Goal: Information Seeking & Learning: Learn about a topic

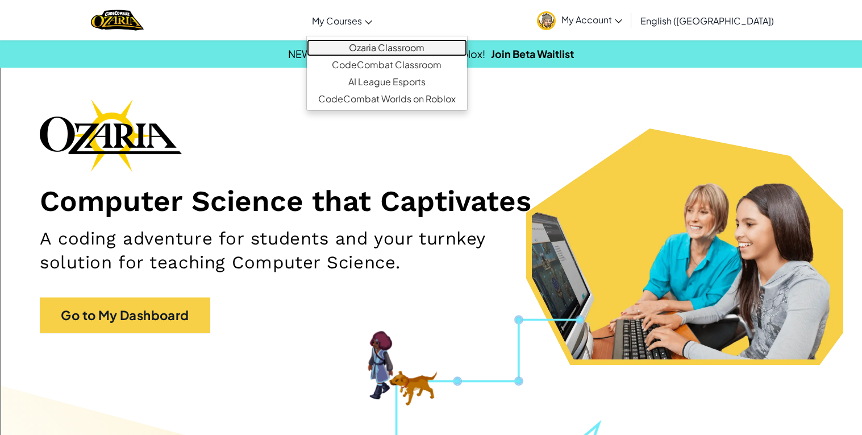
click at [405, 47] on link "Ozaria Classroom" at bounding box center [387, 47] width 160 height 17
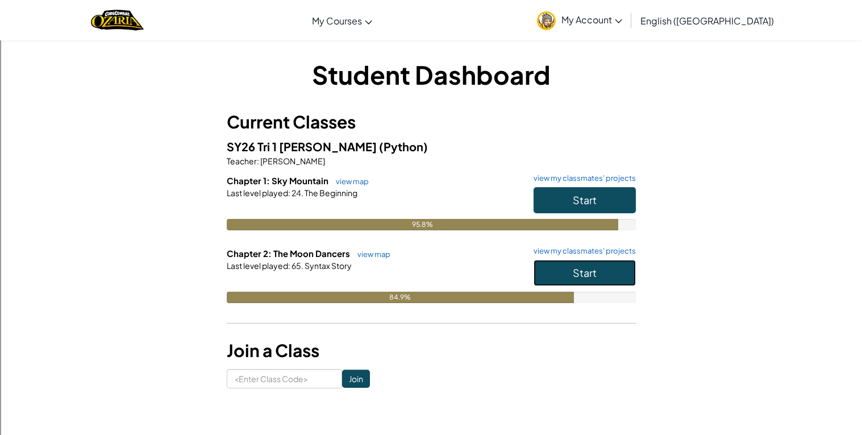
click at [579, 277] on span "Start" at bounding box center [585, 272] width 24 height 13
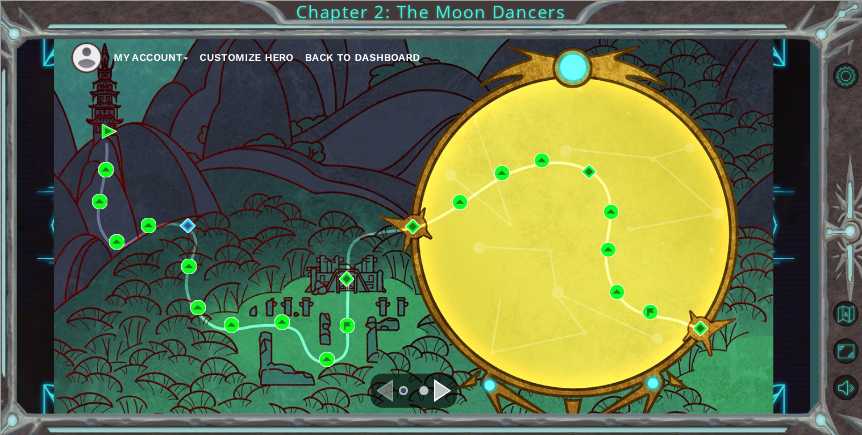
click at [432, 384] on ul at bounding box center [413, 390] width 41 height 23
click at [441, 391] on div "Navigate to the next page" at bounding box center [442, 390] width 17 height 23
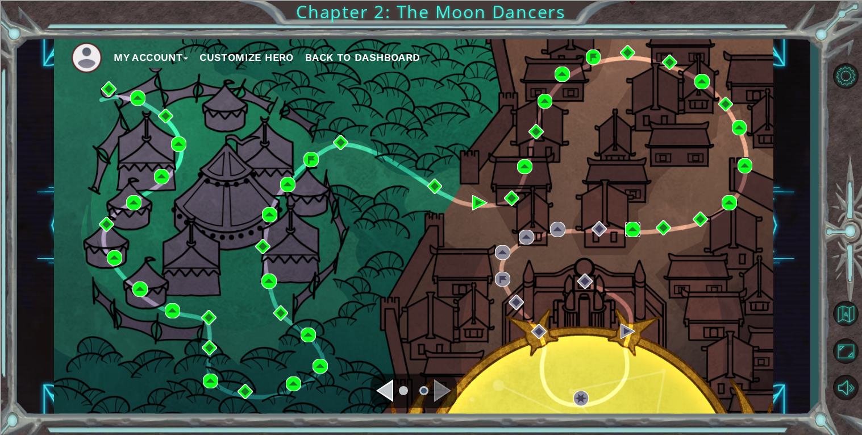
click at [630, 233] on img at bounding box center [632, 229] width 15 height 15
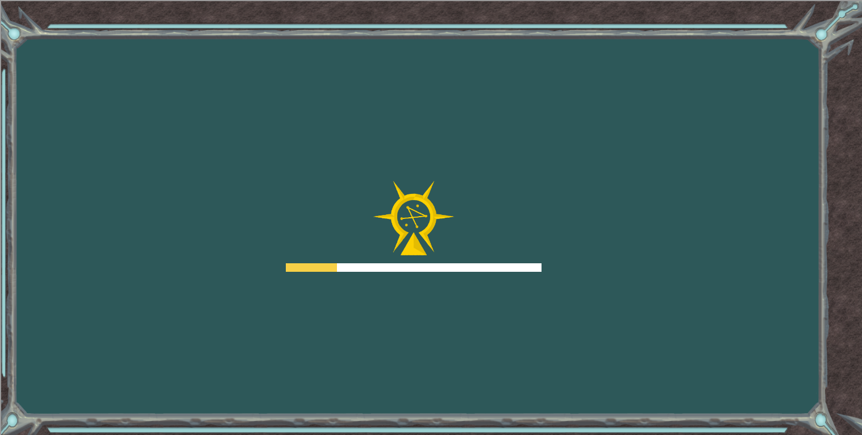
click at [633, 232] on div "Goals Error loading from server. Try refreshing the page. You'll need to join a…" at bounding box center [431, 217] width 862 height 435
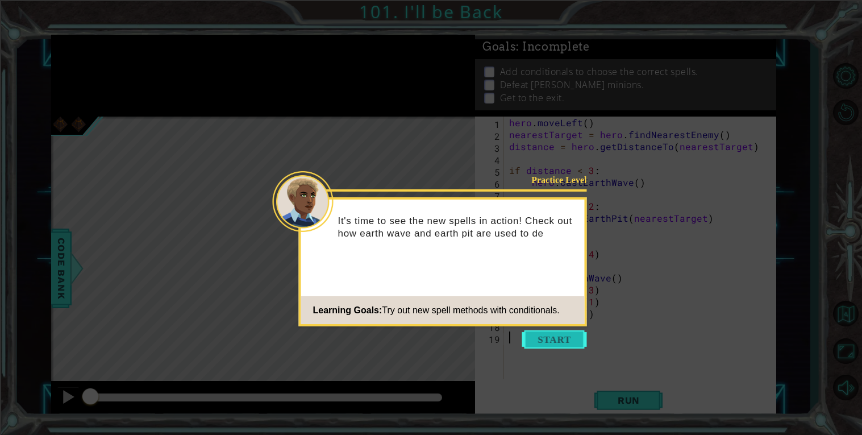
click at [549, 342] on button "Start" at bounding box center [554, 339] width 65 height 18
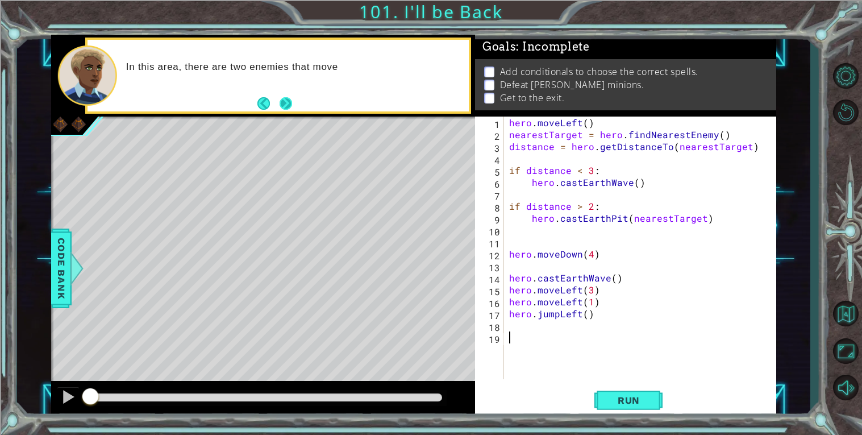
click at [292, 101] on button "Next" at bounding box center [286, 103] width 13 height 13
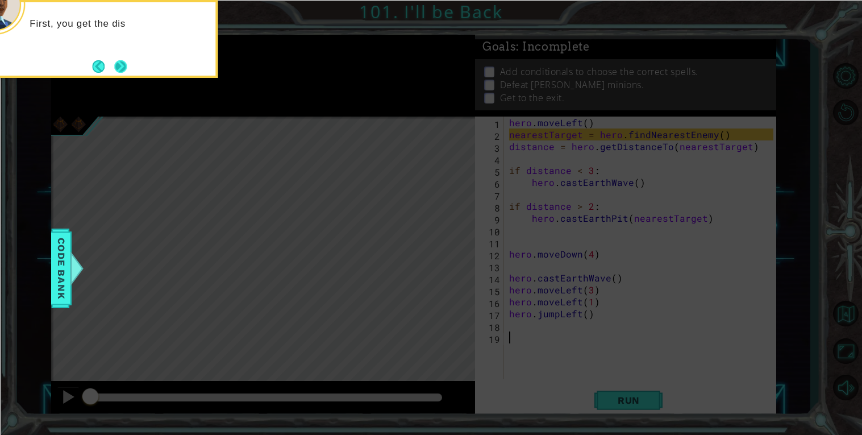
click at [117, 70] on button "Next" at bounding box center [120, 66] width 13 height 13
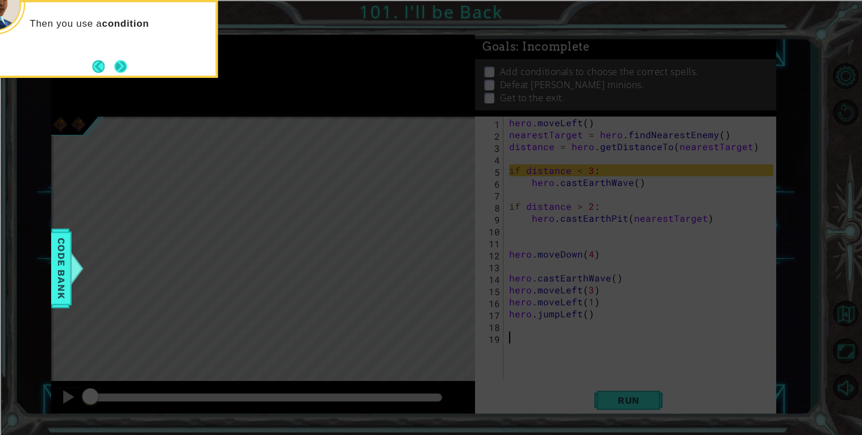
click at [115, 69] on button "Next" at bounding box center [120, 66] width 13 height 13
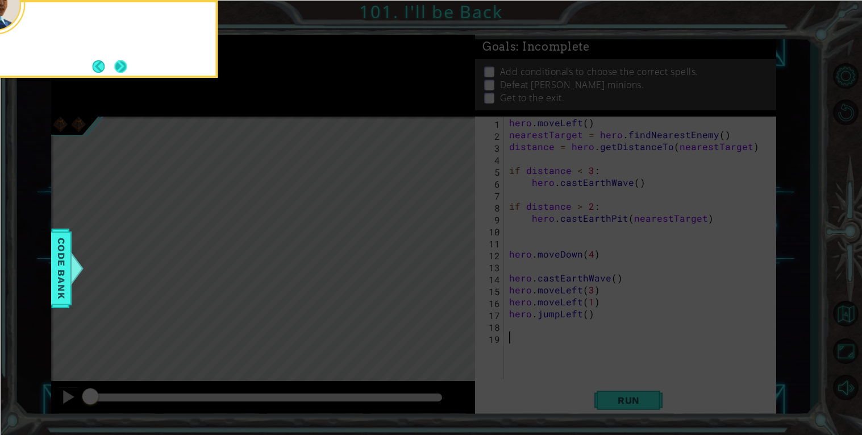
click at [125, 66] on button "Next" at bounding box center [120, 66] width 13 height 13
click at [124, 65] on button "Next" at bounding box center [120, 66] width 13 height 13
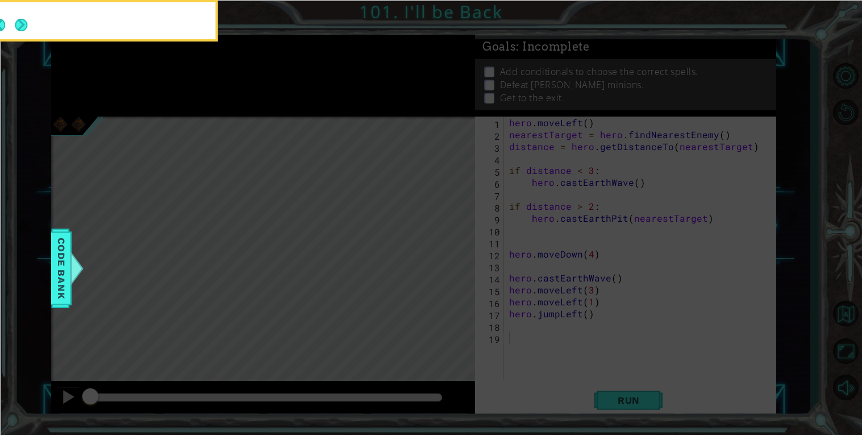
click at [27, 39] on footer at bounding box center [10, 25] width 35 height 28
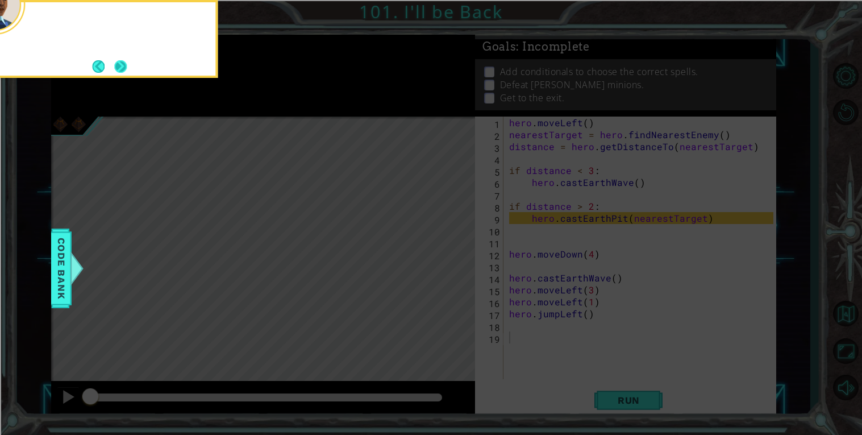
click at [125, 72] on button "Next" at bounding box center [120, 66] width 13 height 13
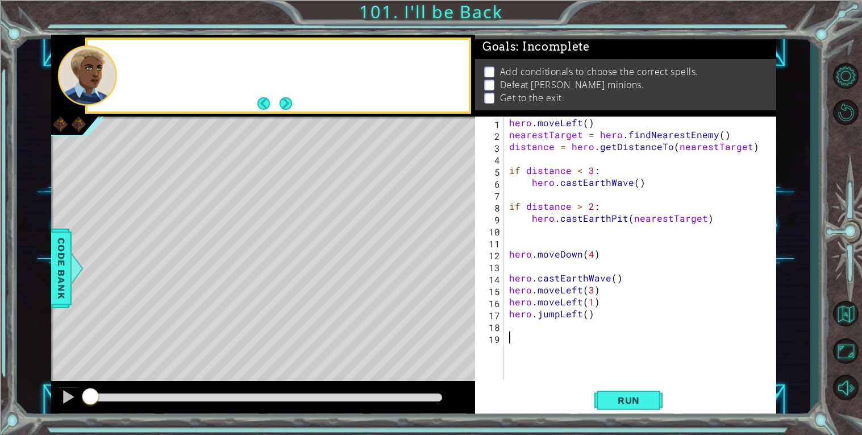
click at [115, 64] on div at bounding box center [87, 75] width 59 height 60
click at [292, 107] on button "Next" at bounding box center [286, 103] width 13 height 13
click at [662, 406] on button "Run" at bounding box center [629, 400] width 68 height 30
click at [648, 404] on span "Run" at bounding box center [629, 399] width 45 height 11
click at [650, 402] on span "Run" at bounding box center [629, 399] width 45 height 11
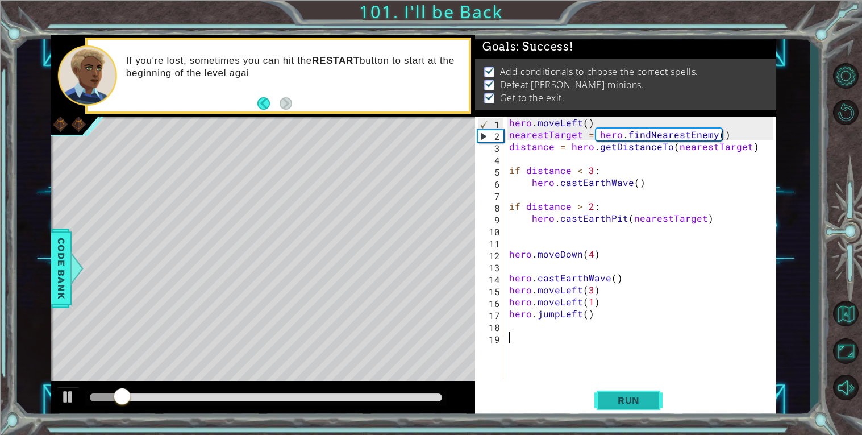
click at [615, 394] on span "Run" at bounding box center [629, 399] width 45 height 11
click at [412, 397] on div at bounding box center [266, 397] width 352 height 8
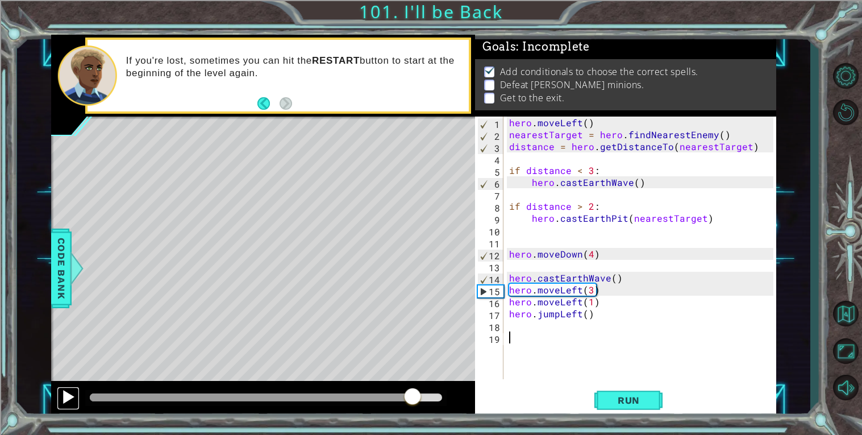
click at [65, 392] on div at bounding box center [68, 396] width 15 height 15
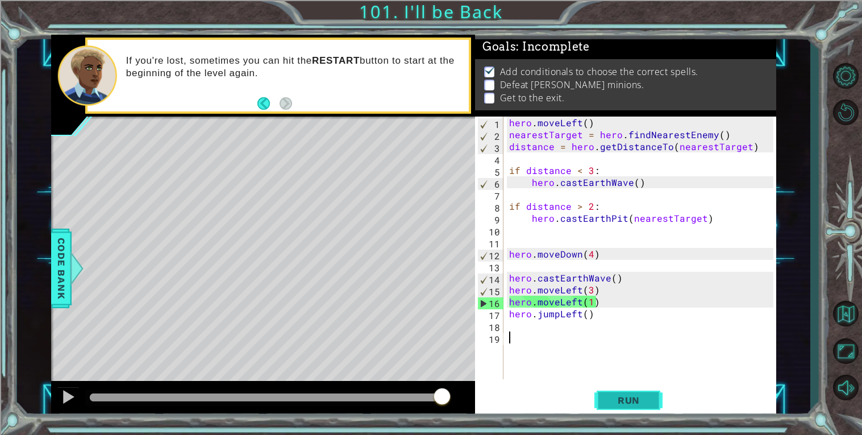
click at [621, 392] on button "Run" at bounding box center [629, 400] width 68 height 30
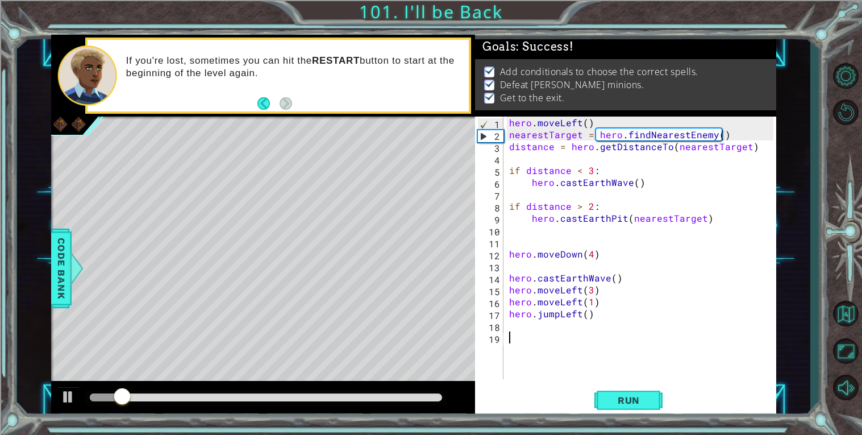
click at [416, 397] on div at bounding box center [266, 397] width 352 height 8
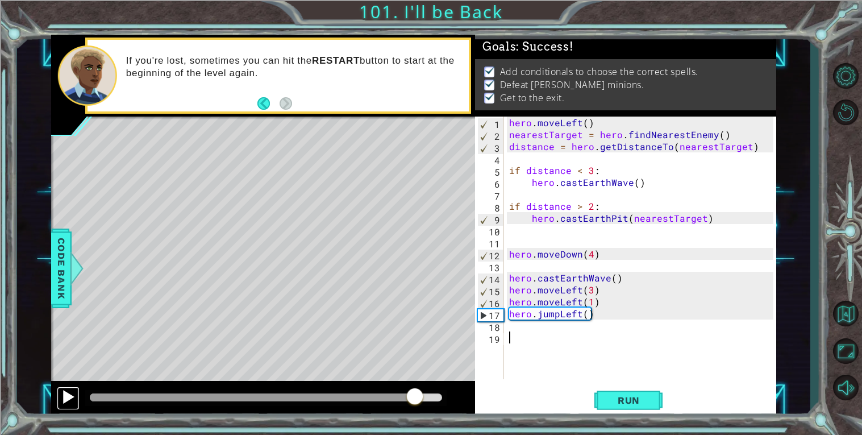
click at [62, 399] on div at bounding box center [68, 396] width 15 height 15
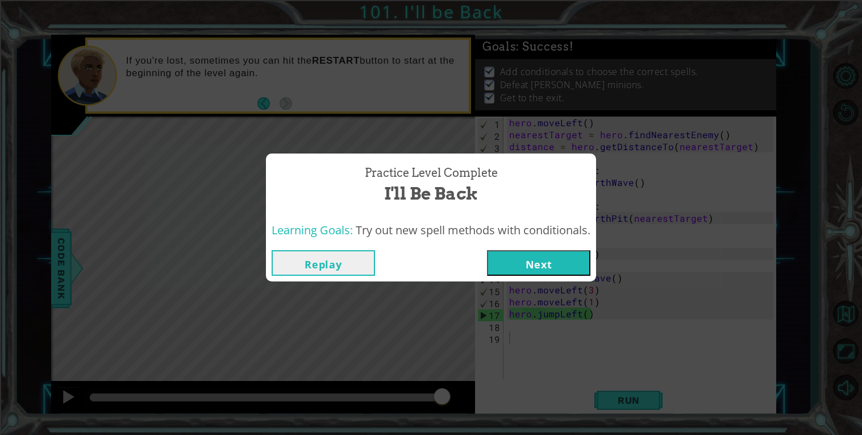
click at [553, 269] on button "Next" at bounding box center [538, 263] width 103 height 26
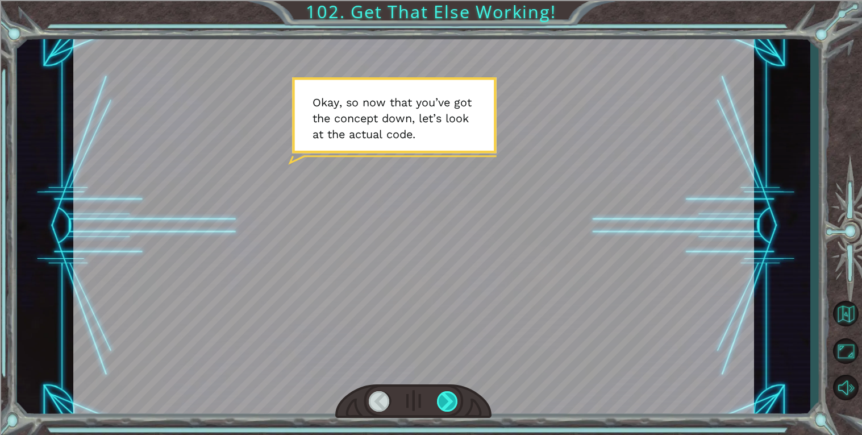
click at [441, 402] on div at bounding box center [448, 401] width 22 height 20
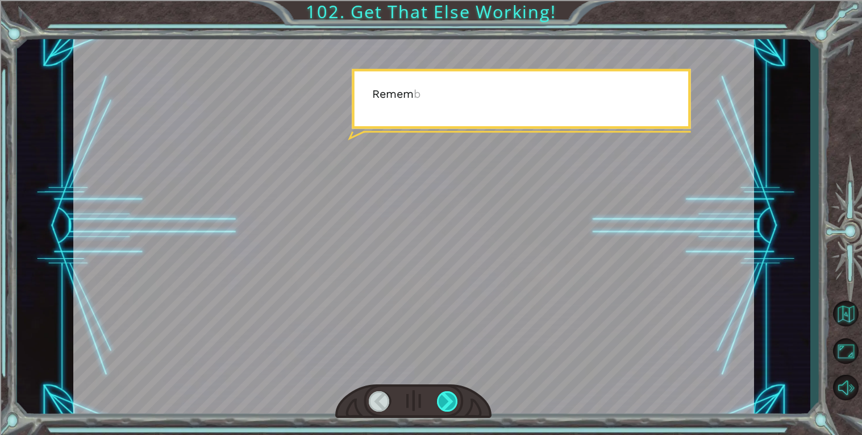
click at [441, 402] on div at bounding box center [448, 401] width 22 height 20
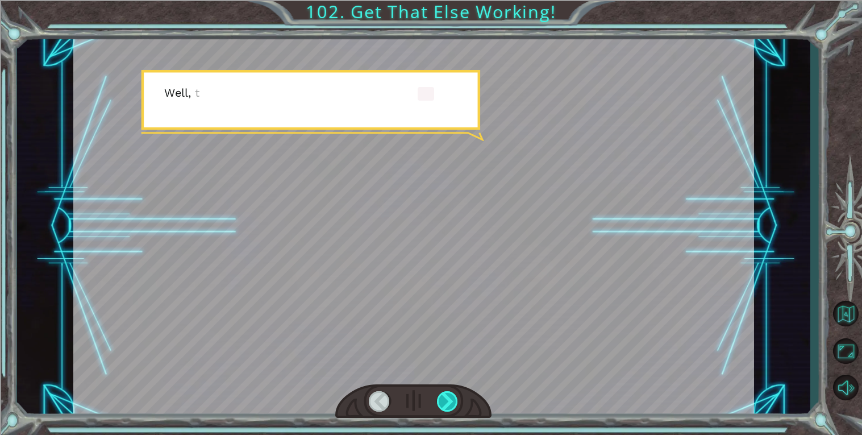
click at [441, 402] on div at bounding box center [448, 401] width 22 height 20
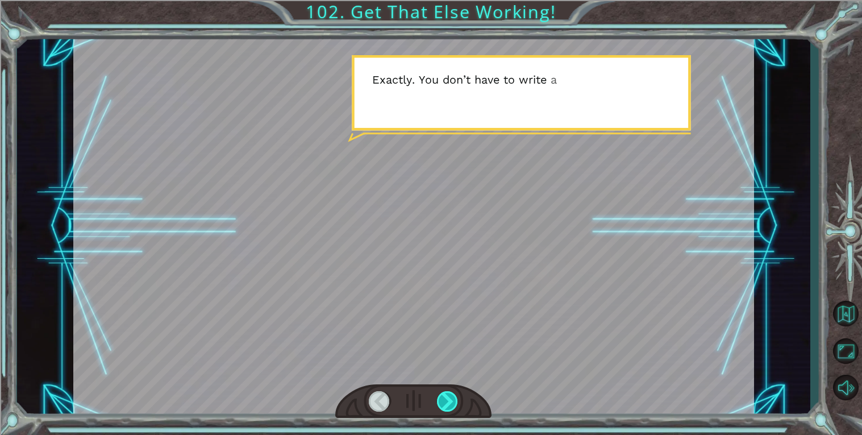
click at [442, 402] on div at bounding box center [448, 401] width 22 height 20
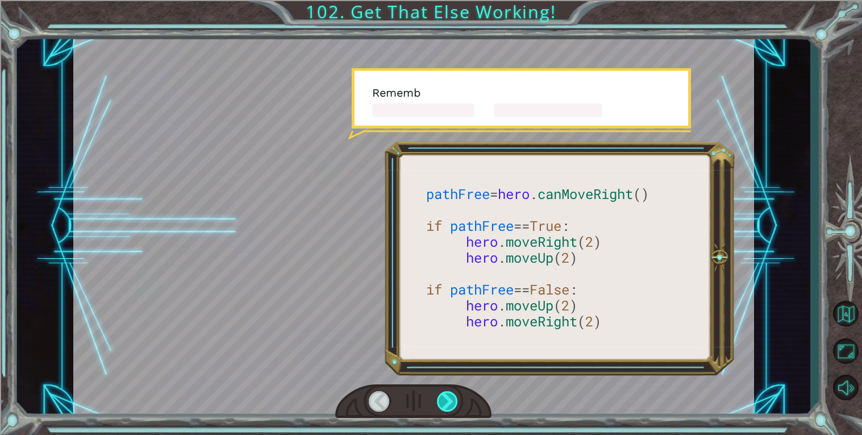
click at [442, 402] on div at bounding box center [448, 401] width 22 height 20
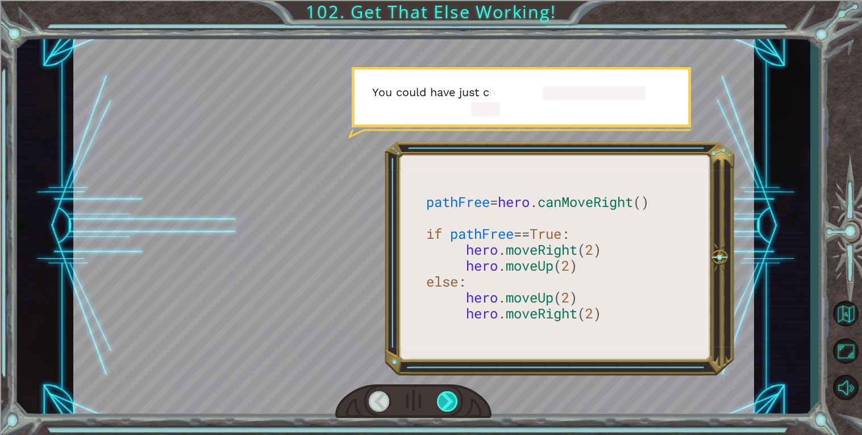
click at [442, 402] on div at bounding box center [448, 401] width 22 height 20
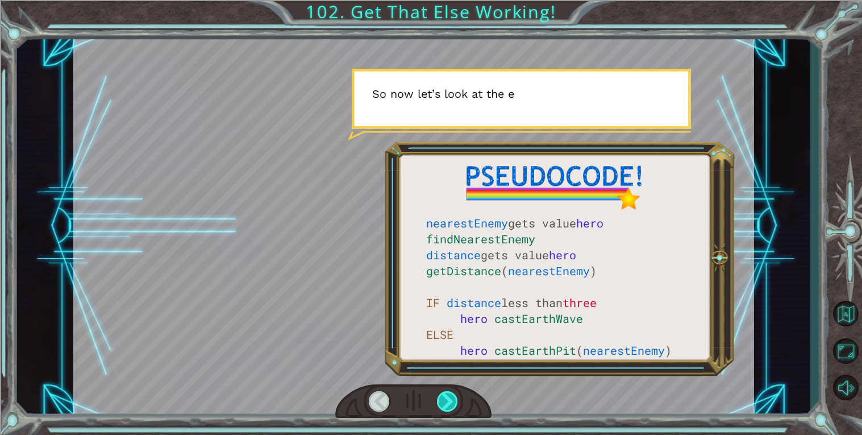
click at [442, 402] on div at bounding box center [448, 401] width 22 height 20
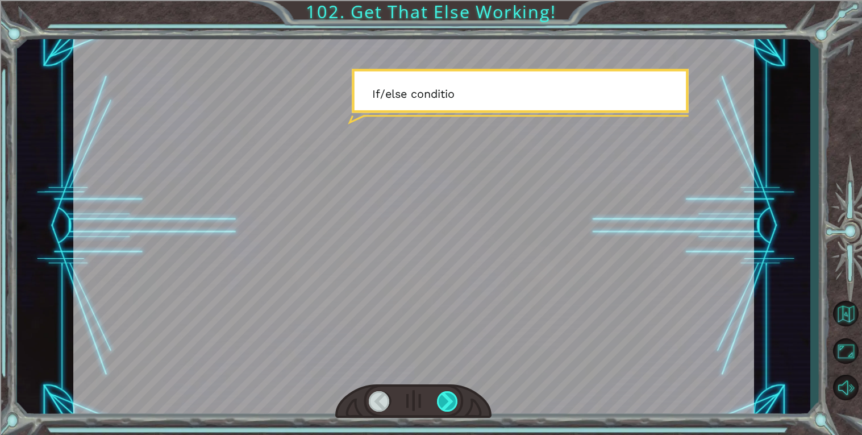
click at [442, 402] on div at bounding box center [448, 401] width 22 height 20
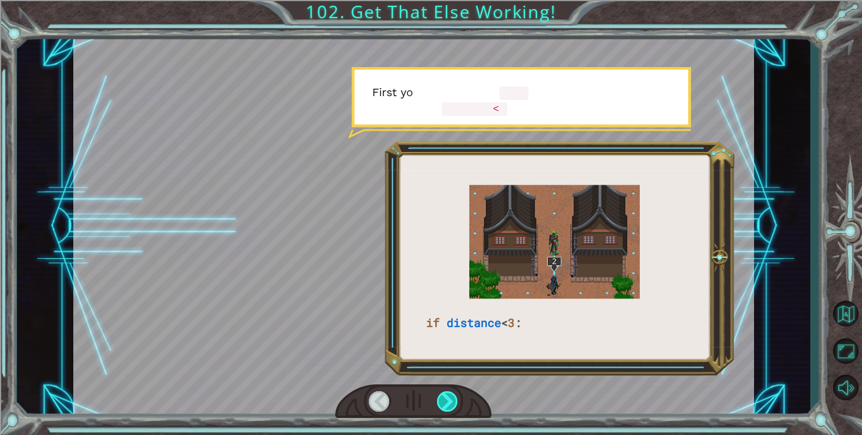
click at [442, 402] on div at bounding box center [448, 401] width 22 height 20
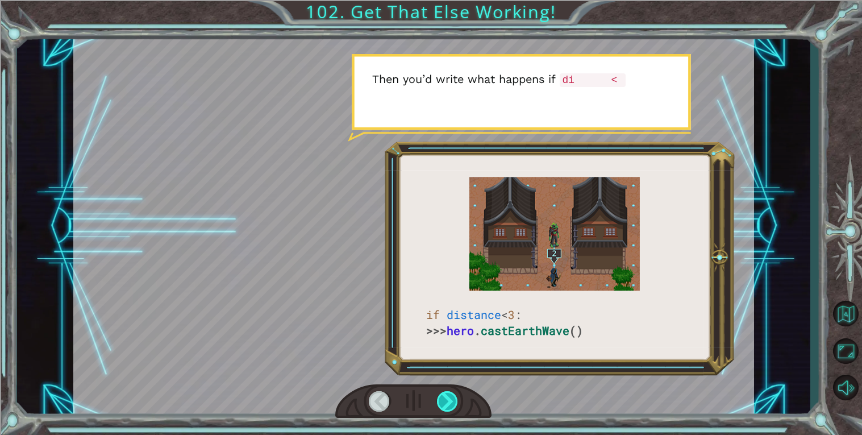
click at [442, 402] on div at bounding box center [448, 401] width 22 height 20
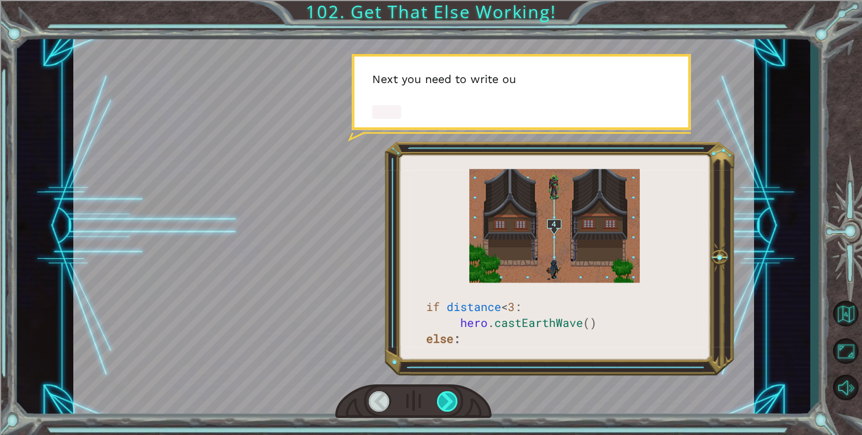
click at [442, 402] on div at bounding box center [448, 401] width 22 height 20
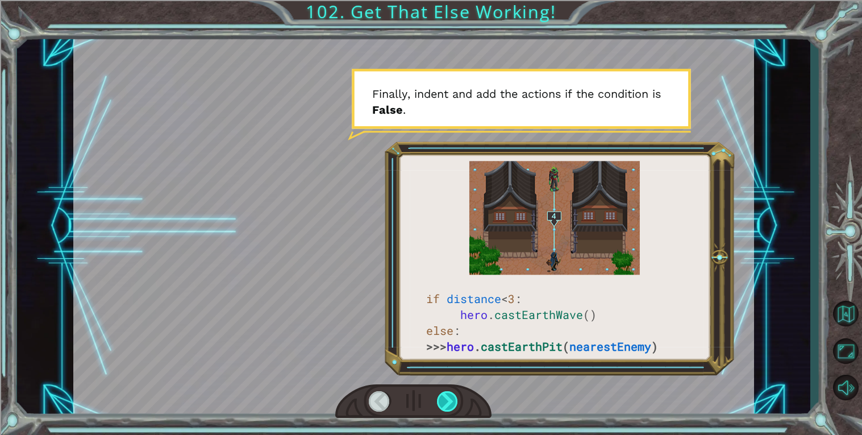
click at [442, 402] on div at bounding box center [448, 401] width 22 height 20
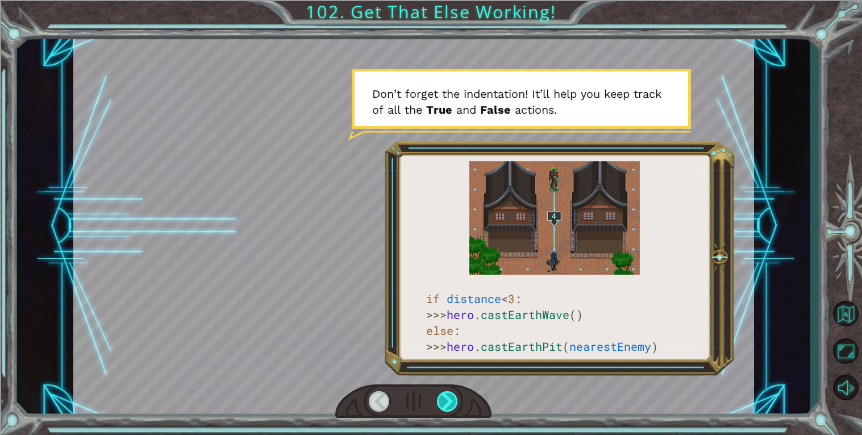
click at [442, 402] on div at bounding box center [448, 401] width 22 height 20
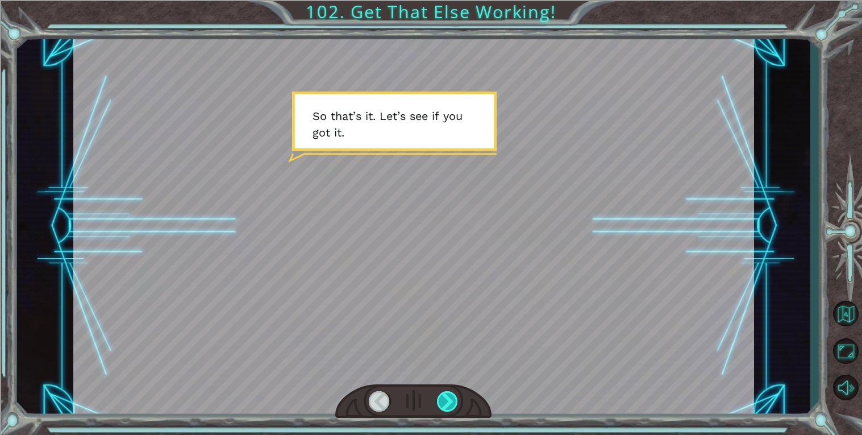
click at [442, 402] on div at bounding box center [448, 401] width 22 height 20
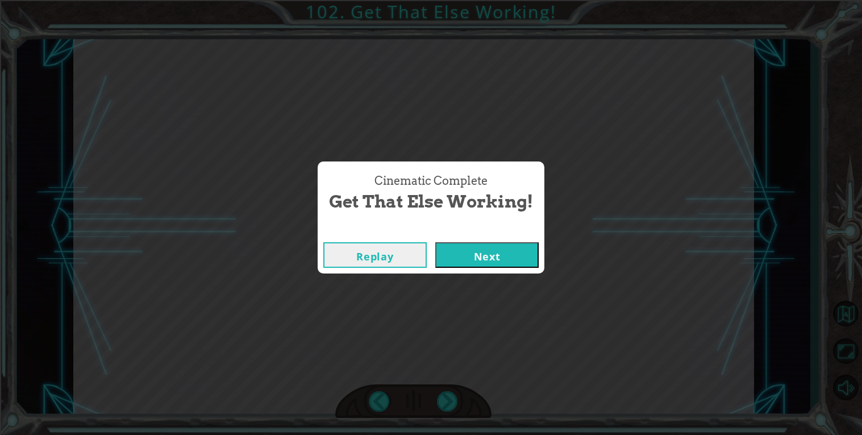
click at [473, 259] on button "Next" at bounding box center [486, 255] width 103 height 26
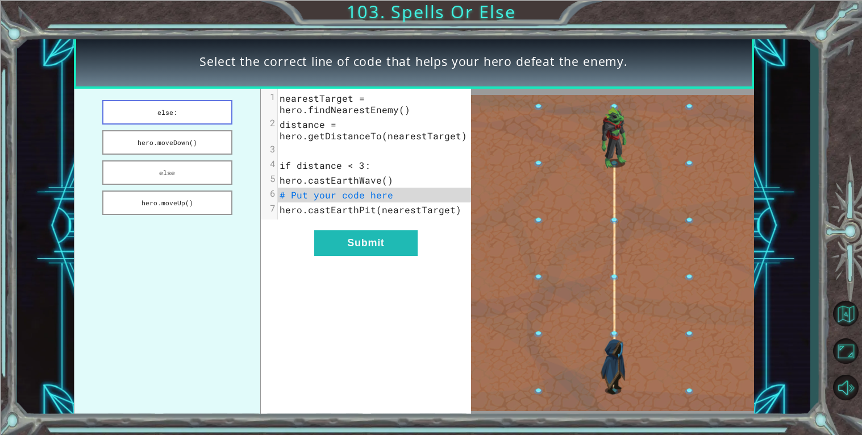
click at [186, 107] on button "else:" at bounding box center [167, 112] width 130 height 24
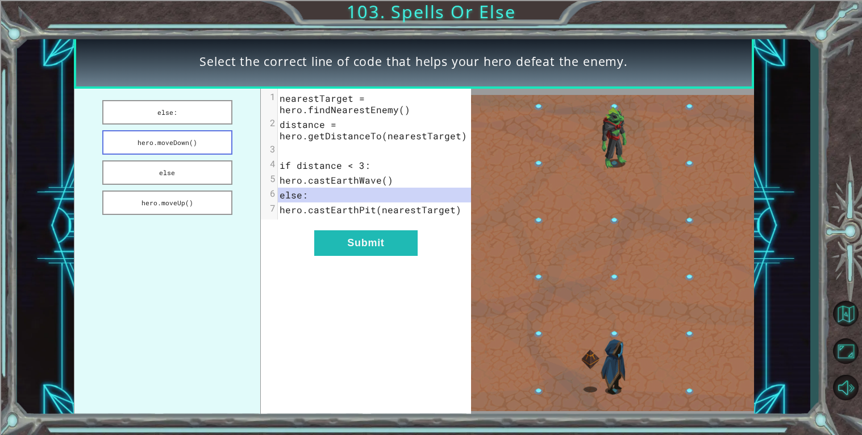
click at [189, 139] on button "hero.moveDown()" at bounding box center [167, 142] width 130 height 24
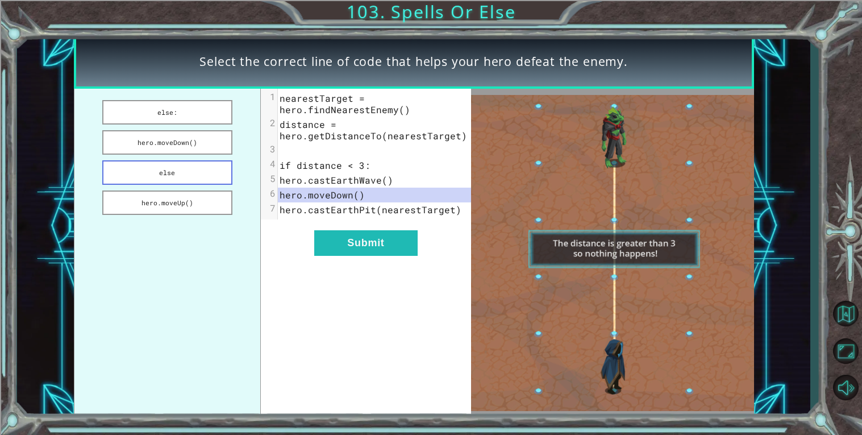
click at [190, 164] on button "else" at bounding box center [167, 172] width 130 height 24
click at [167, 197] on button "hero.moveUp()" at bounding box center [167, 202] width 130 height 24
click at [167, 168] on button "else" at bounding box center [167, 172] width 130 height 24
click at [175, 140] on button "hero.moveDown()" at bounding box center [167, 142] width 130 height 24
click at [177, 115] on button "else:" at bounding box center [167, 112] width 130 height 24
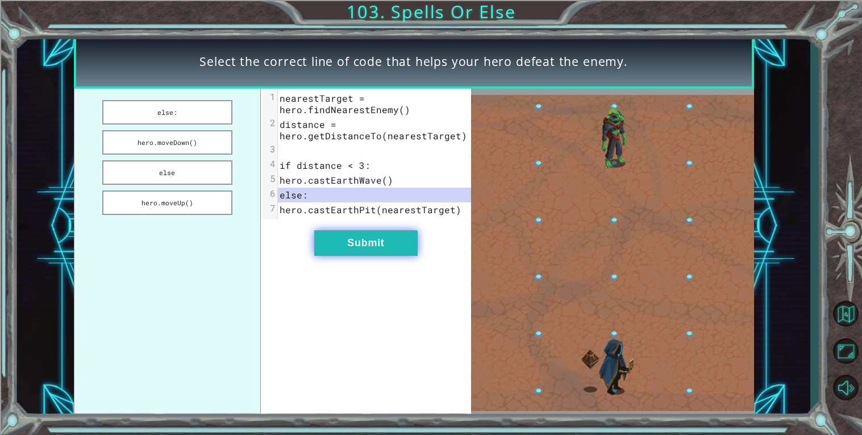
click at [382, 250] on button "Submit" at bounding box center [365, 243] width 103 height 26
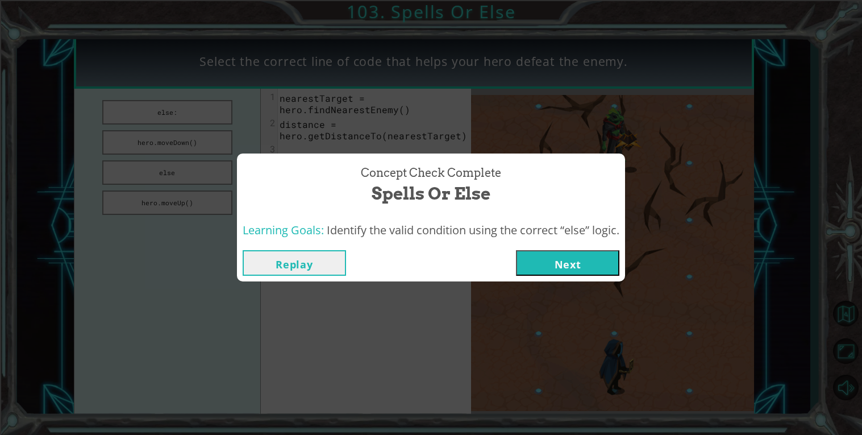
click at [589, 261] on button "Next" at bounding box center [567, 263] width 103 height 26
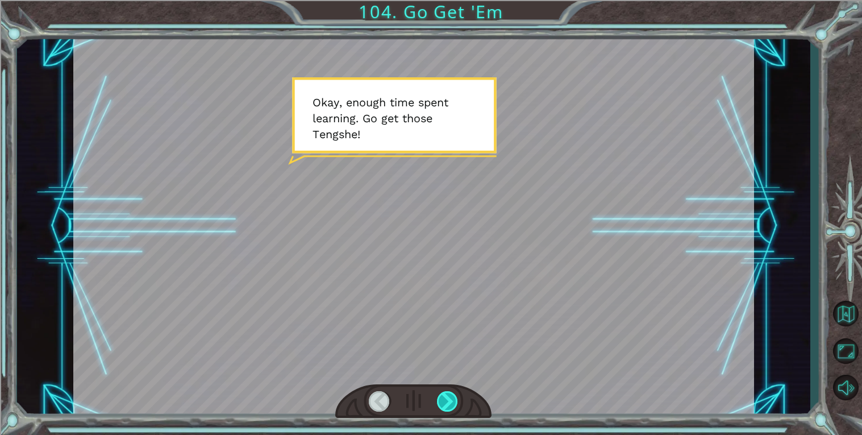
click at [443, 397] on div at bounding box center [448, 401] width 22 height 20
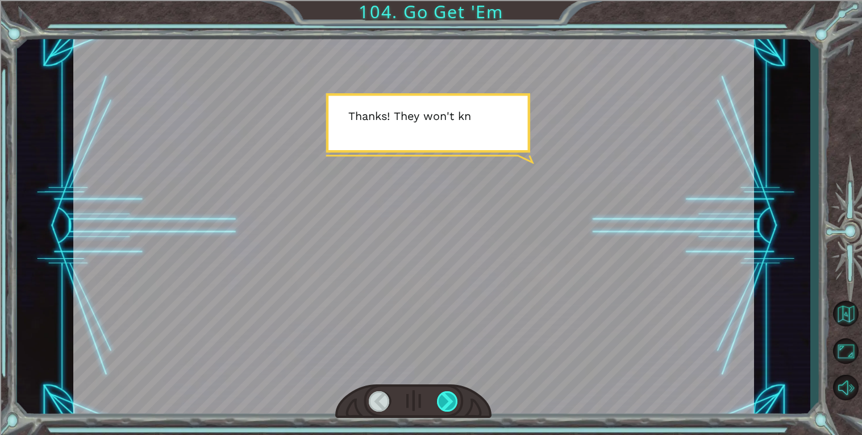
click at [454, 397] on div at bounding box center [448, 401] width 22 height 20
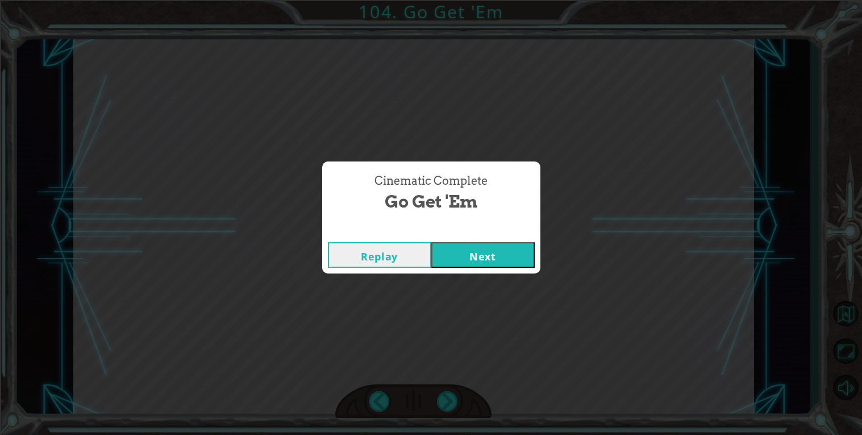
click at [484, 243] on button "Next" at bounding box center [482, 255] width 103 height 26
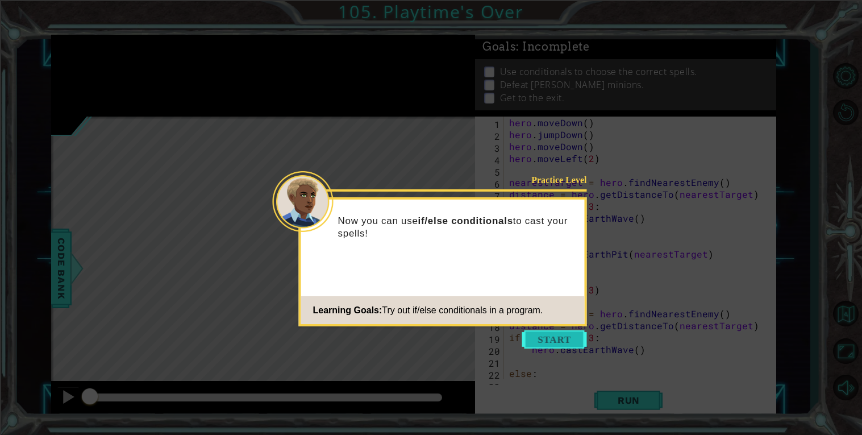
click at [555, 339] on button "Start" at bounding box center [554, 339] width 65 height 18
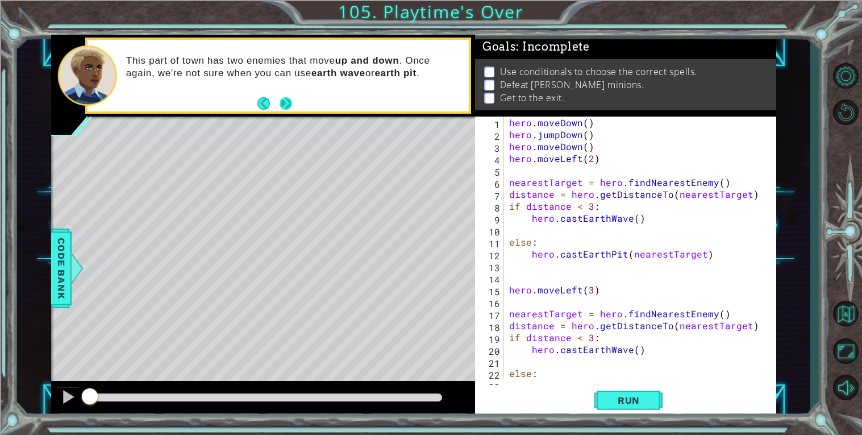
click at [286, 106] on button "Next" at bounding box center [286, 103] width 13 height 13
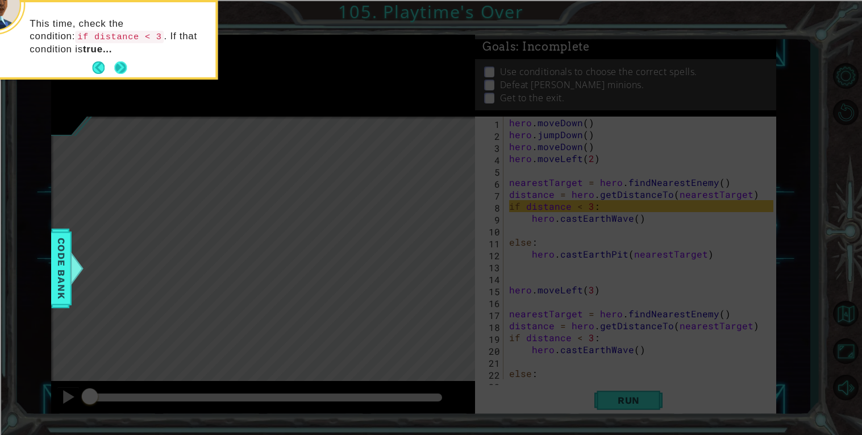
click at [117, 65] on button "Next" at bounding box center [120, 67] width 13 height 13
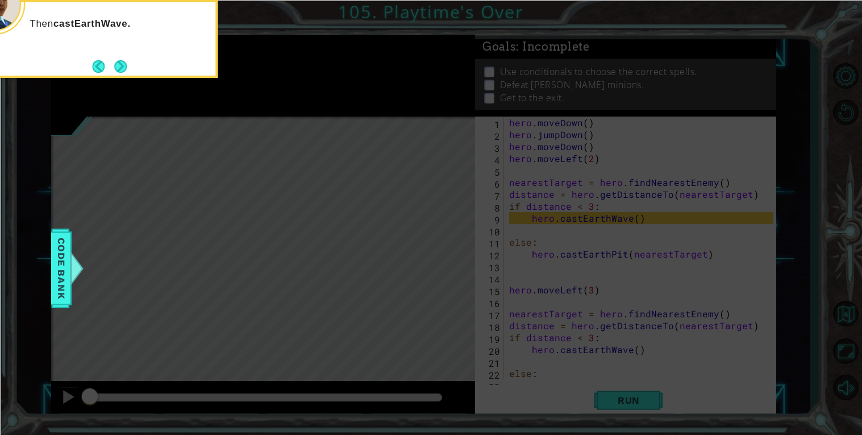
click at [117, 65] on button "Next" at bounding box center [120, 66] width 13 height 13
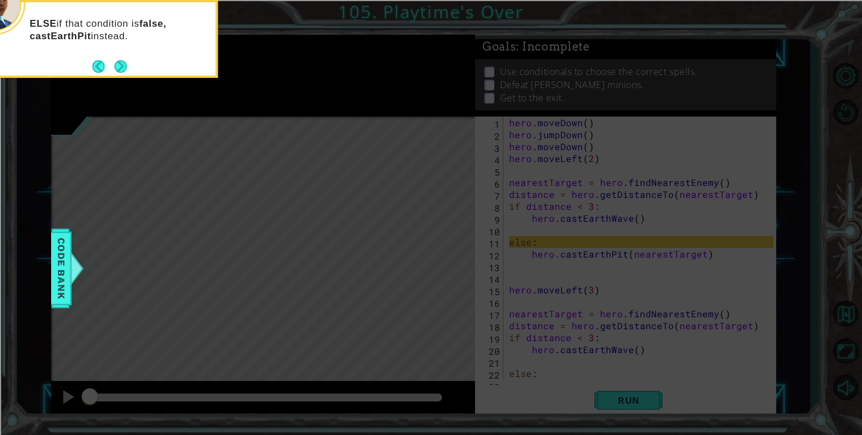
click at [117, 65] on button "Next" at bounding box center [120, 66] width 13 height 13
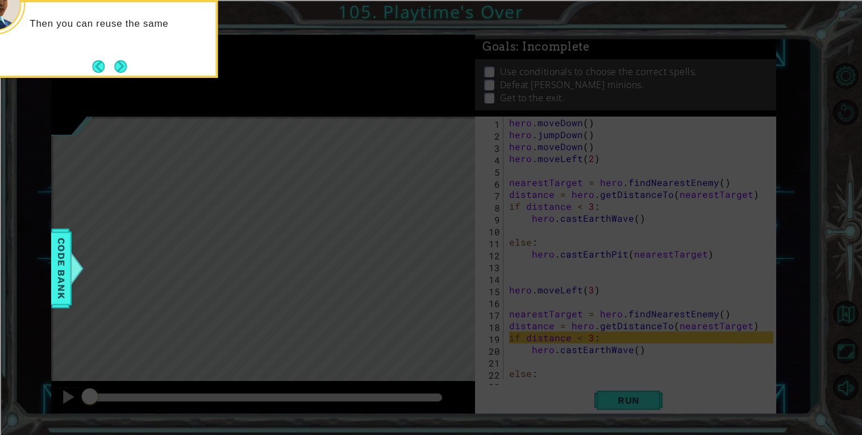
click at [117, 65] on button "Next" at bounding box center [120, 66] width 13 height 13
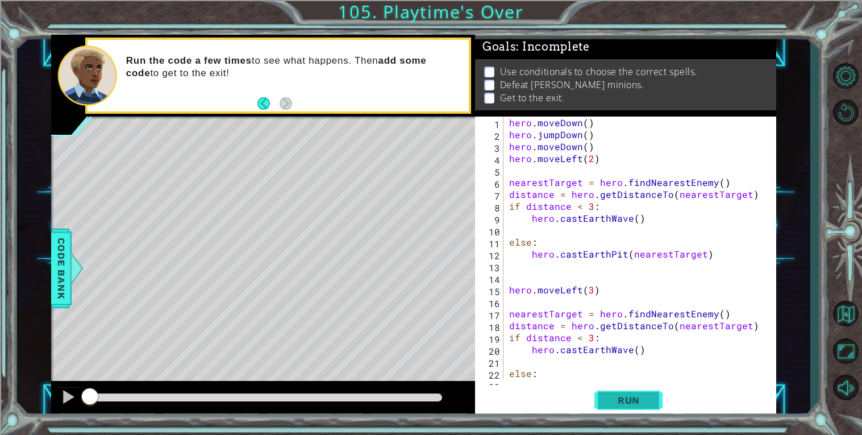
click at [629, 413] on button "Run" at bounding box center [629, 400] width 68 height 30
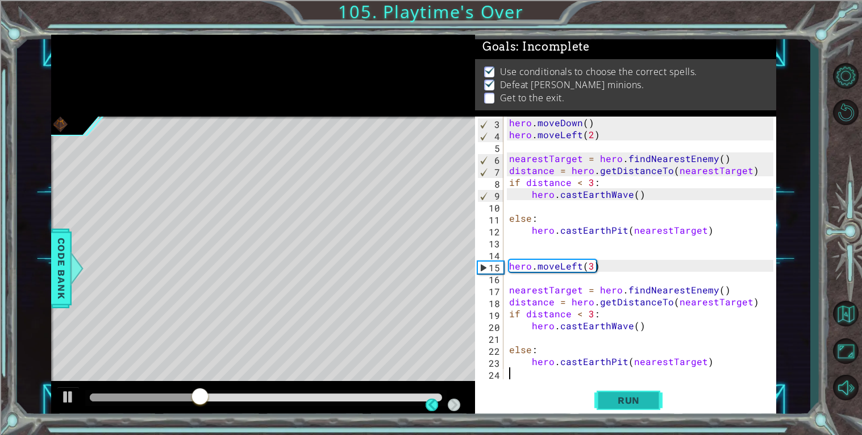
scroll to position [24, 0]
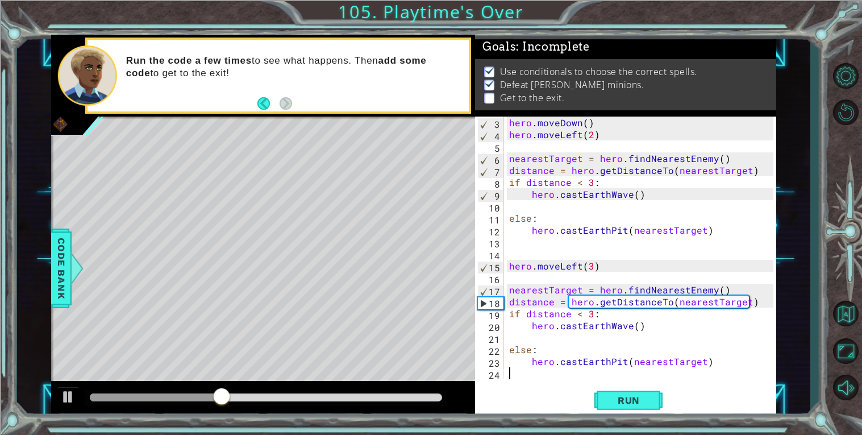
click at [543, 369] on div "hero . moveDown ( ) hero . moveLeft ( 2 ) nearestTarget = hero . findNearestEne…" at bounding box center [643, 260] width 272 height 286
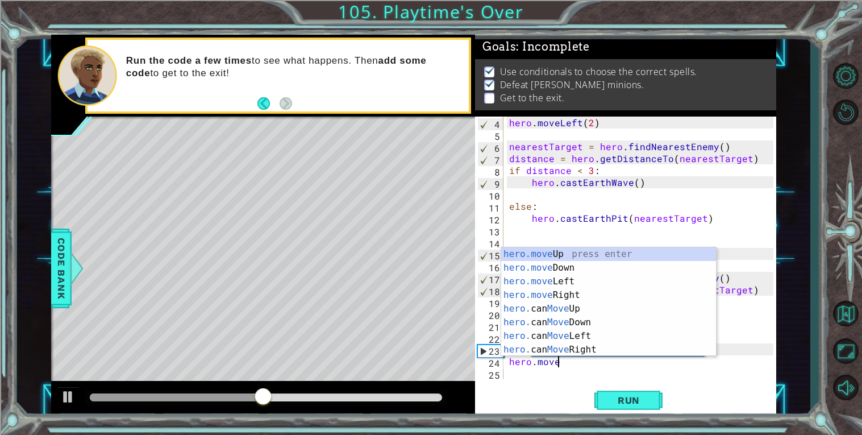
scroll to position [0, 2]
click at [550, 293] on div "hero.mov eUp press enter hero.mov eDown press enter hero.mov eLeft press enter …" at bounding box center [608, 315] width 215 height 136
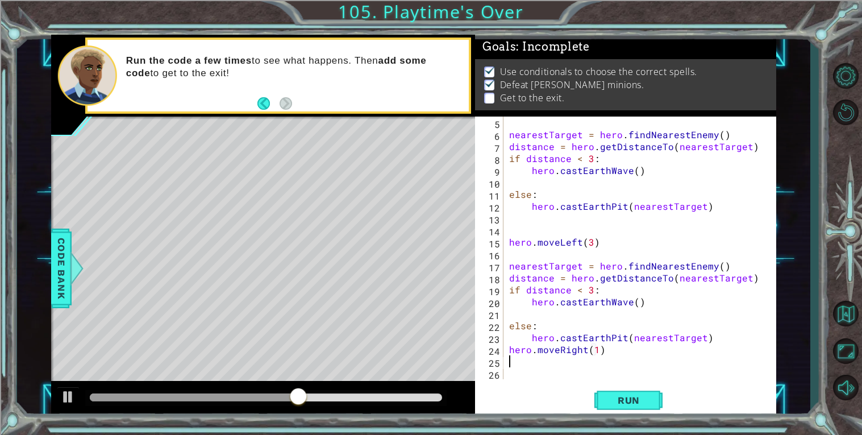
scroll to position [48, 0]
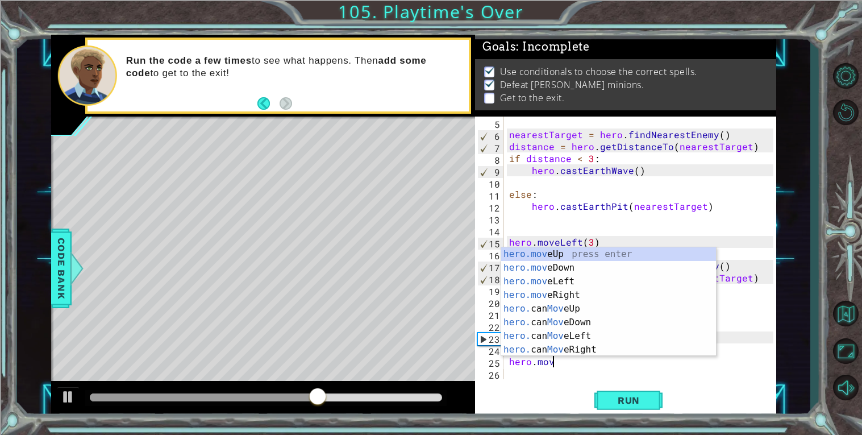
type textarea "hero.moveRight(1)hero.move"
click at [528, 318] on div "hero.move Up press enter hero.move Down press enter hero.move Left press enter …" at bounding box center [608, 315] width 215 height 136
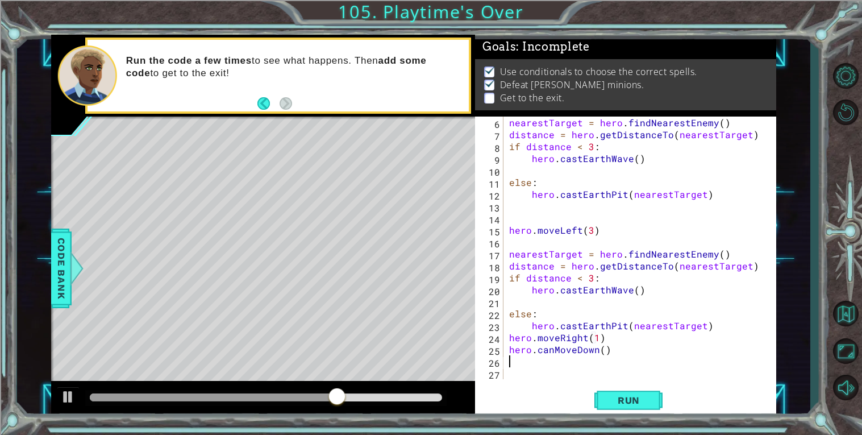
scroll to position [60, 0]
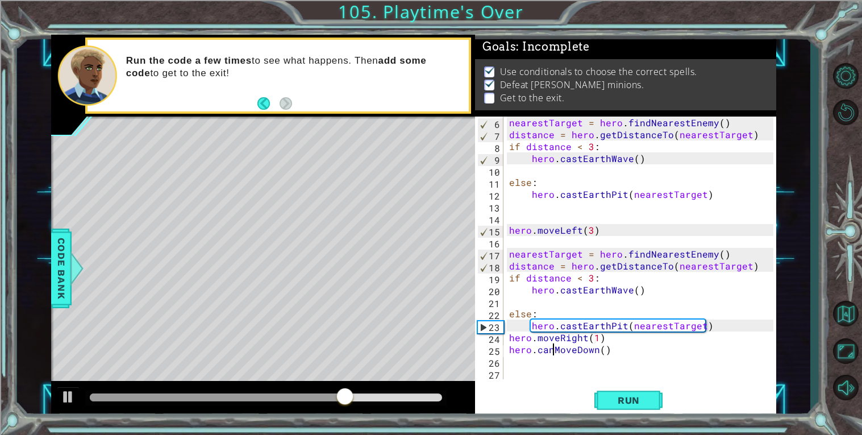
click at [553, 347] on div "nearestTarget = hero . findNearestEnemy ( ) distance = hero . getDistanceTo ( n…" at bounding box center [643, 260] width 272 height 286
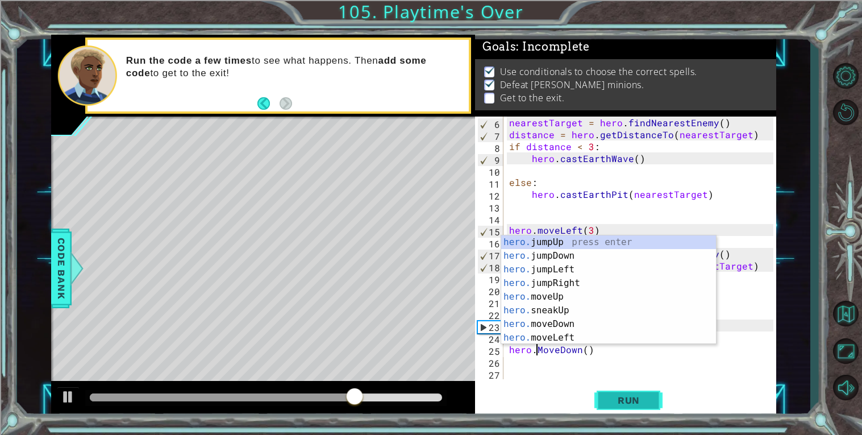
click at [649, 396] on span "Run" at bounding box center [629, 399] width 45 height 11
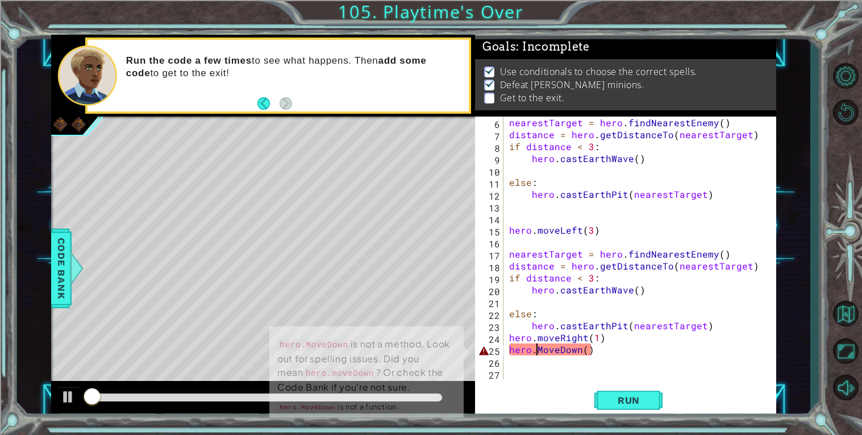
click at [540, 346] on div "nearestTarget = hero . findNearestEnemy ( ) distance = hero . getDistanceTo ( n…" at bounding box center [643, 260] width 272 height 286
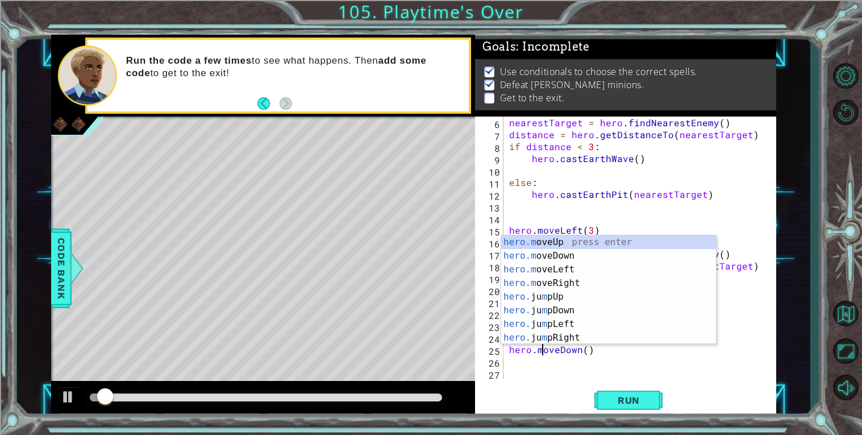
scroll to position [0, 2]
click at [639, 402] on span "Run" at bounding box center [629, 399] width 45 height 11
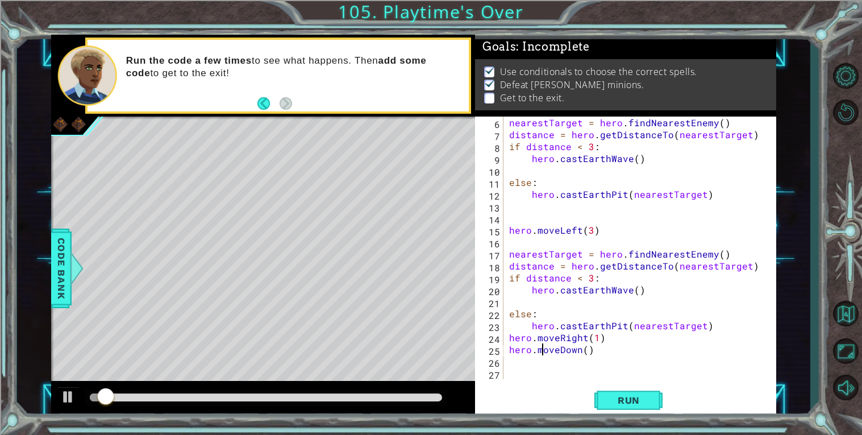
click at [393, 397] on div at bounding box center [266, 397] width 352 height 8
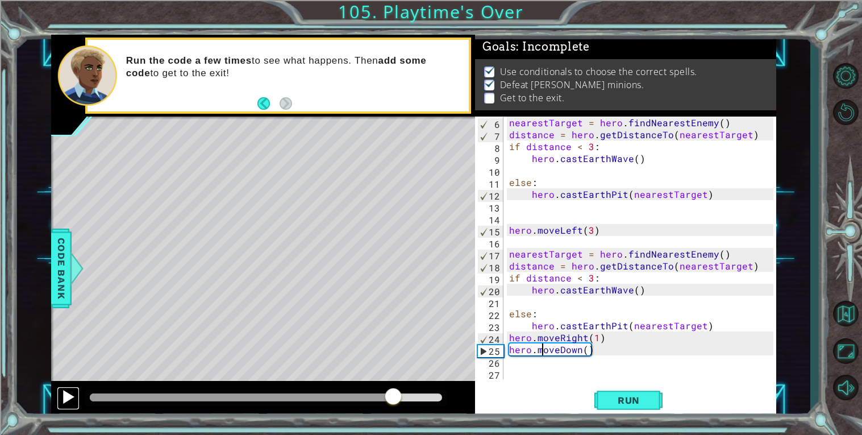
click at [67, 398] on div at bounding box center [68, 396] width 15 height 15
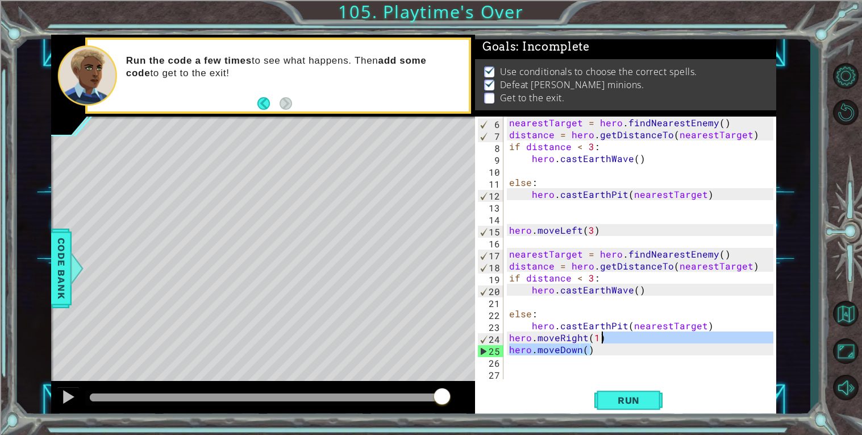
drag, startPoint x: 605, startPoint y: 350, endPoint x: 602, endPoint y: 342, distance: 8.5
click at [602, 342] on div "nearestTarget = hero . findNearestEnemy ( ) distance = hero . getDistanceTo ( n…" at bounding box center [643, 260] width 272 height 286
click at [602, 342] on div "nearestTarget = hero . findNearestEnemy ( ) distance = hero . getDistanceTo ( n…" at bounding box center [640, 248] width 267 height 263
type textarea "hero.moveRight(1)"
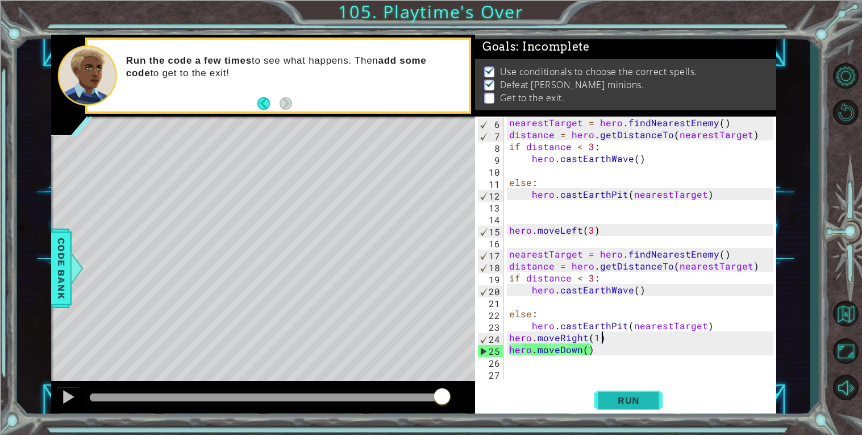
click at [614, 400] on span "Run" at bounding box center [629, 399] width 45 height 11
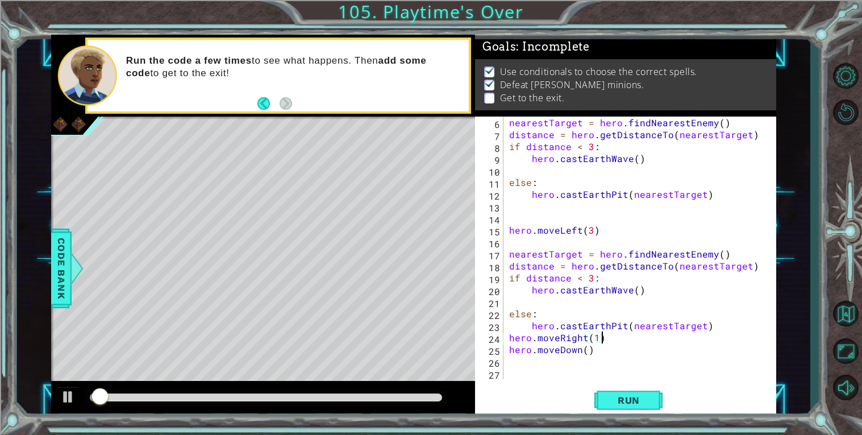
click at [393, 397] on div at bounding box center [266, 397] width 352 height 8
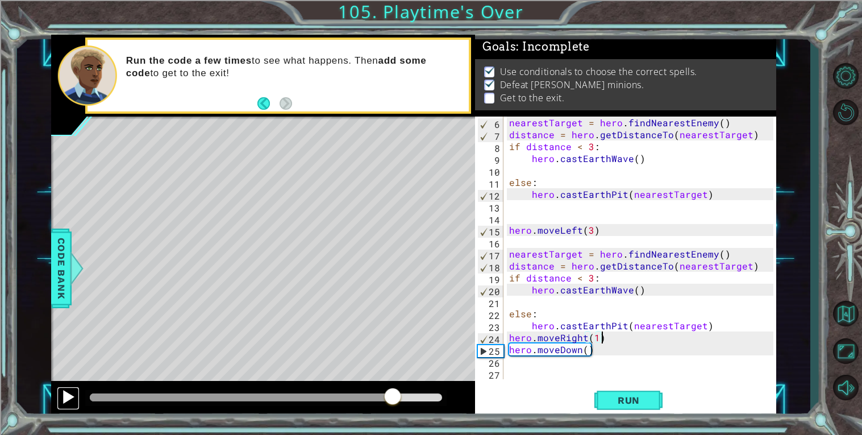
click at [64, 389] on div at bounding box center [68, 396] width 15 height 15
click at [524, 302] on div "nearestTarget = hero . findNearestEnemy ( ) distance = hero . getDistanceTo ( n…" at bounding box center [643, 260] width 272 height 286
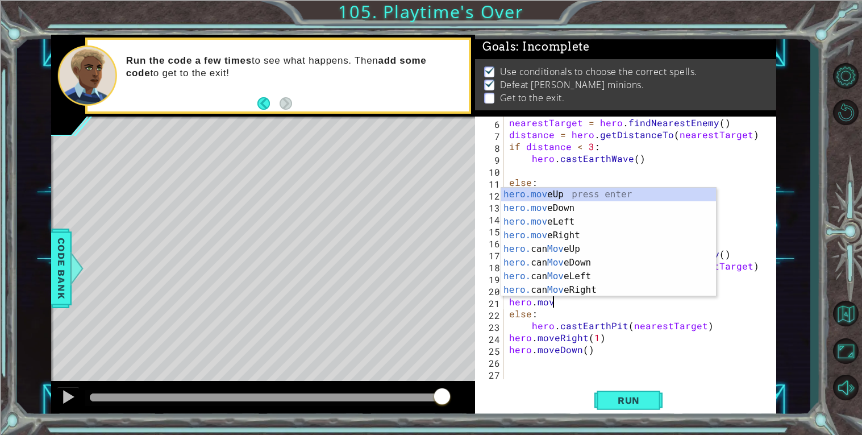
scroll to position [0, 3]
click at [527, 231] on div "hero.mov eUp press enter hero.mov eDown press enter hero.mov eLeft press enter …" at bounding box center [608, 256] width 215 height 136
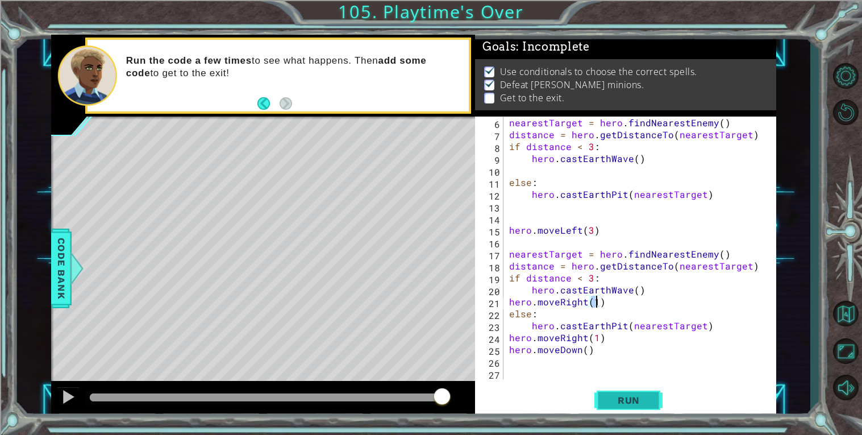
click at [626, 393] on button "Run" at bounding box center [629, 400] width 68 height 30
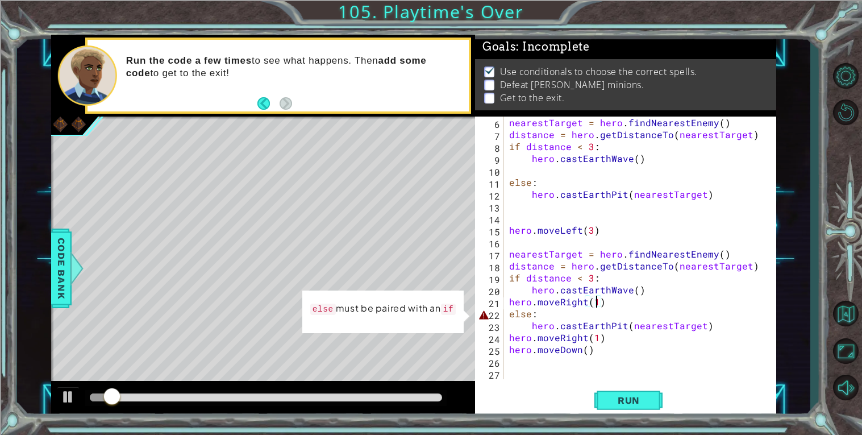
click at [545, 314] on div "nearestTarget = hero . findNearestEnemy ( ) distance = hero . getDistanceTo ( n…" at bounding box center [643, 260] width 272 height 286
click at [543, 313] on div "nearestTarget = hero . findNearestEnemy ( ) distance = hero . getDistanceTo ( n…" at bounding box center [643, 260] width 272 height 286
click at [529, 319] on div "nearestTarget = hero . findNearestEnemy ( ) distance = hero . getDistanceTo ( n…" at bounding box center [643, 260] width 272 height 286
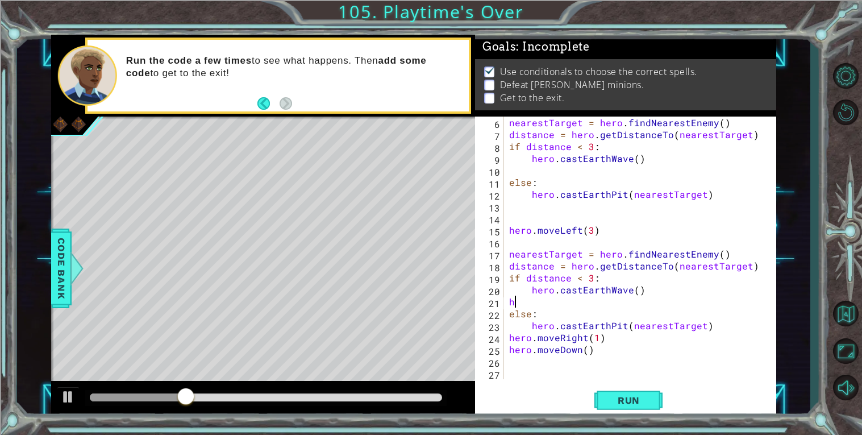
type textarea "hhr"
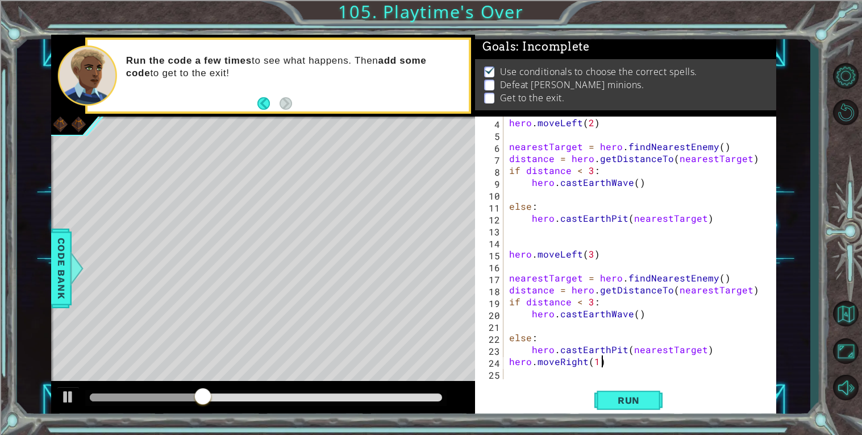
scroll to position [36, 0]
type textarea "h"
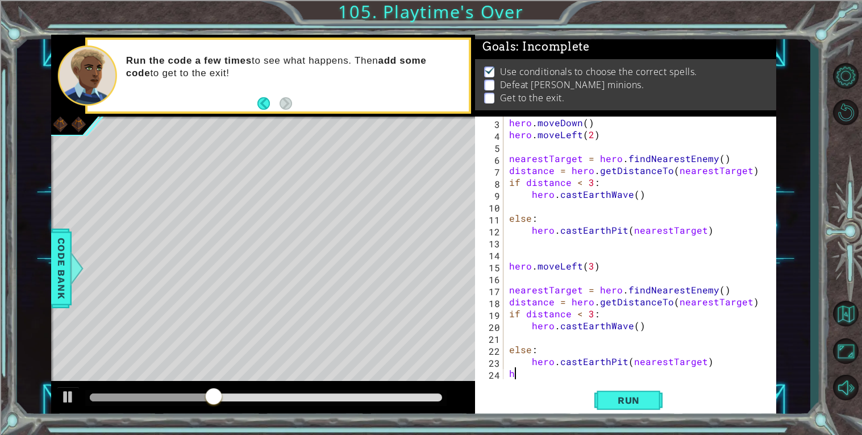
scroll to position [24, 0]
click at [625, 407] on button "Run" at bounding box center [629, 400] width 68 height 30
click at [426, 393] on div at bounding box center [266, 397] width 352 height 8
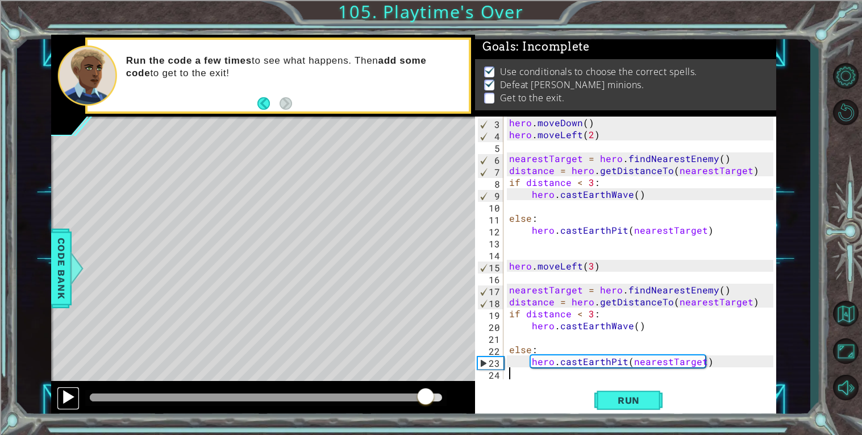
click at [62, 399] on div at bounding box center [68, 396] width 15 height 15
click at [123, 391] on div at bounding box center [266, 398] width 362 height 16
click at [102, 402] on div at bounding box center [266, 398] width 362 height 16
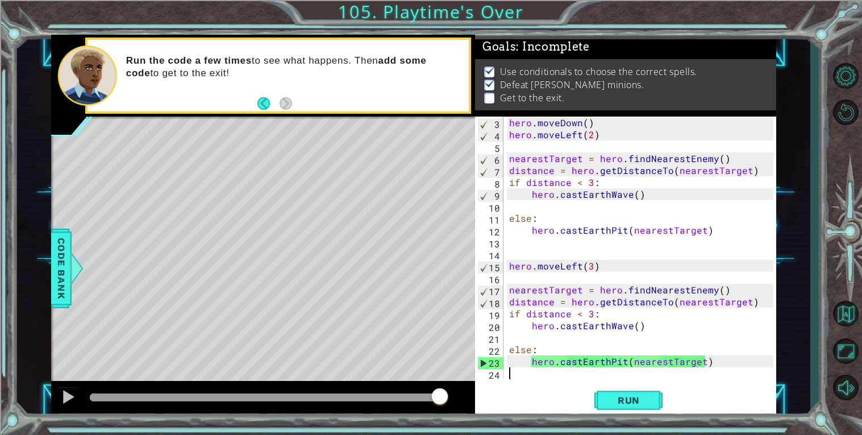
click at [233, 391] on div at bounding box center [266, 398] width 362 height 16
click at [233, 400] on div at bounding box center [266, 397] width 352 height 8
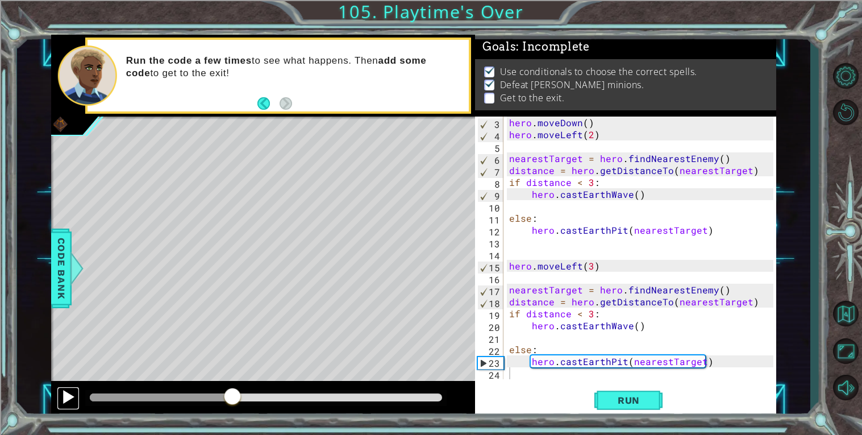
click at [65, 396] on div at bounding box center [68, 396] width 15 height 15
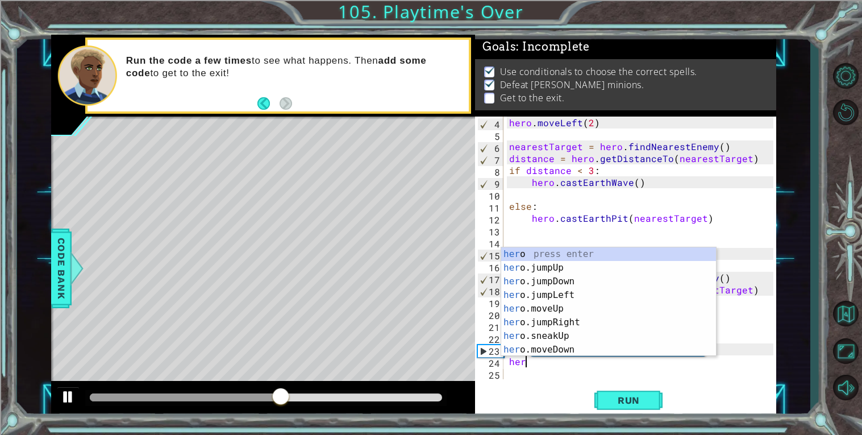
scroll to position [0, 0]
type textarea "h"
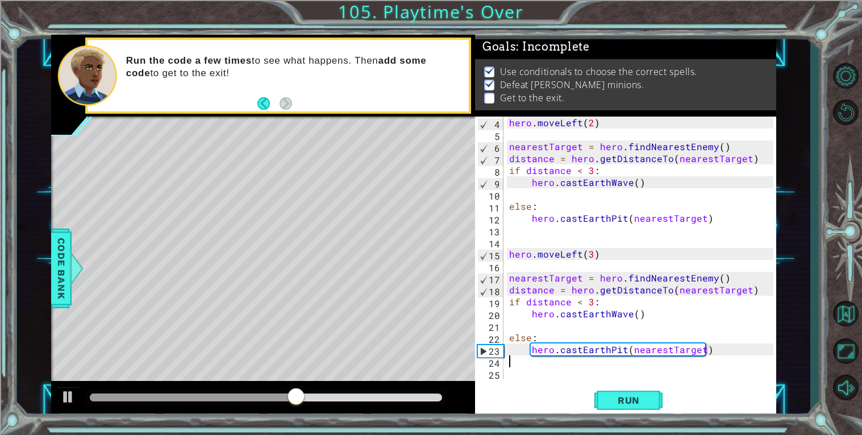
click at [720, 347] on div "hero . moveLeft ( 2 ) nearestTarget = hero . findNearestEnemy ( ) distance = he…" at bounding box center [643, 260] width 272 height 286
type textarea "hero.castEarthPit(nearestTarget)"
click at [718, 354] on div "hero . moveLeft ( 2 ) nearestTarget = hero . findNearestEnemy ( ) distance = he…" at bounding box center [643, 260] width 272 height 286
click at [720, 348] on div "hero . moveLeft ( 2 ) nearestTarget = hero . findNearestEnemy ( ) distance = he…" at bounding box center [643, 260] width 272 height 286
type textarea "hero.castEarthPit(nearestTarget)"
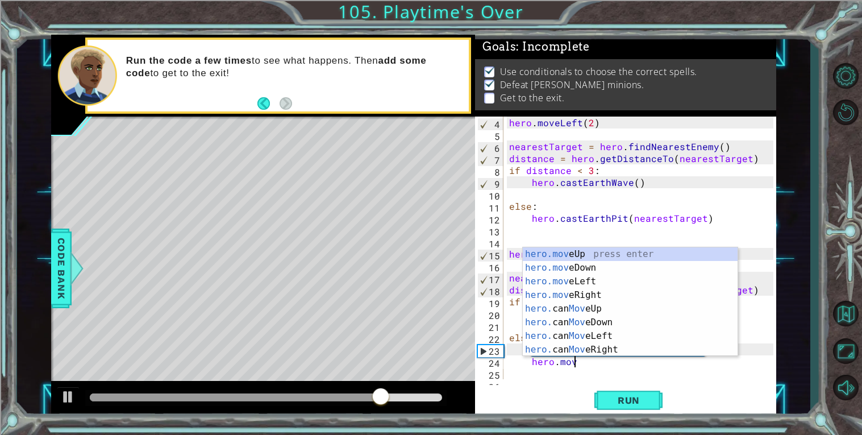
type textarea "hero.move"
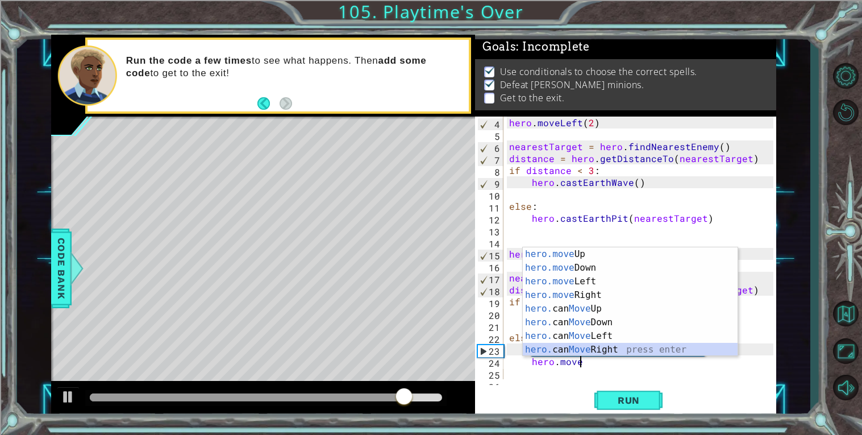
click at [621, 344] on div "hero.move Up press enter hero.move Down press enter hero.move Left press enter …" at bounding box center [630, 315] width 215 height 136
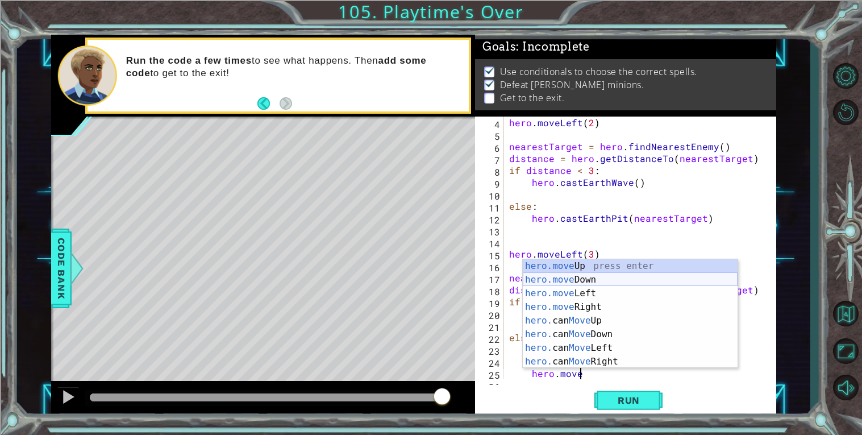
click at [554, 278] on div "hero.move Up press enter hero.move Down press enter hero.move Left press enter …" at bounding box center [630, 327] width 215 height 136
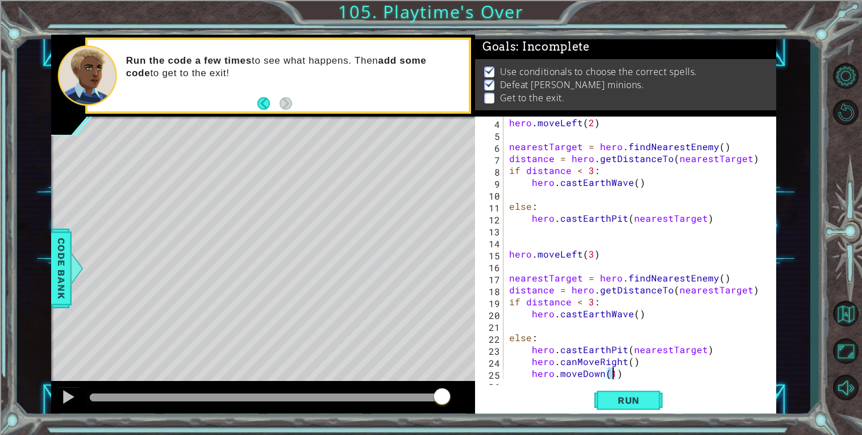
click at [572, 389] on div "Run" at bounding box center [628, 400] width 301 height 30
click at [642, 414] on button "Run" at bounding box center [629, 400] width 68 height 30
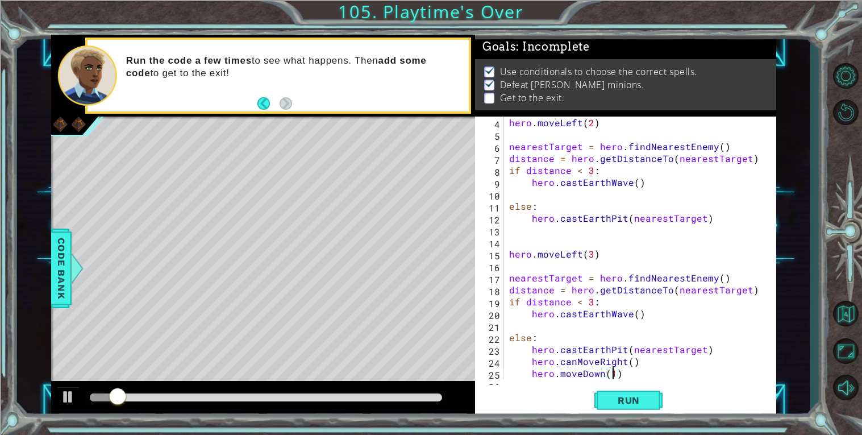
click at [539, 315] on div "hero . moveLeft ( 2 ) nearestTarget = hero . findNearestEnemy ( ) distance = he…" at bounding box center [643, 260] width 272 height 286
type textarea "hero.castEarthWave()"
click at [653, 314] on div "hero . moveLeft ( 2 ) nearestTarget = hero . findNearestEnemy ( ) distance = he…" at bounding box center [643, 260] width 272 height 286
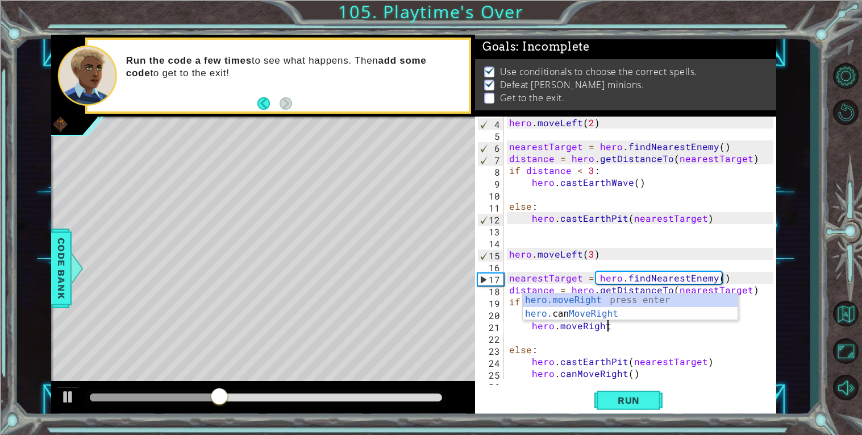
scroll to position [0, 5]
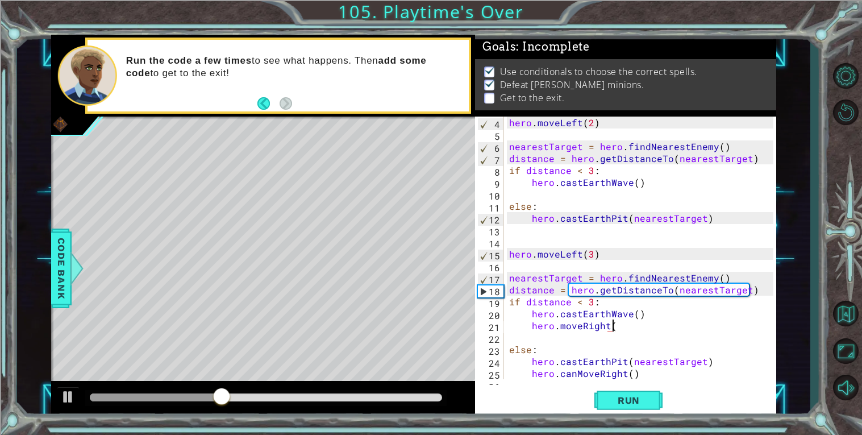
type textarea "hero.moveRight()"
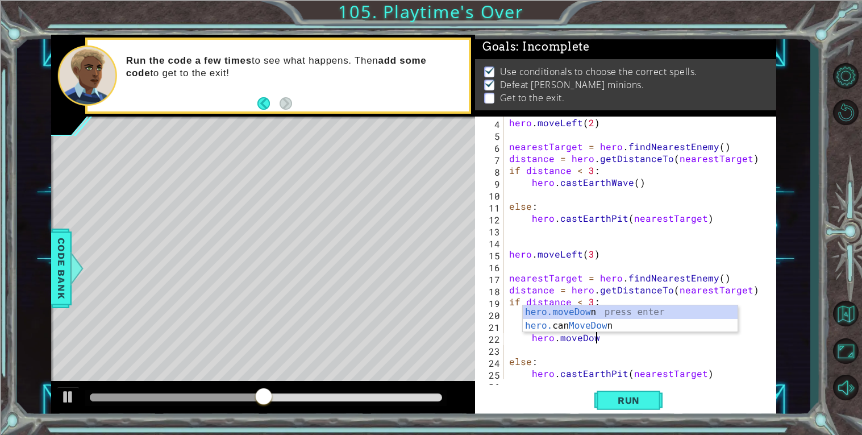
scroll to position [0, 5]
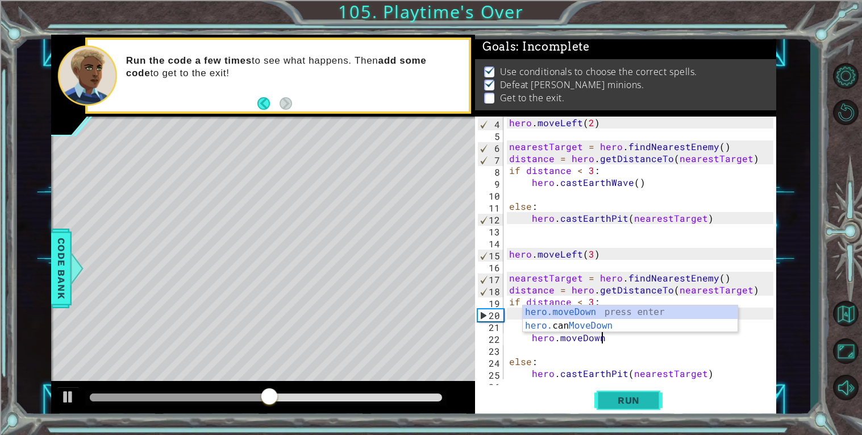
click at [642, 395] on span "Run" at bounding box center [629, 399] width 45 height 11
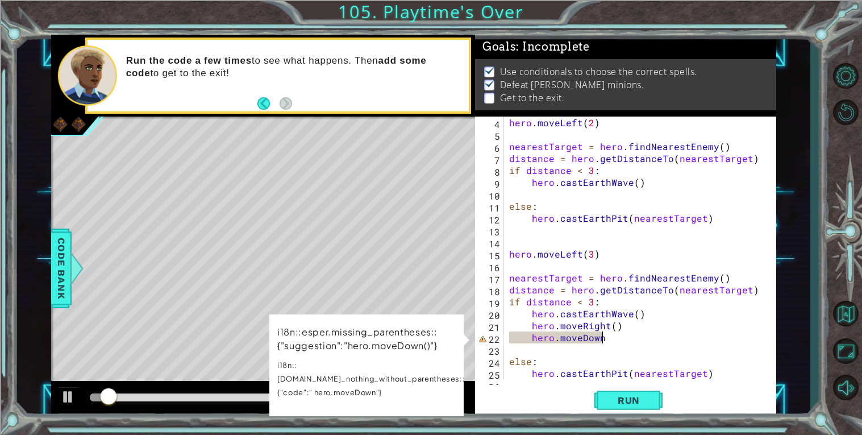
click at [584, 335] on div "hero . moveLeft ( 2 ) nearestTarget = hero . findNearestEnemy ( ) distance = he…" at bounding box center [643, 260] width 272 height 286
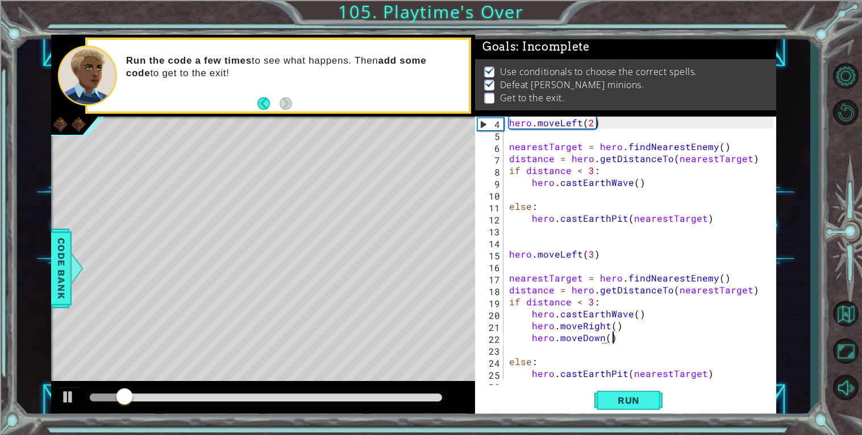
scroll to position [0, 5]
click at [610, 406] on button "Run" at bounding box center [629, 400] width 68 height 30
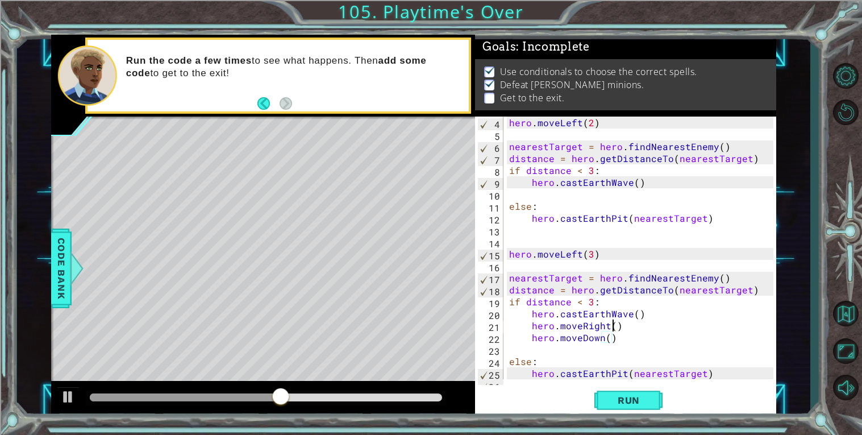
click at [614, 326] on div "hero . moveLeft ( 2 ) nearestTarget = hero . findNearestEnemy ( ) distance = he…" at bounding box center [643, 260] width 272 height 286
type textarea "hero.moveRight()"
click at [621, 325] on div "hero . moveLeft ( 2 ) nearestTarget = hero . findNearestEnemy ( ) distance = he…" at bounding box center [643, 260] width 272 height 286
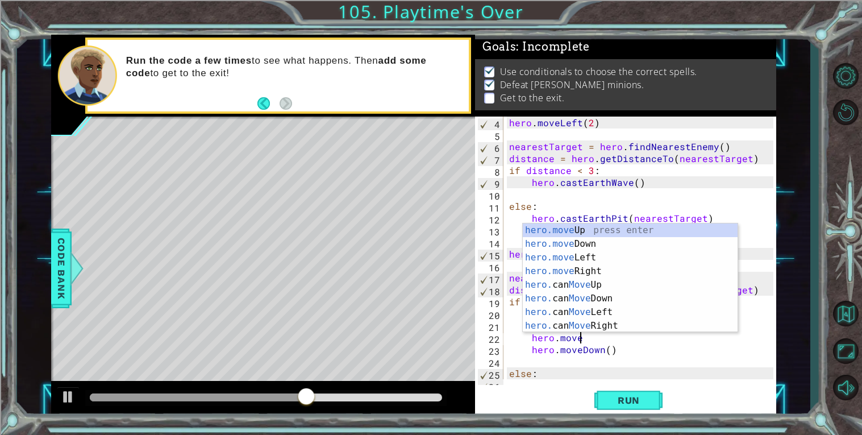
scroll to position [0, 3]
click at [576, 272] on div "hero.move Up press enter hero.move Down press enter hero.move Left press enter …" at bounding box center [630, 291] width 215 height 136
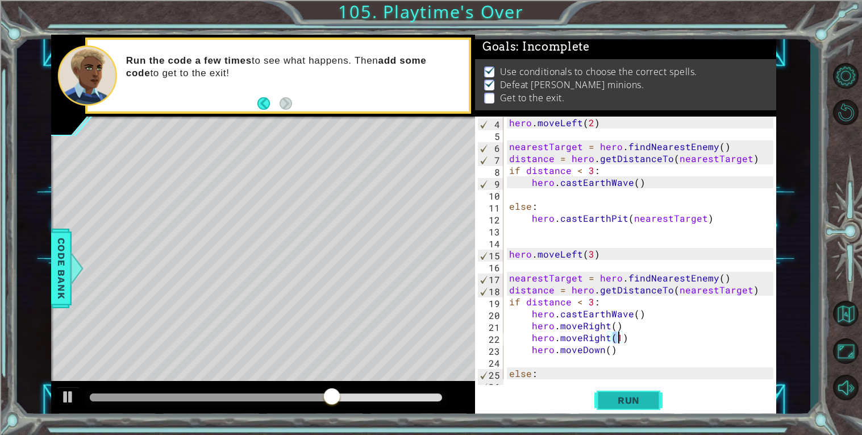
click at [630, 393] on button "Run" at bounding box center [629, 400] width 68 height 30
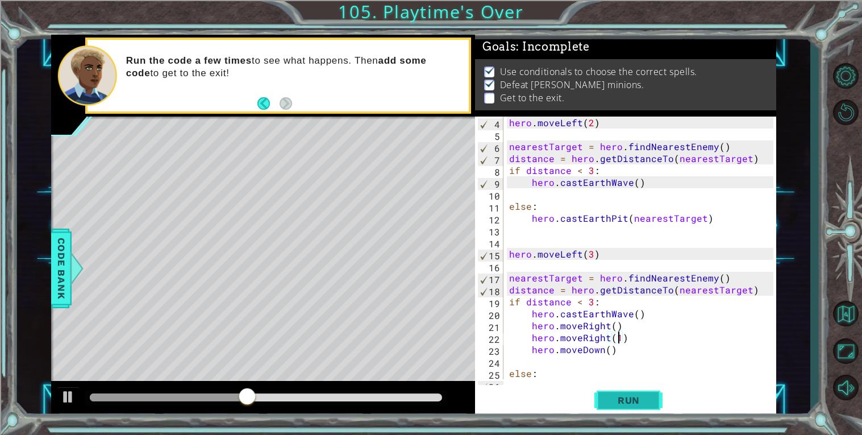
scroll to position [95, 0]
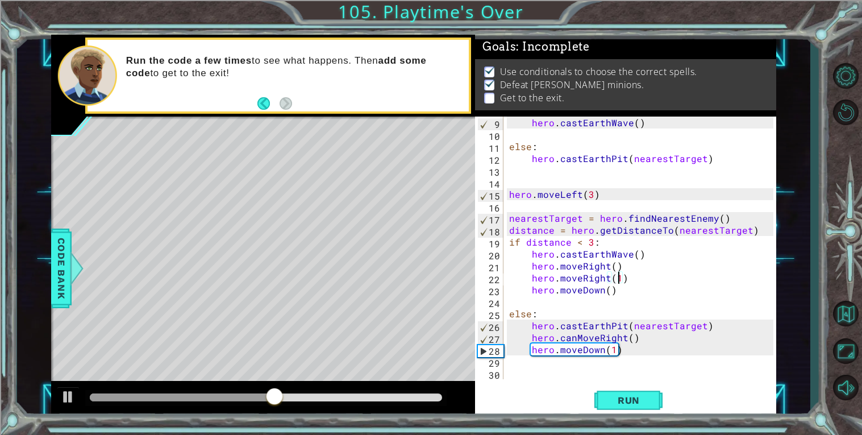
click at [672, 337] on div "hero . castEarthWave ( ) else : hero . [GEOGRAPHIC_DATA] ( nearestTarget ) hero…" at bounding box center [643, 260] width 272 height 286
type textarea "hero.canMoveRight()"
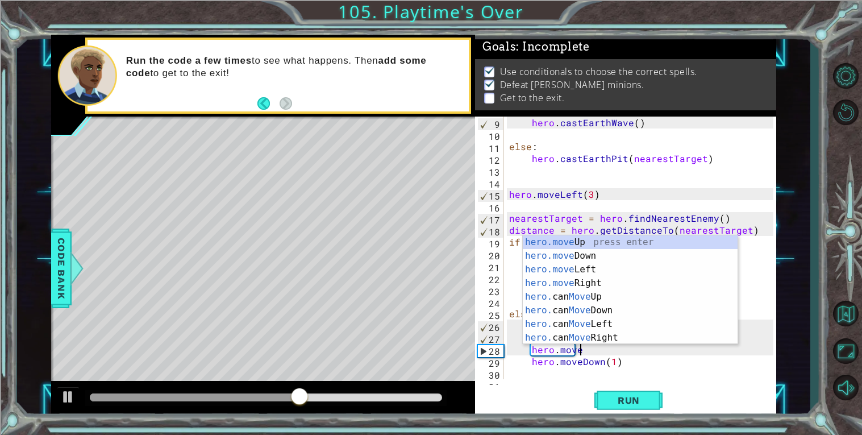
scroll to position [0, 3]
click at [593, 279] on div "hero.move Up press enter hero.move Down press enter hero.move Left press enter …" at bounding box center [630, 303] width 215 height 136
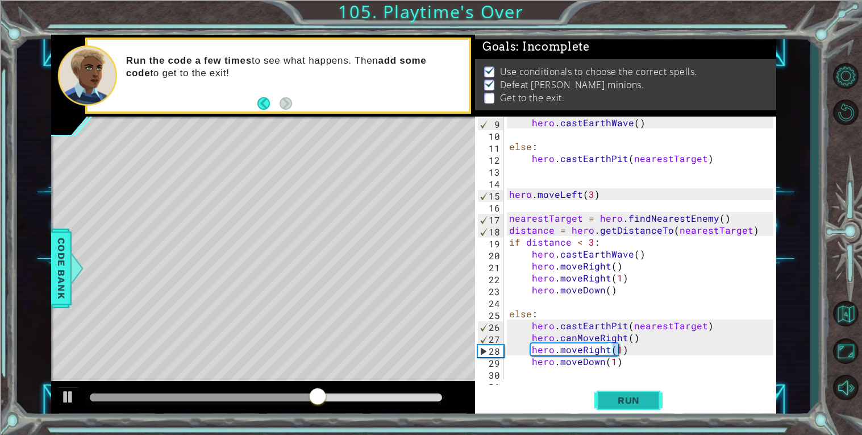
click at [639, 391] on button "Run" at bounding box center [629, 400] width 68 height 30
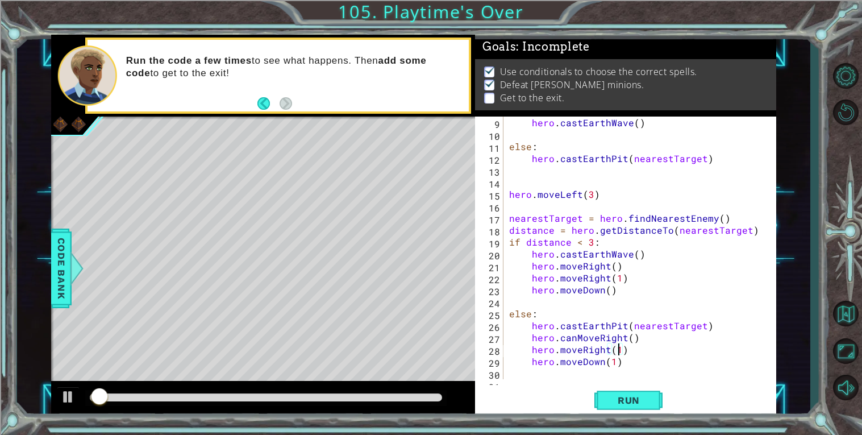
click at [421, 398] on div at bounding box center [266, 397] width 352 height 8
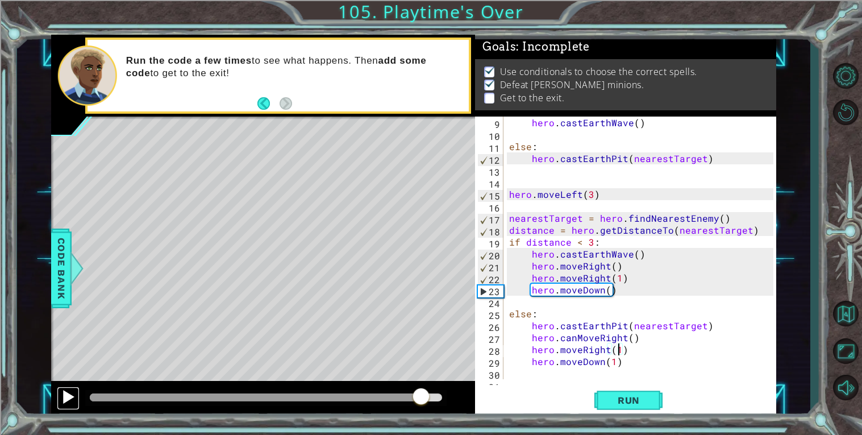
click at [68, 404] on div at bounding box center [68, 396] width 15 height 15
click at [408, 394] on div at bounding box center [266, 397] width 352 height 8
click at [352, 392] on div at bounding box center [266, 398] width 362 height 16
click at [59, 394] on button at bounding box center [68, 398] width 23 height 23
click at [244, 399] on div at bounding box center [253, 397] width 327 height 8
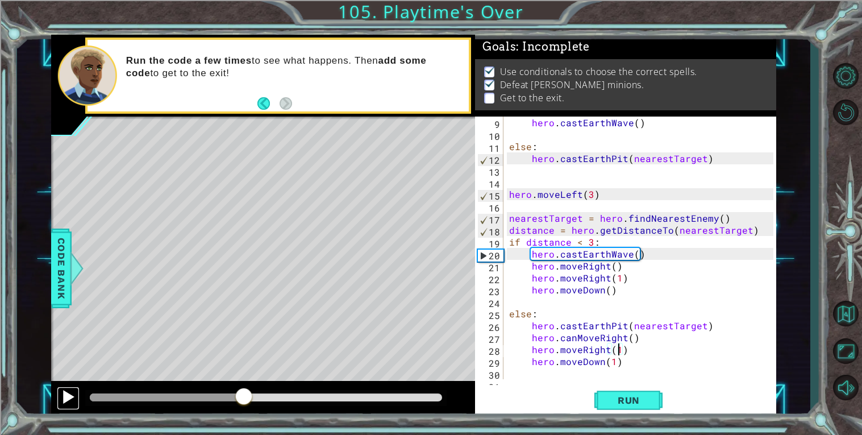
click at [63, 393] on div at bounding box center [68, 396] width 15 height 15
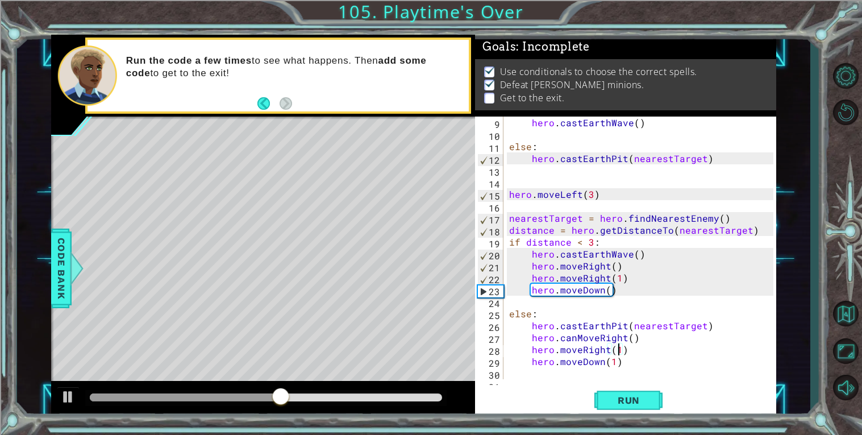
click at [605, 274] on div "hero . castEarthWave ( ) else : hero . [GEOGRAPHIC_DATA] ( nearestTarget ) hero…" at bounding box center [643, 260] width 272 height 286
drag, startPoint x: 626, startPoint y: 265, endPoint x: 529, endPoint y: 265, distance: 97.8
click at [529, 265] on div "hero . castEarthWave ( ) else : hero . [GEOGRAPHIC_DATA] ( nearestTarget ) hero…" at bounding box center [643, 260] width 272 height 286
type textarea "hero.moveRight()"
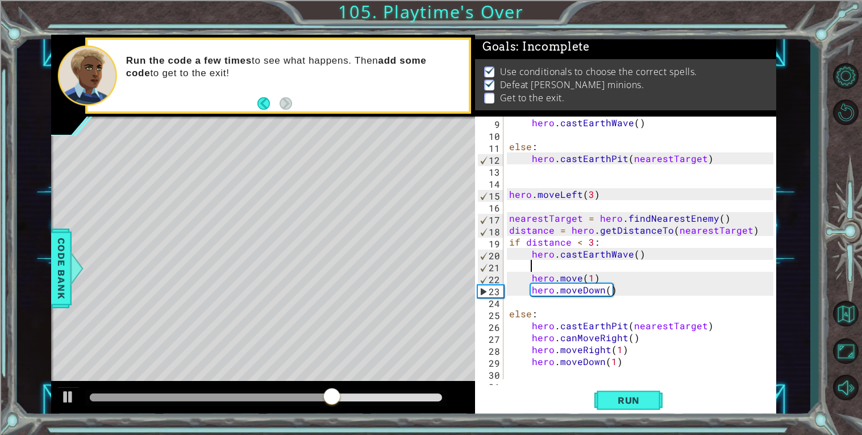
click at [580, 276] on div "hero . castEarthWave ( ) else : hero . [GEOGRAPHIC_DATA] ( nearestTarget ) hero…" at bounding box center [643, 260] width 272 height 286
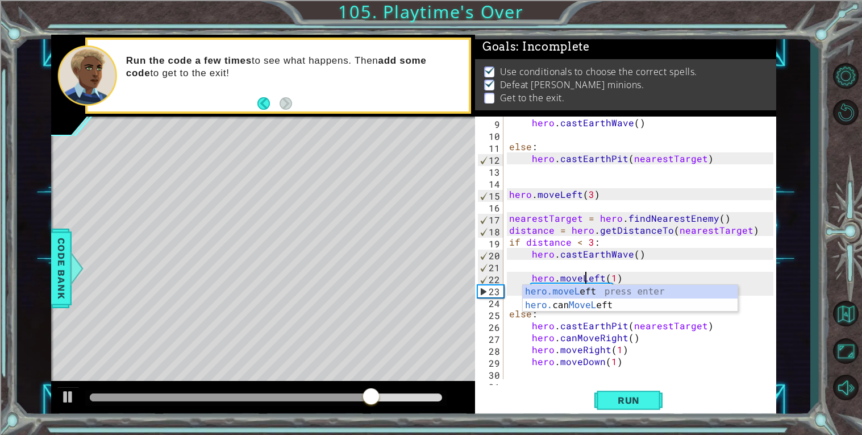
scroll to position [0, 5]
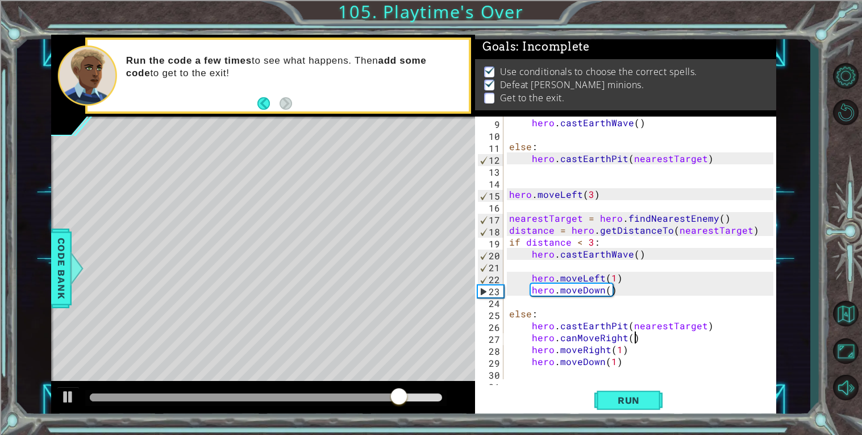
click at [653, 336] on div "hero . castEarthWave ( ) else : hero . [GEOGRAPHIC_DATA] ( nearestTarget ) hero…" at bounding box center [643, 260] width 272 height 286
click at [535, 338] on div "hero . castEarthWave ( ) else : hero . [GEOGRAPHIC_DATA] ( nearestTarget ) hero…" at bounding box center [643, 260] width 272 height 286
click at [636, 400] on span "Run" at bounding box center [629, 399] width 45 height 11
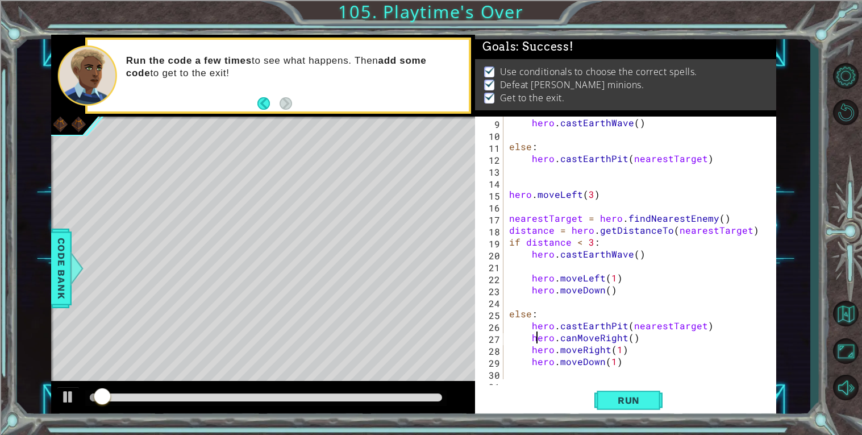
click at [605, 349] on div "hero . castEarthWave ( ) else : hero . [GEOGRAPHIC_DATA] ( nearestTarget ) hero…" at bounding box center [643, 260] width 272 height 286
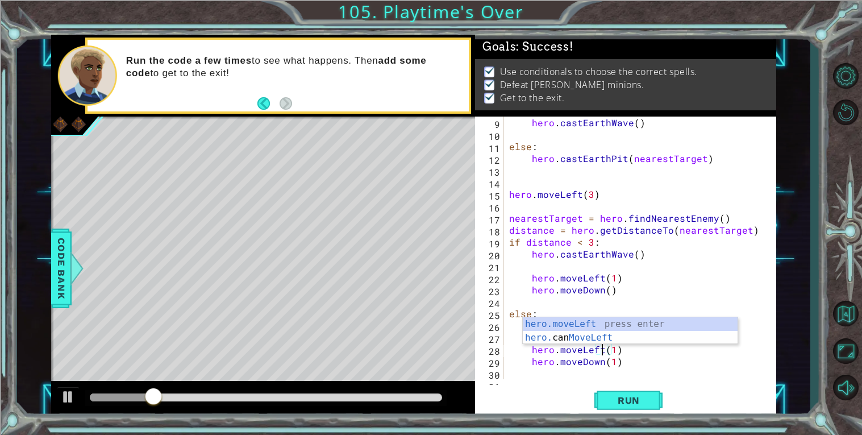
scroll to position [0, 5]
type textarea "hero.moveLeft(1)"
click at [630, 401] on span "Run" at bounding box center [629, 399] width 45 height 11
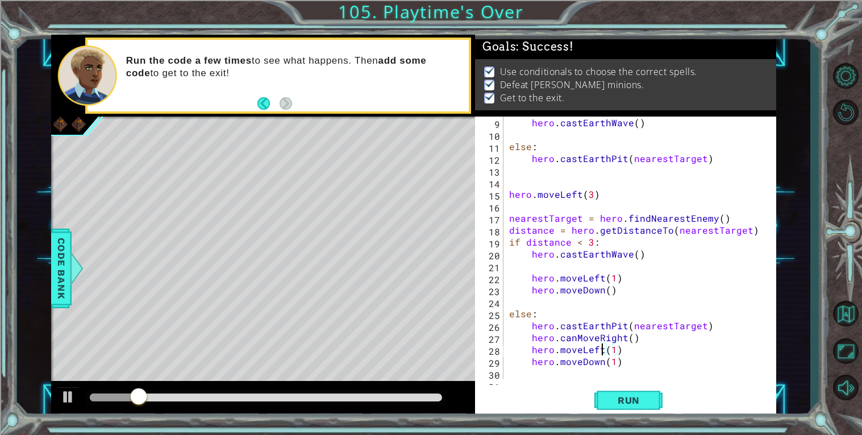
click at [416, 396] on div at bounding box center [266, 397] width 352 height 8
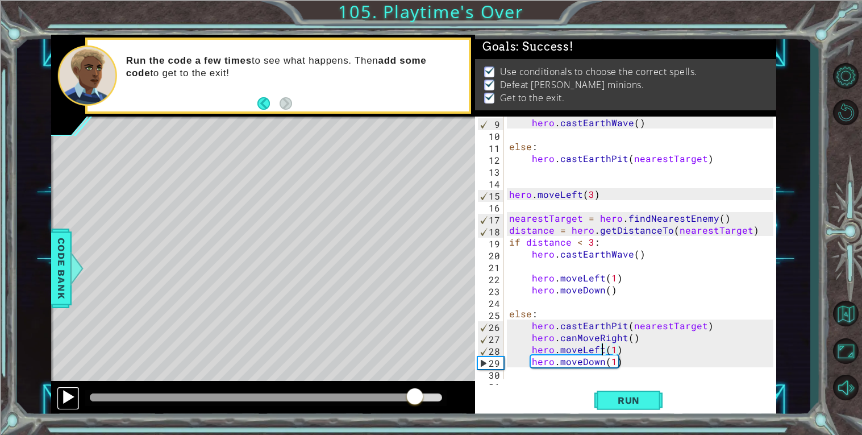
click at [65, 396] on div at bounding box center [68, 396] width 15 height 15
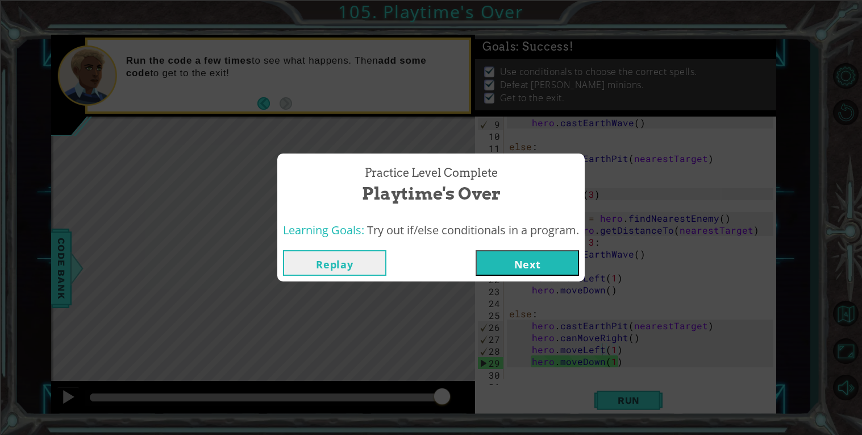
click at [524, 266] on button "Next" at bounding box center [527, 263] width 103 height 26
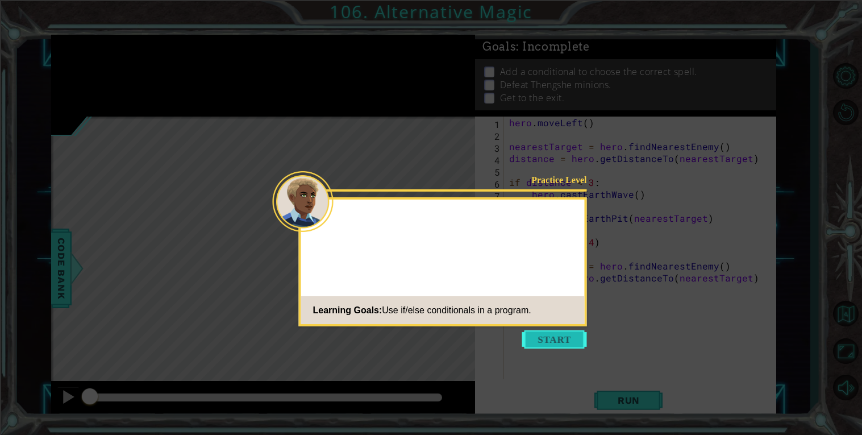
click at [535, 339] on button "Start" at bounding box center [554, 339] width 65 height 18
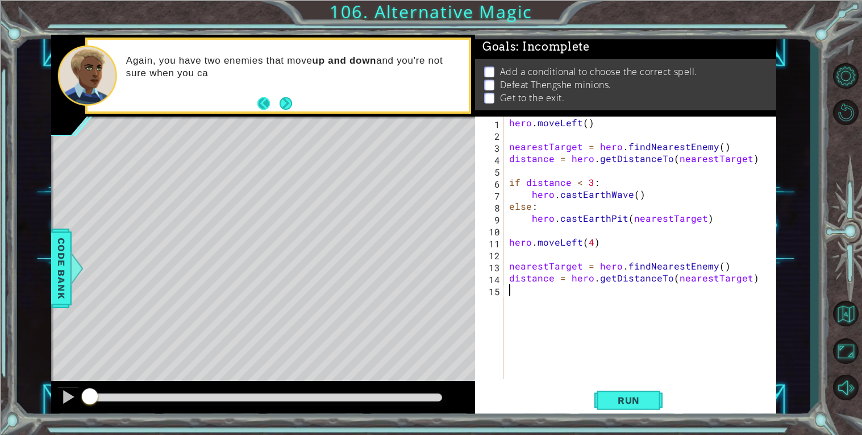
click at [279, 106] on footer at bounding box center [275, 103] width 35 height 17
click at [286, 100] on button "Next" at bounding box center [286, 103] width 13 height 13
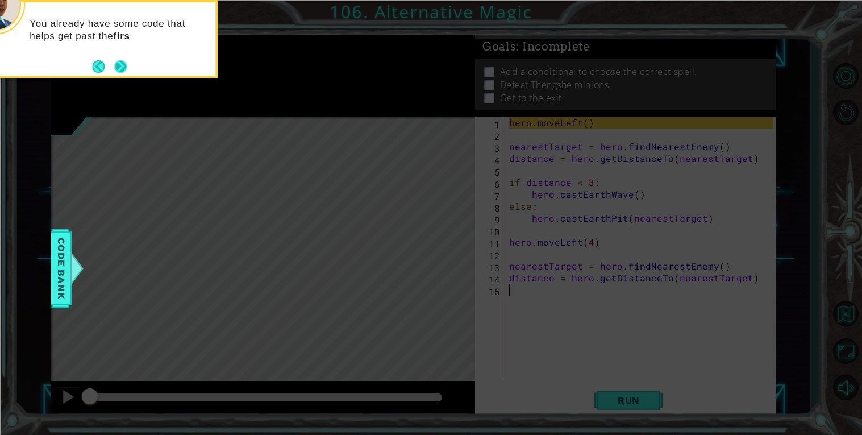
click at [119, 70] on button "Next" at bounding box center [120, 66] width 13 height 13
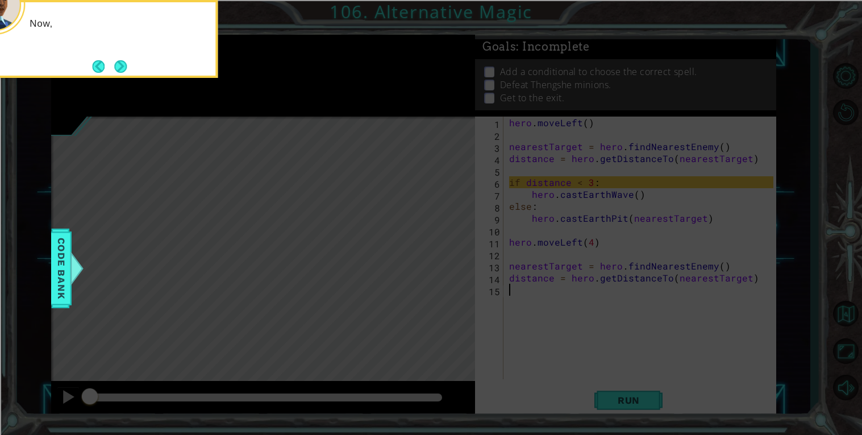
click at [134, 70] on div "Now," at bounding box center [103, 39] width 227 height 78
click at [125, 68] on button "Next" at bounding box center [120, 66] width 13 height 13
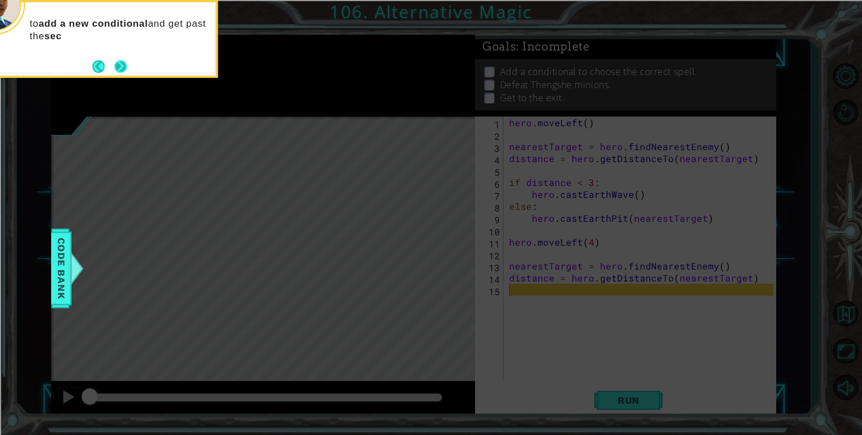
click at [125, 67] on button "Next" at bounding box center [120, 66] width 13 height 13
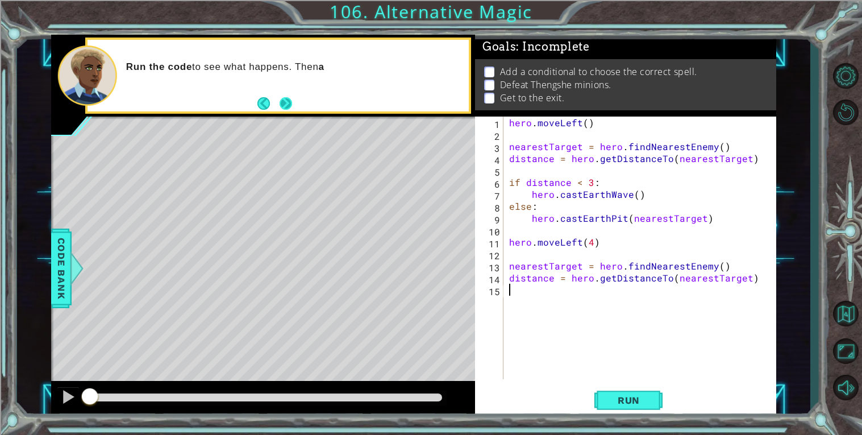
click at [289, 104] on button "Next" at bounding box center [286, 103] width 13 height 13
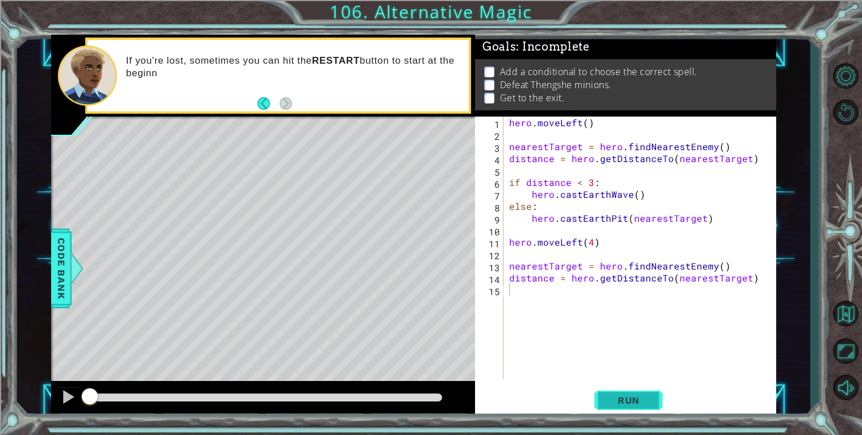
click at [626, 410] on button "Run" at bounding box center [629, 400] width 68 height 30
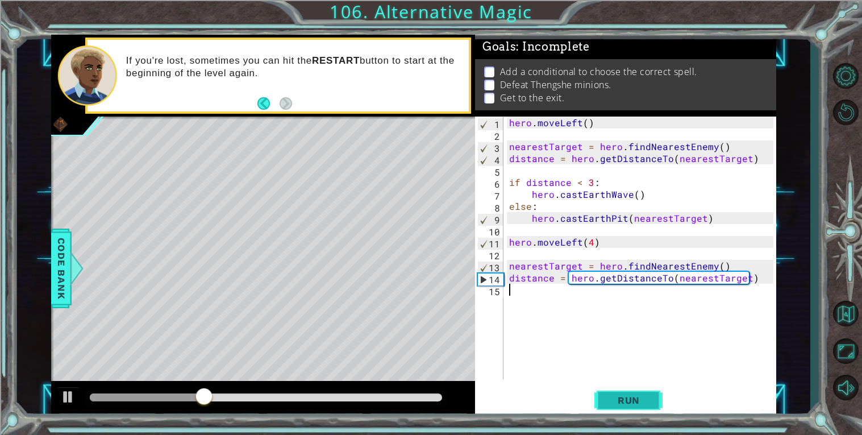
click at [626, 410] on button "Run" at bounding box center [629, 400] width 68 height 30
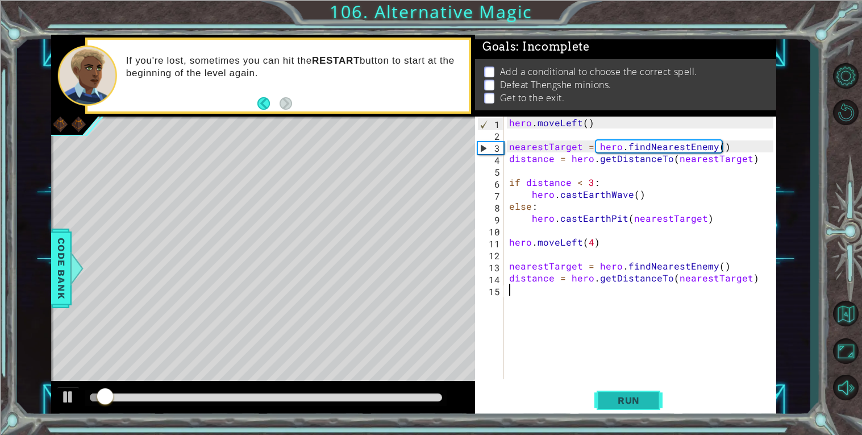
type textarea "I"
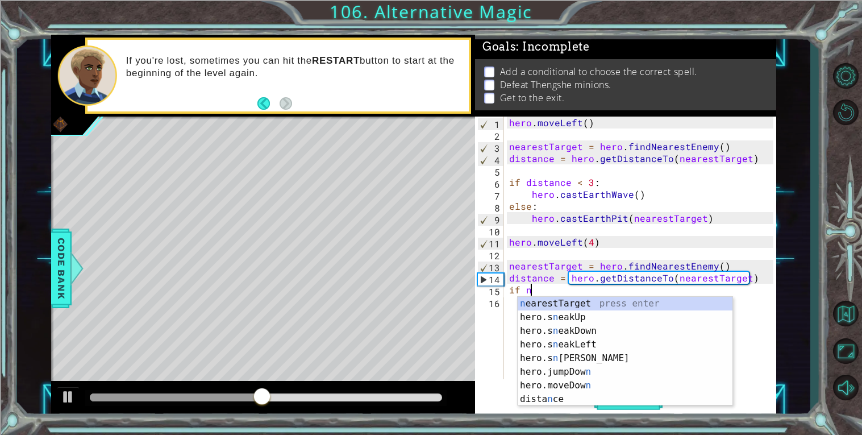
scroll to position [0, 1]
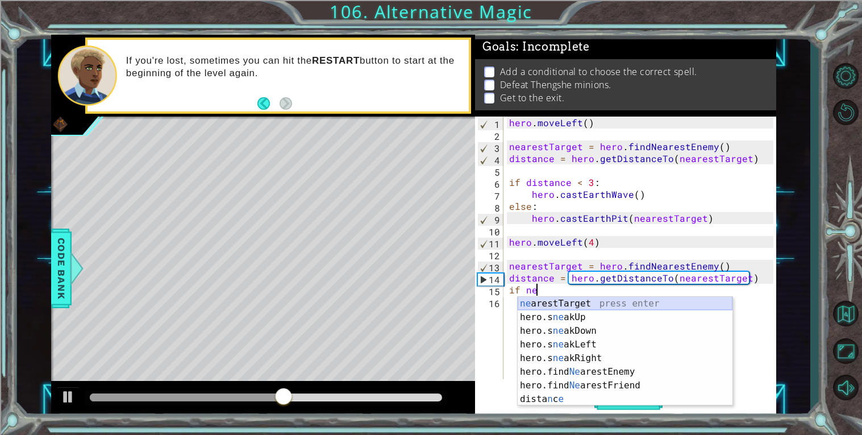
click at [530, 303] on div "ne arestTarget press enter hero.s ne akUp press enter hero.s ne akDown press en…" at bounding box center [625, 365] width 215 height 136
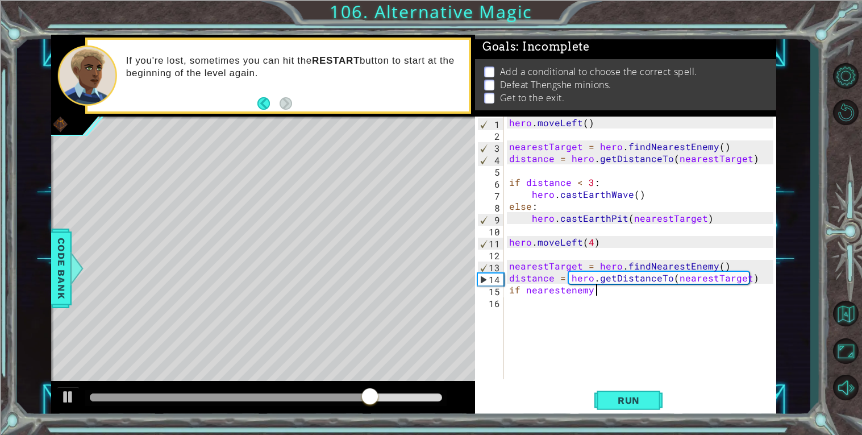
scroll to position [0, 5]
type textarea "if nearestenemy < 3"
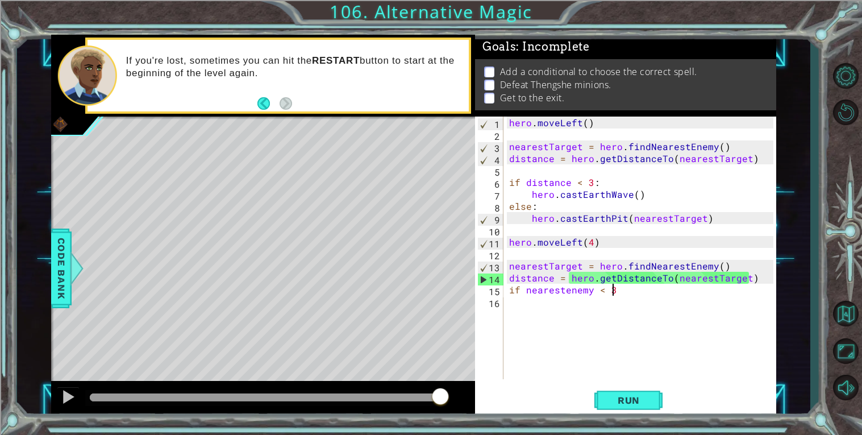
click at [647, 301] on div "hero . moveLeft ( ) nearestTarget = hero . findNearestEnemy ( ) distance = hero…" at bounding box center [643, 260] width 272 height 286
type textarea "if nearestenemy < 3"
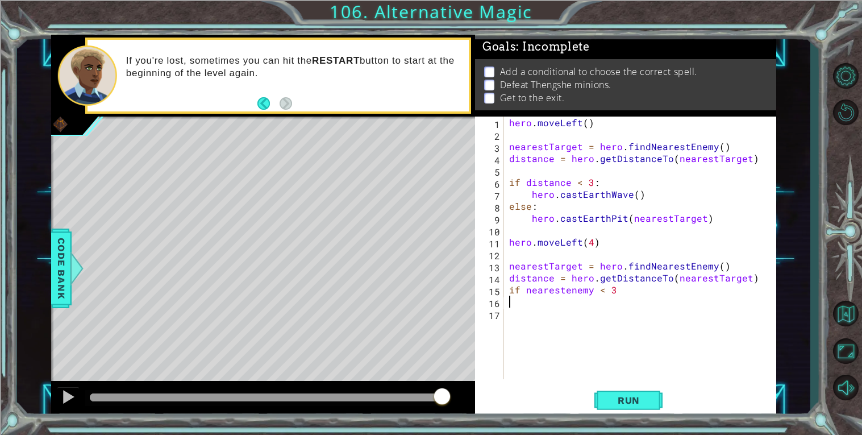
type textarea "if nearestenemy < 3"
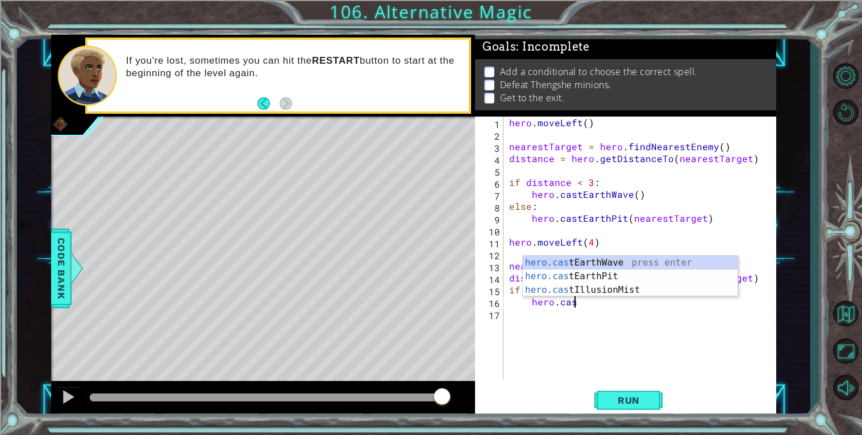
scroll to position [0, 3]
click at [640, 269] on div "hero.cast EarthWave press enter hero.cast EarthPit press enter hero.cast Illusi…" at bounding box center [630, 290] width 215 height 68
type textarea "hero.castEarthPit(enemy)"
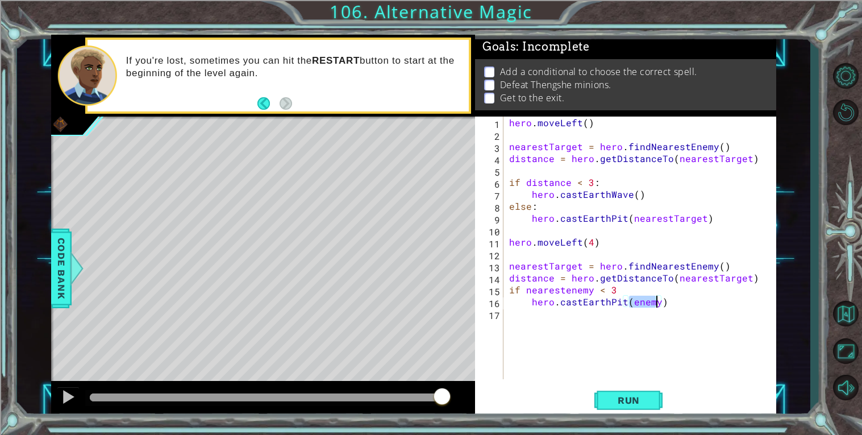
click at [571, 350] on div "hero . moveLeft ( ) nearestTarget = hero . findNearestEnemy ( ) distance = hero…" at bounding box center [643, 260] width 272 height 286
click at [615, 286] on div "hero . moveLeft ( ) nearestTarget = hero . findNearestEnemy ( ) distance = hero…" at bounding box center [643, 260] width 272 height 286
type textarea "if nearestenemy < 4"
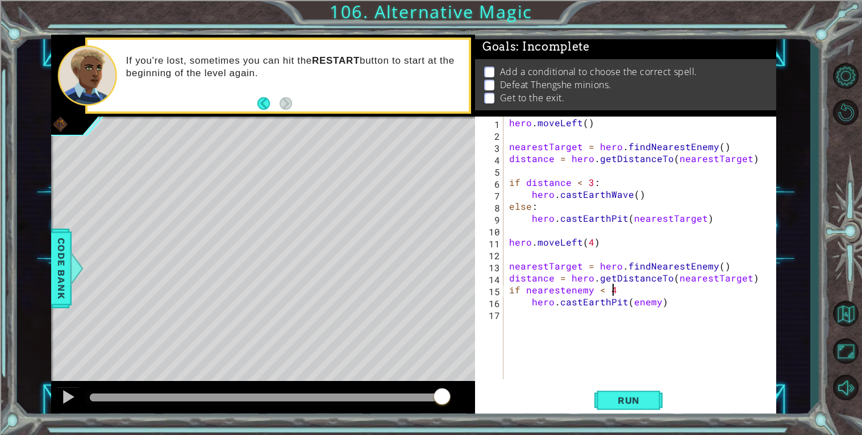
click at [583, 327] on div "hero . moveLeft ( ) nearestTarget = hero . findNearestEnemy ( ) distance = hero…" at bounding box center [643, 260] width 272 height 286
click at [622, 285] on div "hero . moveLeft ( ) nearestTarget = hero . findNearestEnemy ( ) distance = hero…" at bounding box center [643, 260] width 272 height 286
click at [54, 256] on span "Code Bank" at bounding box center [61, 268] width 18 height 69
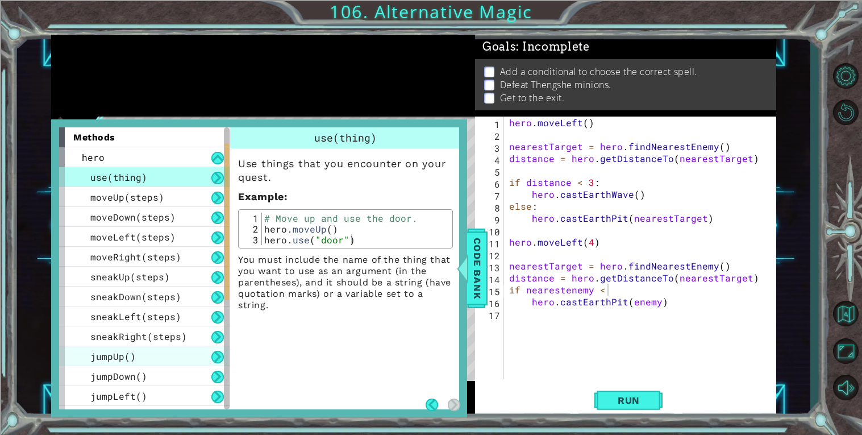
scroll to position [273, 0]
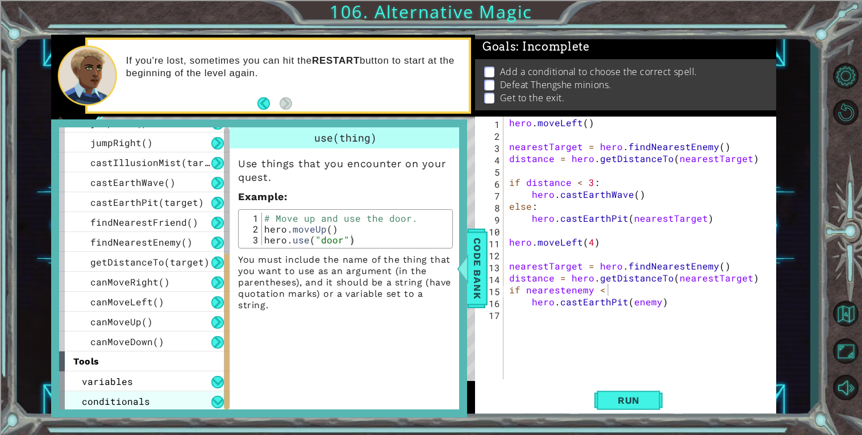
click at [79, 401] on div "conditionals" at bounding box center [144, 401] width 171 height 20
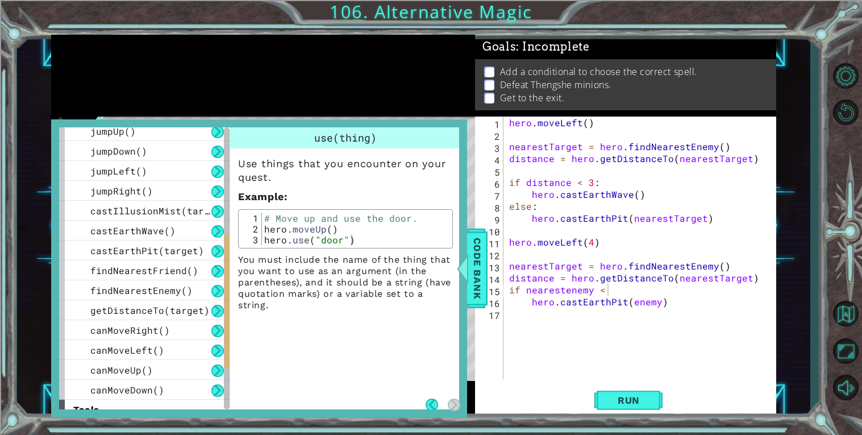
scroll to position [223, 0]
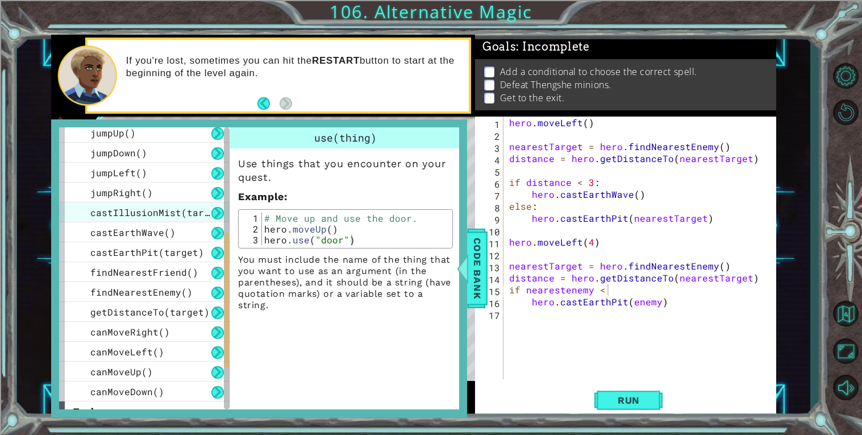
click at [83, 208] on div "castIllusionMist(target)" at bounding box center [144, 212] width 171 height 20
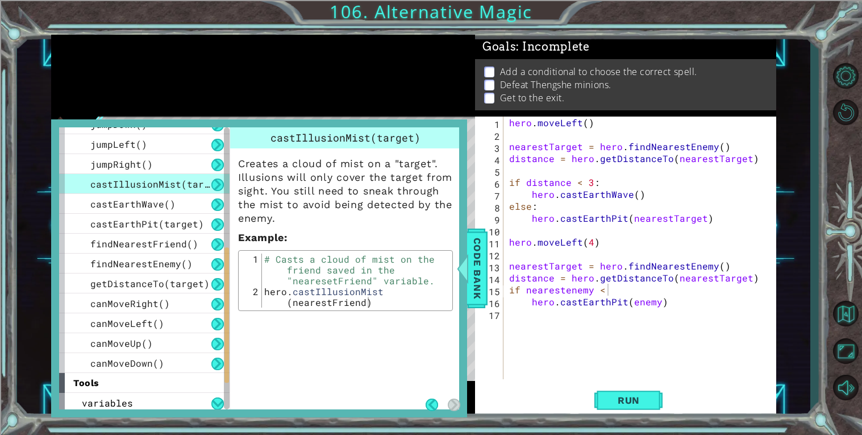
scroll to position [251, 0]
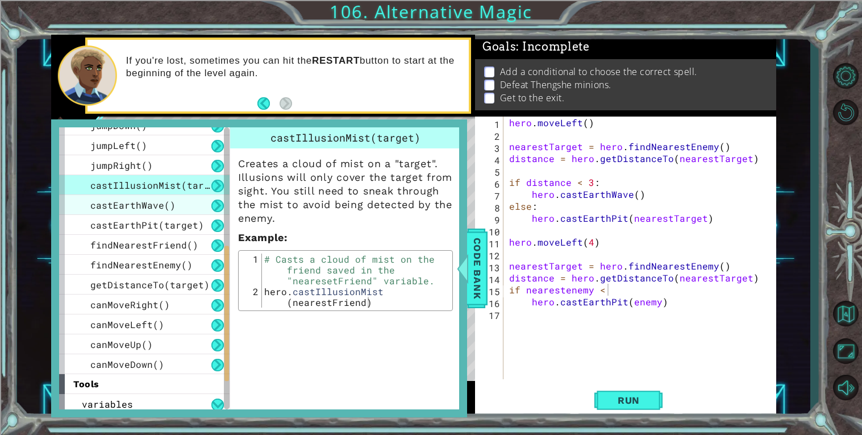
click at [86, 202] on div "castEarthWave()" at bounding box center [144, 205] width 171 height 20
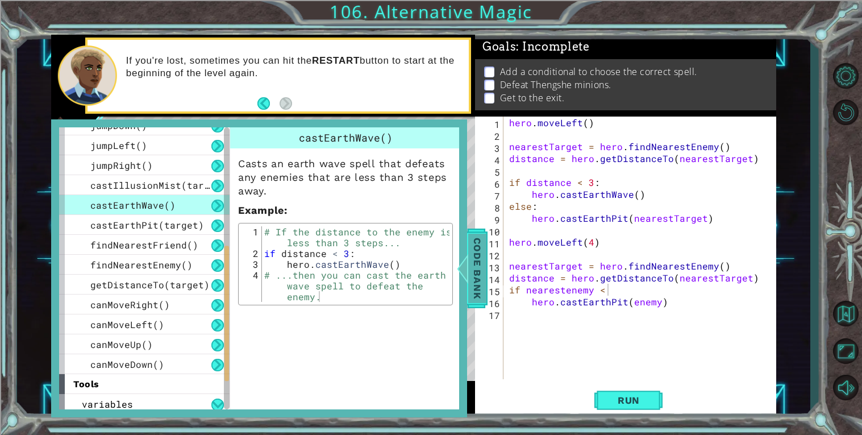
click at [486, 296] on span "Code Bank" at bounding box center [477, 268] width 18 height 69
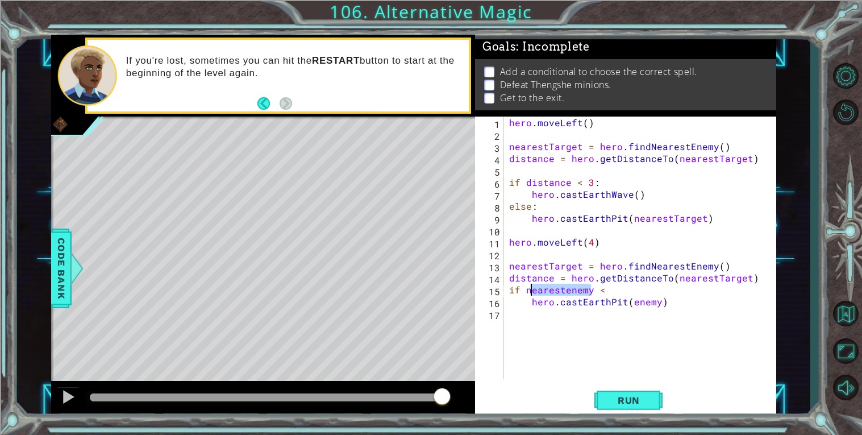
drag, startPoint x: 592, startPoint y: 287, endPoint x: 528, endPoint y: 289, distance: 63.7
click at [528, 289] on div "hero . moveLeft ( ) nearestTarget = hero . findNearestEnemy ( ) distance = hero…" at bounding box center [643, 260] width 272 height 286
click at [621, 306] on div "hero . moveLeft ( ) nearestTarget = hero . findNearestEnemy ( ) distance = hero…" at bounding box center [643, 260] width 272 height 286
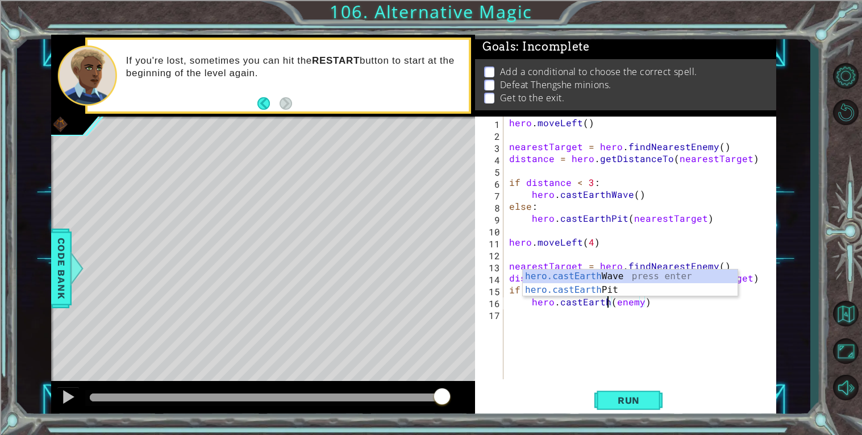
scroll to position [0, 6]
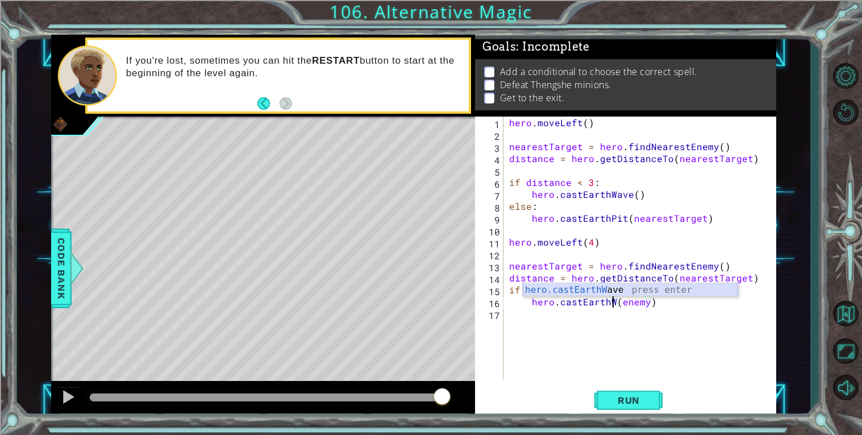
click at [588, 285] on div "hero.castEarthW ave press enter" at bounding box center [630, 303] width 215 height 41
type textarea "hero.castEarthWave(enemy)"
click at [572, 318] on div "hero . moveLeft ( ) nearestTarget = hero . findNearestEnemy ( ) distance = hero…" at bounding box center [643, 260] width 272 height 286
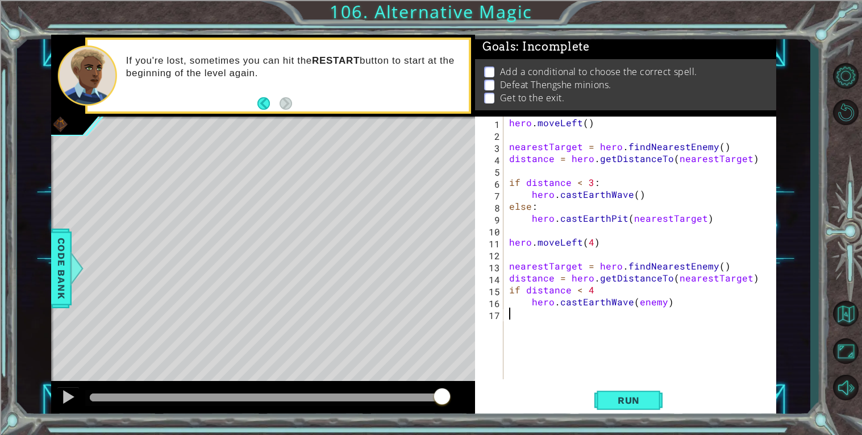
click at [704, 301] on div "hero . moveLeft ( ) nearestTarget = hero . findNearestEnemy ( ) distance = hero…" at bounding box center [643, 260] width 272 height 286
type textarea "hero.castEarthWave(enemy)"
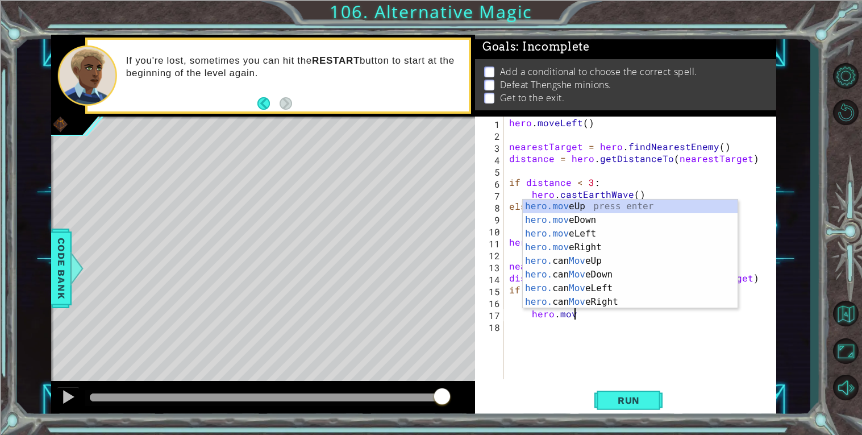
scroll to position [0, 3]
click at [558, 235] on div "hero.move Up press enter hero.move Down press enter hero.move Left press enter …" at bounding box center [630, 268] width 215 height 136
type textarea "hero.moveLeft(1)"
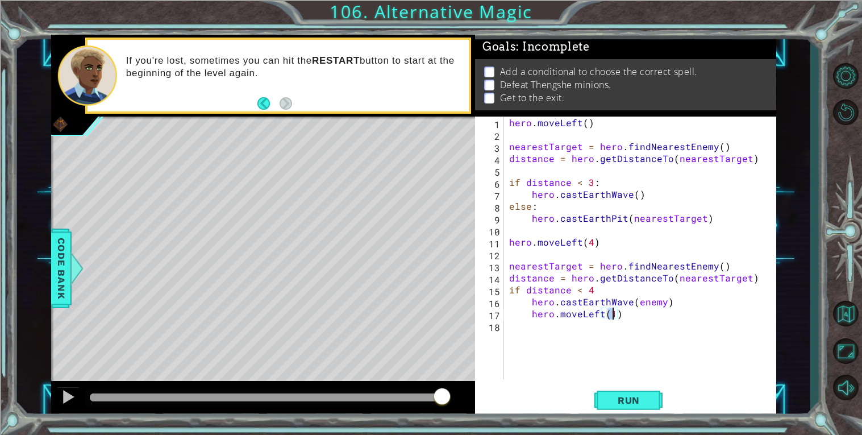
click at [553, 344] on div "hero . moveLeft ( ) nearestTarget = hero . findNearestEnemy ( ) distance = hero…" at bounding box center [643, 260] width 272 height 286
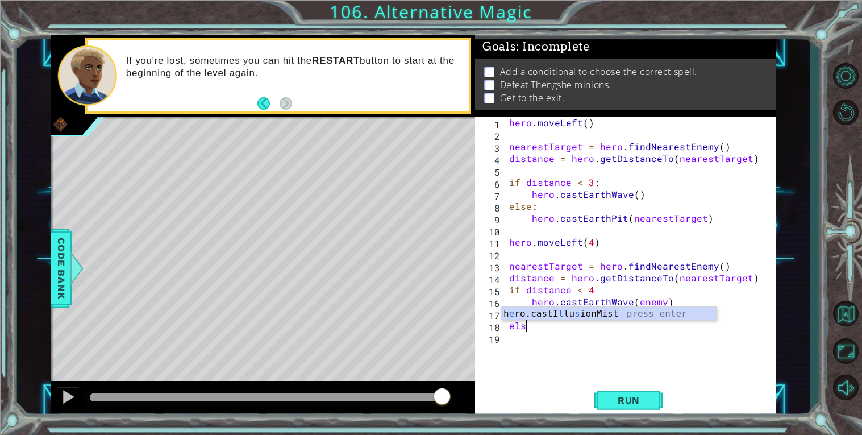
scroll to position [0, 1]
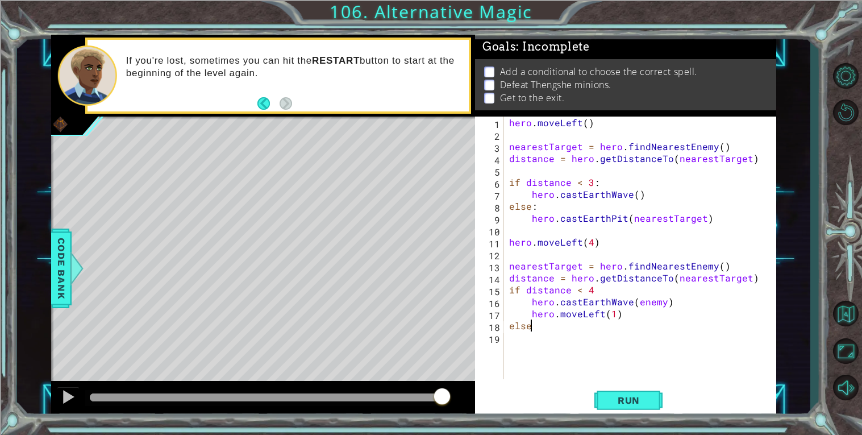
click at [599, 289] on div "hero . moveLeft ( ) nearestTarget = hero . findNearestEnemy ( ) distance = hero…" at bounding box center [643, 260] width 272 height 286
type textarea "else"
type textarea "else:"
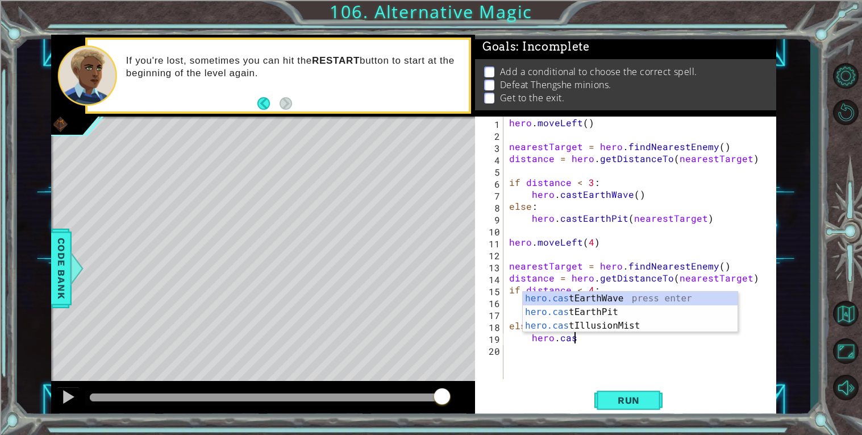
scroll to position [0, 3]
click at [550, 306] on div "hero.cast EarthWave press enter hero.cast EarthPit press enter hero.cast Illusi…" at bounding box center [630, 326] width 215 height 68
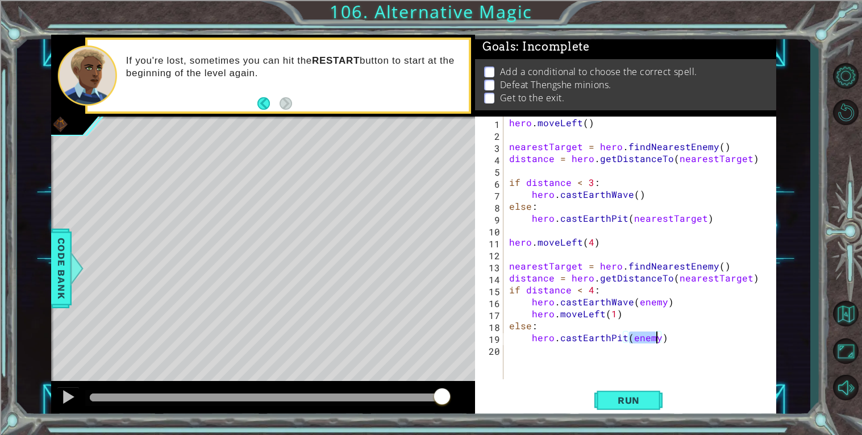
type textarea "hero.castEarthPit(enemy)"
click at [647, 335] on div "hero . moveLeft ( ) nearestTarget = hero . findNearestEnemy ( ) distance = hero…" at bounding box center [640, 248] width 267 height 263
click at [688, 343] on div "hero . moveLeft ( ) nearestTarget = hero . findNearestEnemy ( ) distance = hero…" at bounding box center [643, 260] width 272 height 286
click at [674, 333] on div "hero . moveLeft ( ) nearestTarget = hero . findNearestEnemy ( ) distance = hero…" at bounding box center [643, 260] width 272 height 286
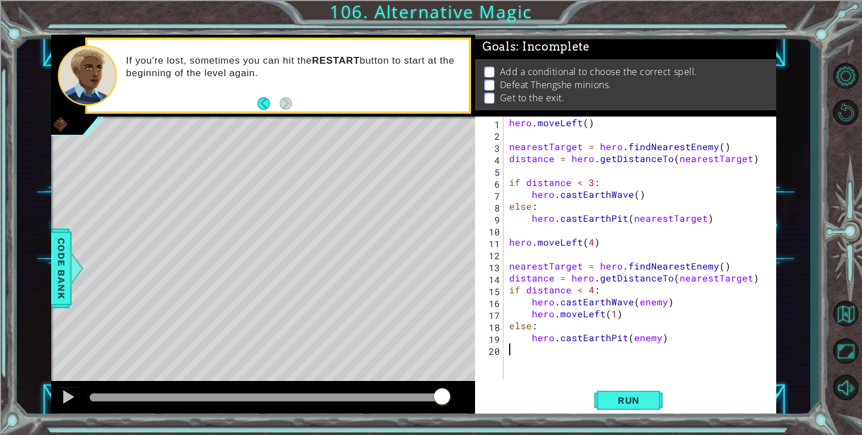
type textarea "hero.castEarthPit(enemy)"
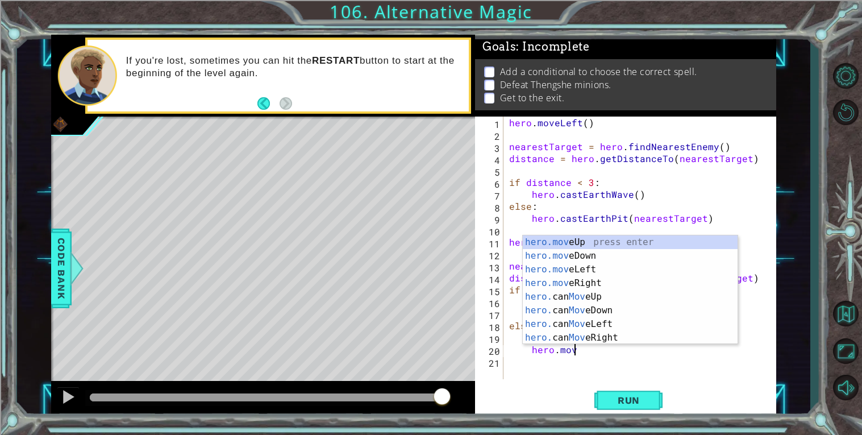
scroll to position [0, 3]
click at [558, 265] on div "hero.move Up press enter hero.move Down press enter hero.move Left press enter …" at bounding box center [630, 303] width 215 height 136
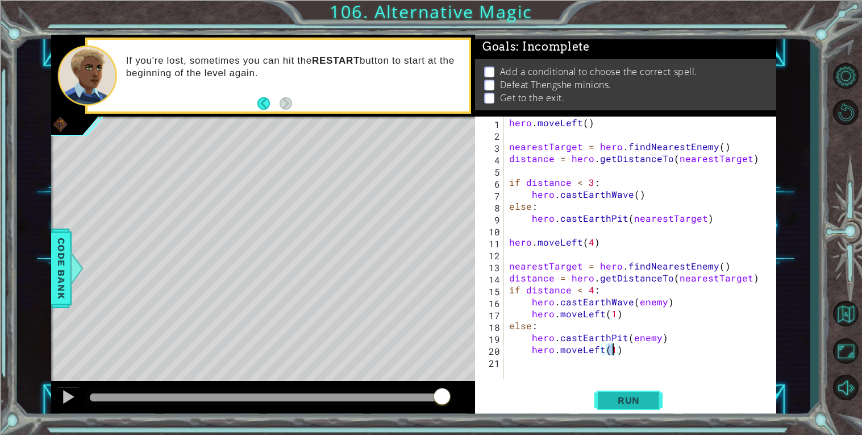
click at [619, 404] on span "Run" at bounding box center [629, 399] width 45 height 11
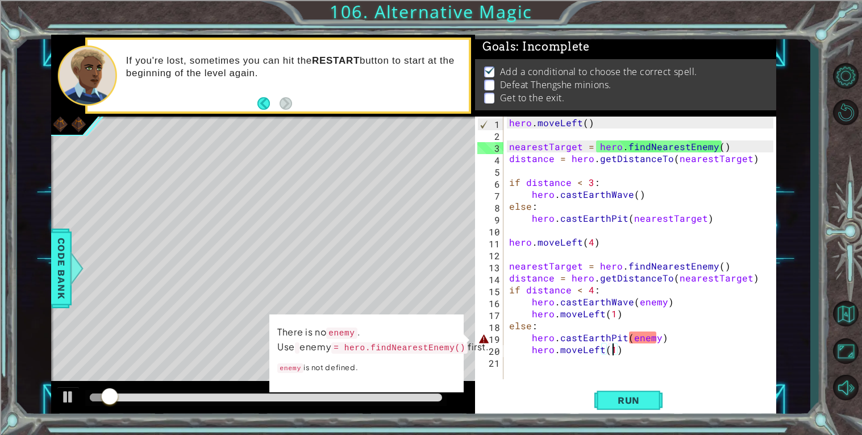
click at [656, 340] on div "hero . moveLeft ( ) nearestTarget = hero . findNearestEnemy ( ) distance = hero…" at bounding box center [643, 260] width 272 height 286
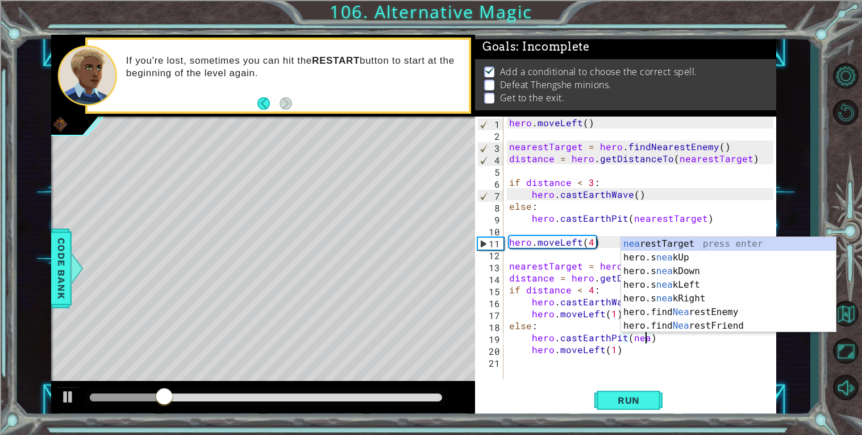
scroll to position [0, 8]
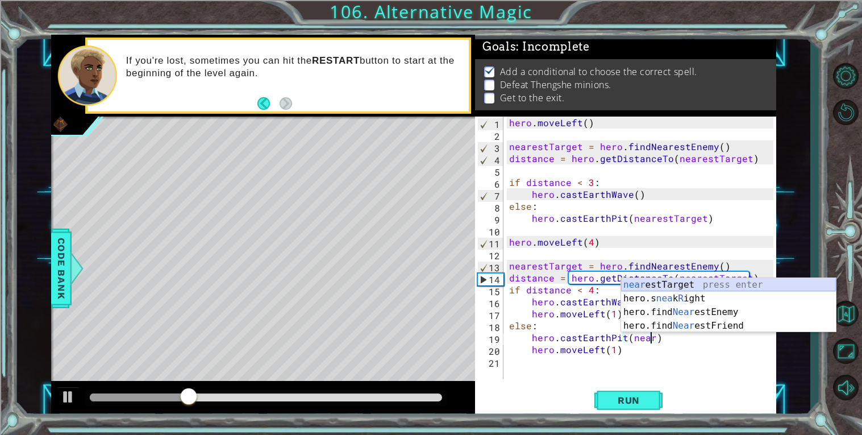
click at [654, 283] on div "near estTarget press enter hero.s nea k R ight press enter hero.find Near estEn…" at bounding box center [728, 319] width 215 height 82
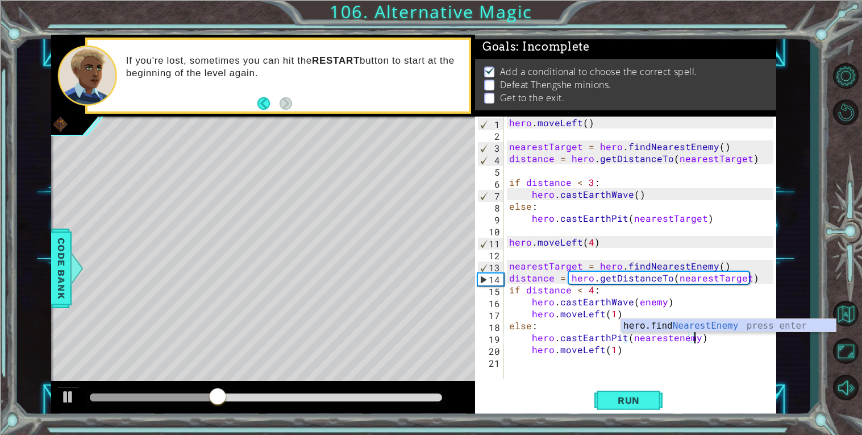
scroll to position [0, 11]
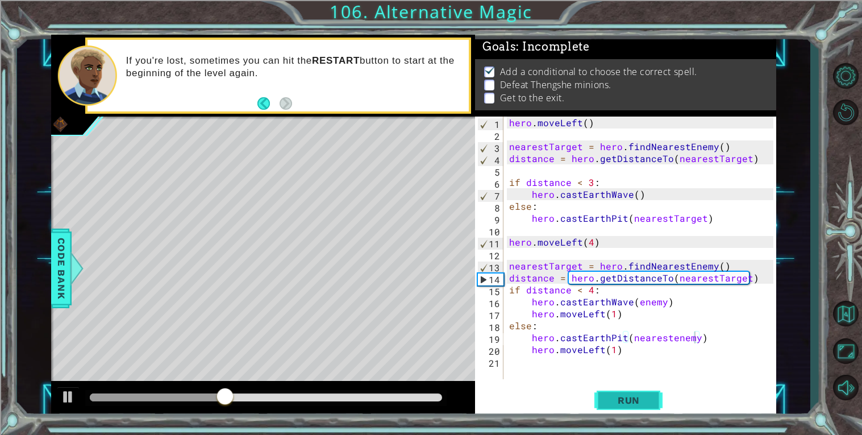
click at [634, 393] on button "Run" at bounding box center [629, 400] width 68 height 30
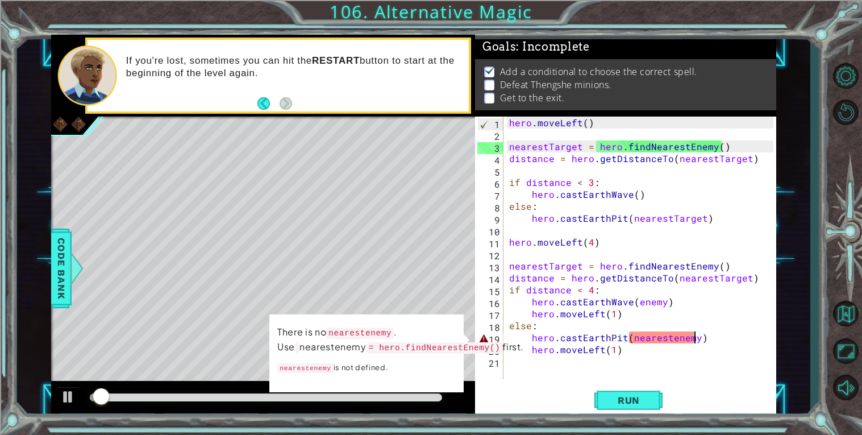
click at [667, 337] on div "hero . moveLeft ( ) nearestTarget = hero . findNearestEnemy ( ) distance = hero…" at bounding box center [643, 260] width 272 height 286
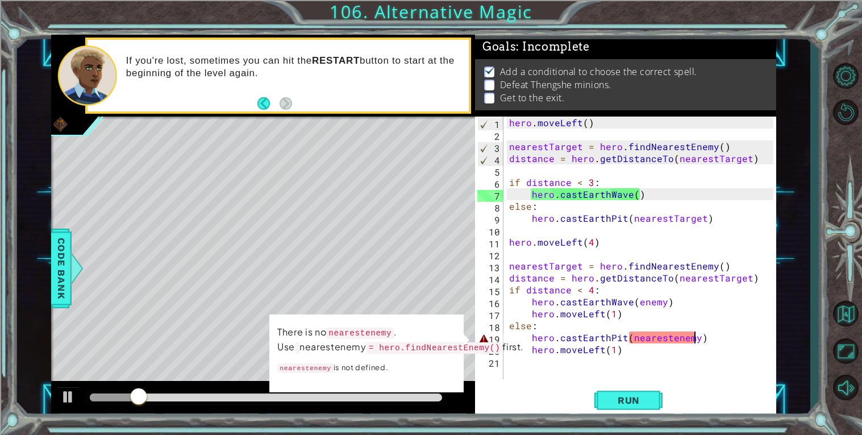
click at [696, 337] on div "hero . moveLeft ( ) nearestTarget = hero . findNearestEnemy ( ) distance = hero…" at bounding box center [643, 260] width 272 height 286
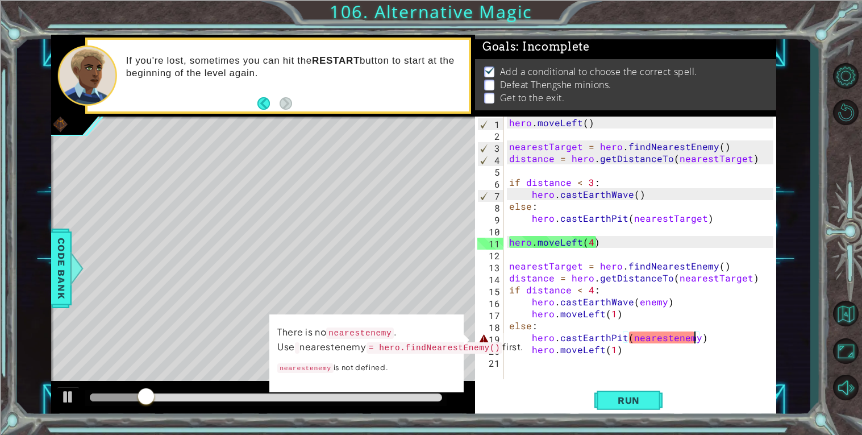
click at [567, 319] on div "hero . moveLeft ( ) nearestTarget = hero . findNearestEnemy ( ) distance = hero…" at bounding box center [643, 260] width 272 height 286
click at [519, 296] on div "hero . moveLeft ( ) nearestTarget = hero . findNearestEnemy ( ) distance = hero…" at bounding box center [643, 260] width 272 height 286
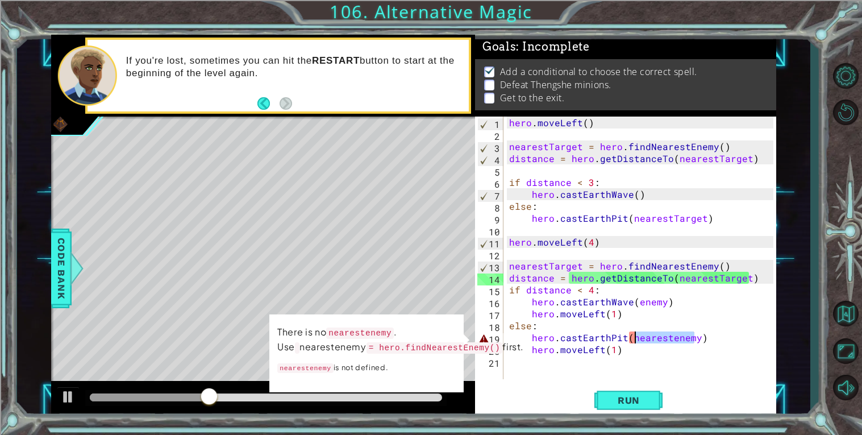
drag, startPoint x: 695, startPoint y: 334, endPoint x: 633, endPoint y: 337, distance: 62.0
click at [633, 337] on div "hero . moveLeft ( ) nearestTarget = hero . findNearestEnemy ( ) distance = hero…" at bounding box center [643, 260] width 272 height 286
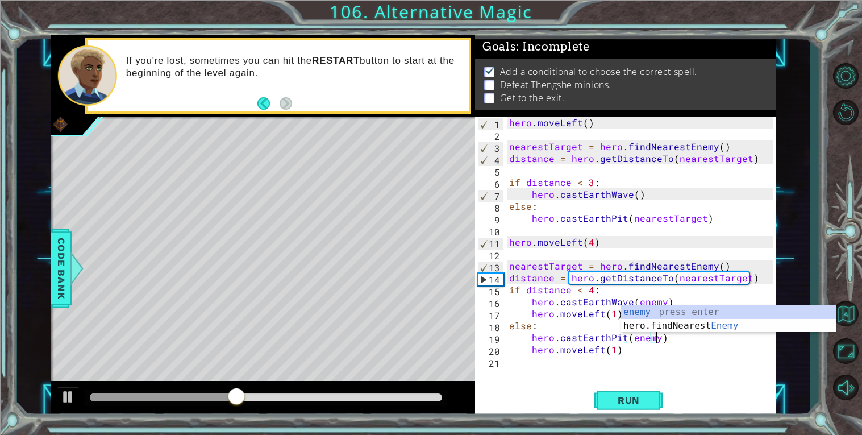
scroll to position [0, 9]
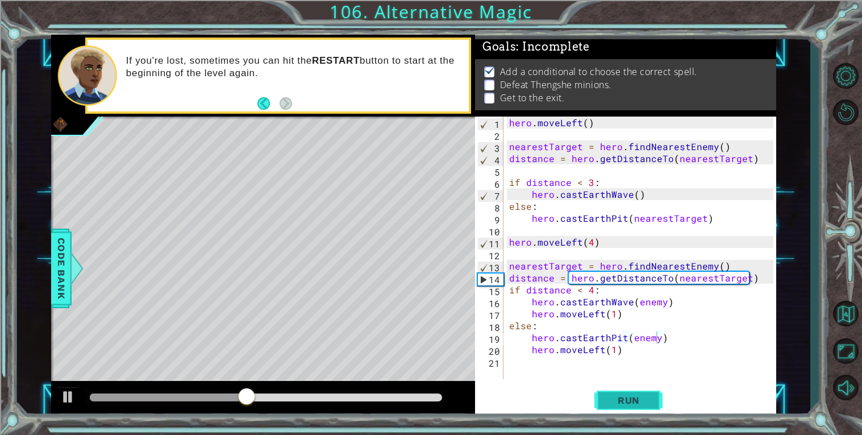
click at [628, 391] on button "Run" at bounding box center [629, 400] width 68 height 30
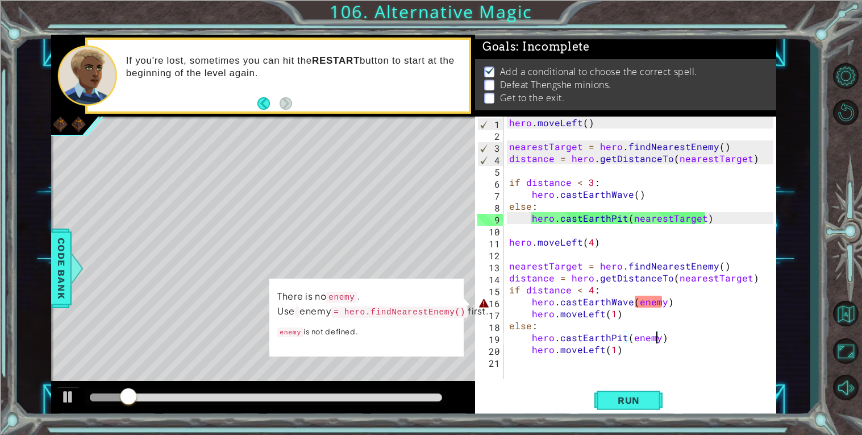
click at [759, 275] on div "hero . moveLeft ( ) nearestTarget = hero . findNearestEnemy ( ) distance = hero…" at bounding box center [643, 260] width 272 height 286
type textarea "distance = hero.getDistanceTo(nearestTarget)"
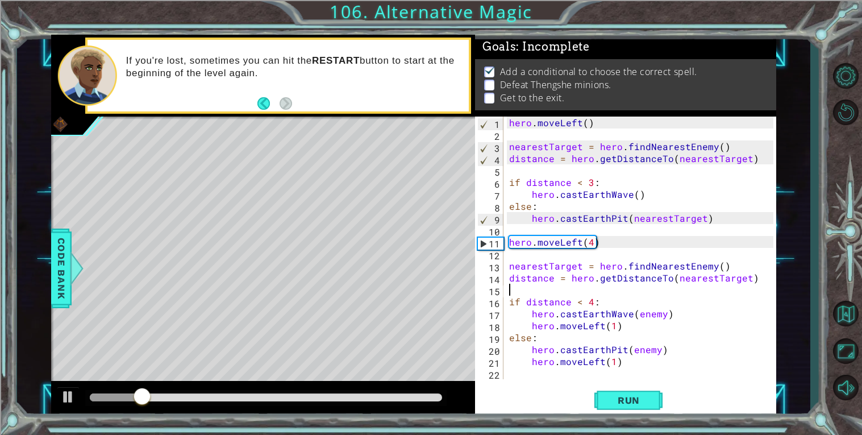
scroll to position [0, 0]
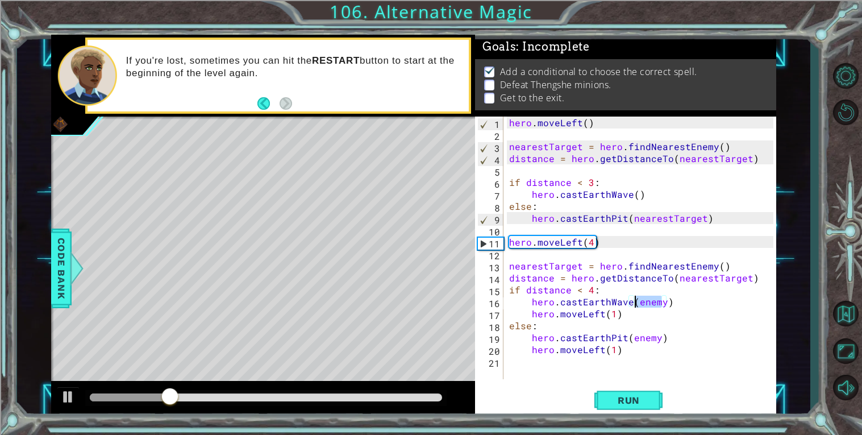
drag, startPoint x: 664, startPoint y: 301, endPoint x: 634, endPoint y: 303, distance: 29.6
click at [634, 303] on div "hero . moveLeft ( ) nearestTarget = hero . findNearestEnemy ( ) distance = hero…" at bounding box center [643, 260] width 272 height 286
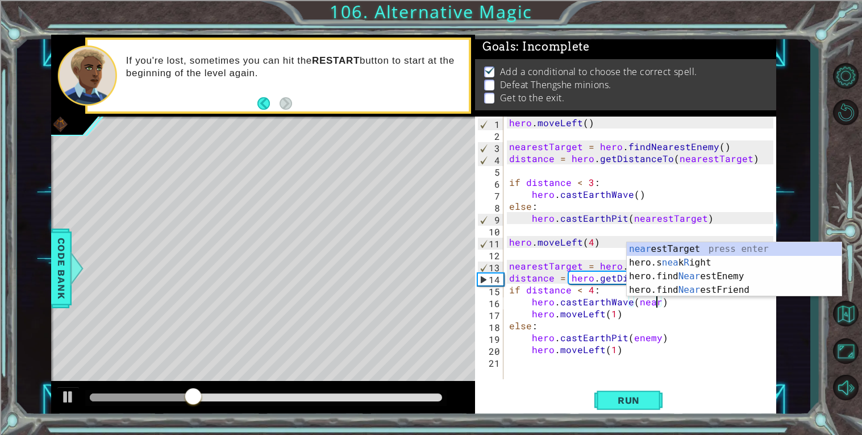
scroll to position [0, 9]
click at [678, 273] on div "near estTarget press enter hero.s nea k R ight press enter hero.find Near estEn…" at bounding box center [734, 283] width 215 height 82
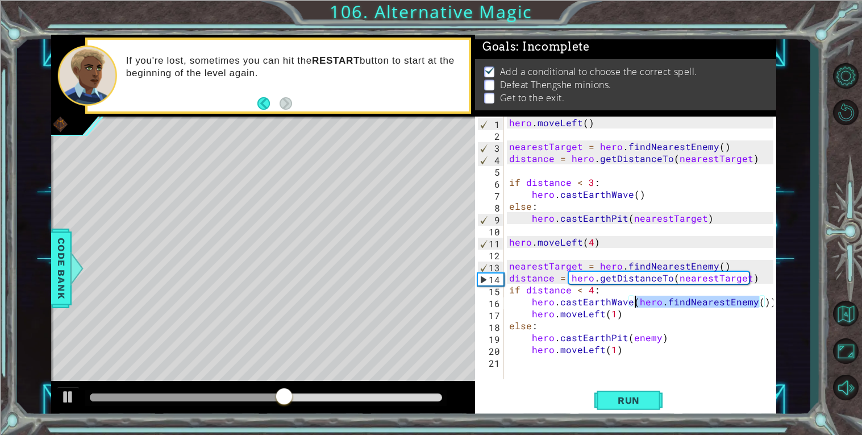
drag, startPoint x: 759, startPoint y: 300, endPoint x: 633, endPoint y: 300, distance: 126.8
click at [633, 300] on div "hero . moveLeft ( ) nearestTarget = hero . findNearestEnemy ( ) distance = hero…" at bounding box center [643, 260] width 272 height 286
type textarea "nearestTarget = hero.findNearestEnemy()"
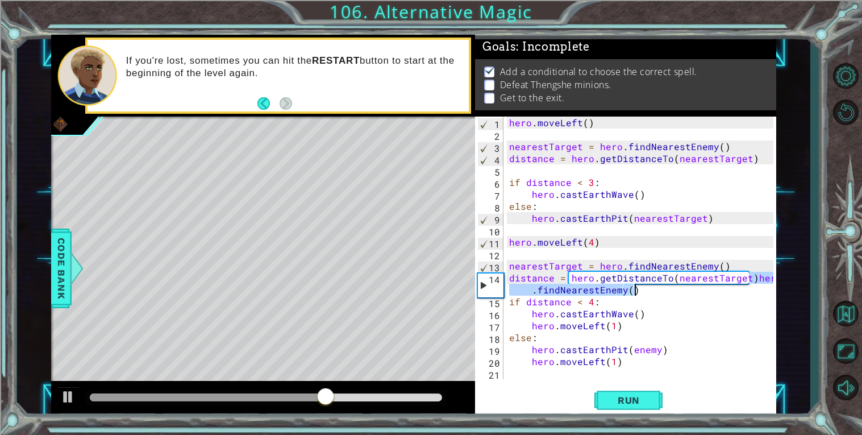
click at [751, 278] on div "hero . moveLeft ( ) nearestTarget = hero . findNearestEnemy ( ) distance = hero…" at bounding box center [640, 248] width 267 height 263
type textarea "hero.findNearestEnemy()"
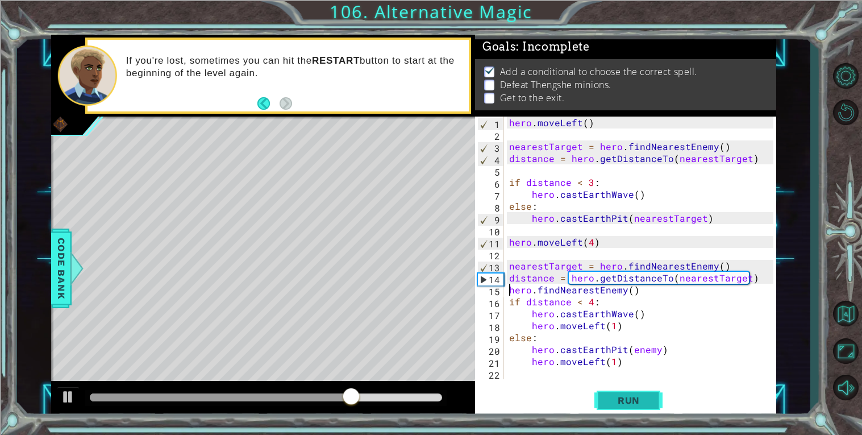
click at [623, 405] on span "Run" at bounding box center [629, 399] width 45 height 11
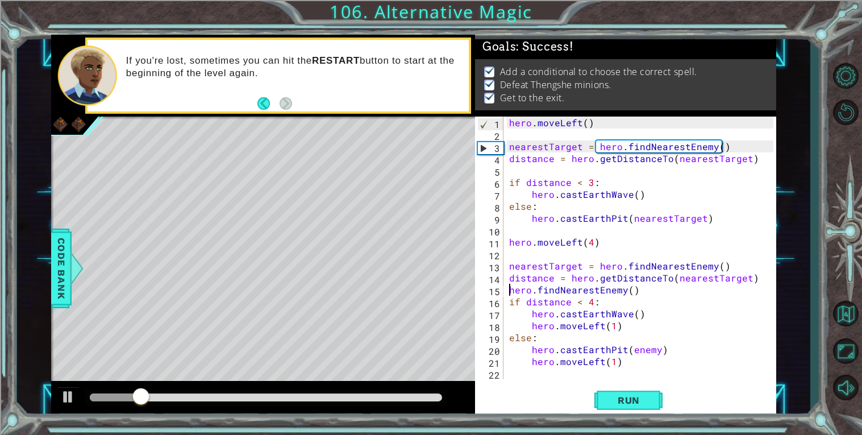
click at [397, 397] on div at bounding box center [266, 397] width 352 height 8
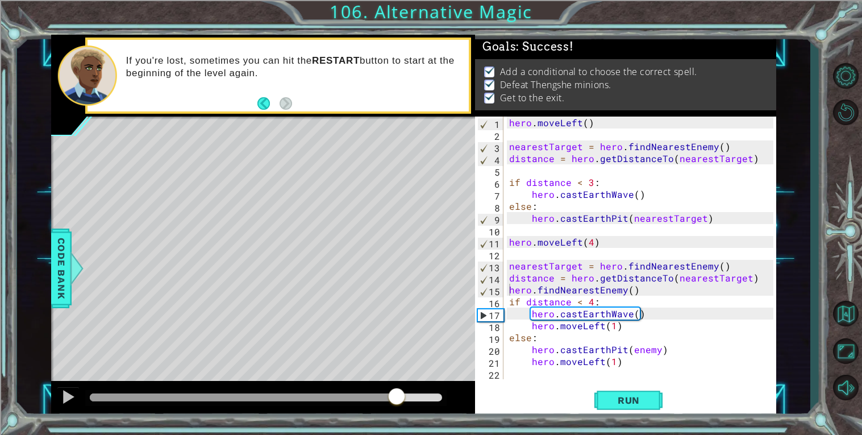
click at [74, 385] on div at bounding box center [263, 399] width 424 height 36
click at [70, 398] on div at bounding box center [68, 396] width 15 height 15
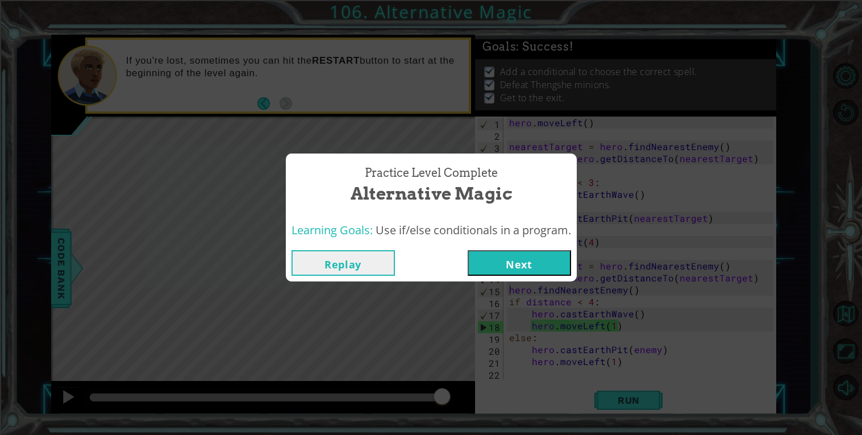
click at [534, 253] on button "Next" at bounding box center [519, 263] width 103 height 26
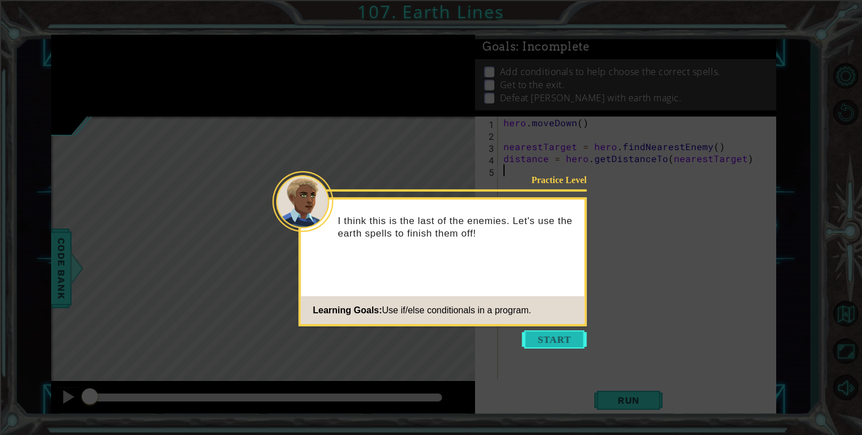
click at [558, 340] on button "Start" at bounding box center [554, 339] width 65 height 18
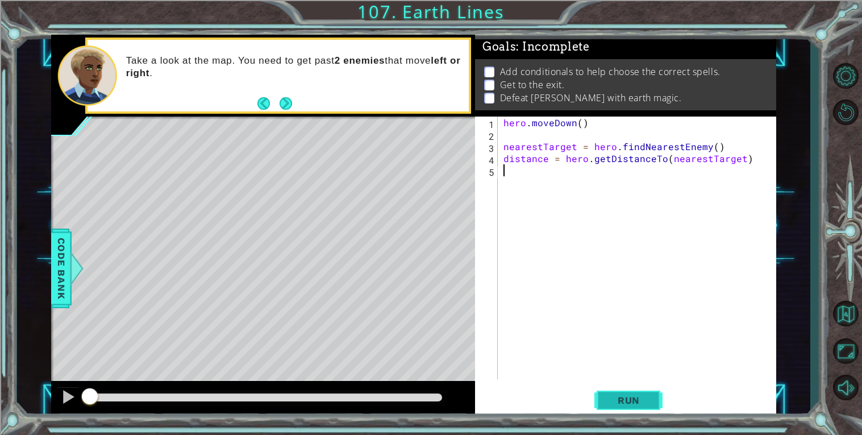
click at [645, 392] on button "Run" at bounding box center [629, 400] width 68 height 30
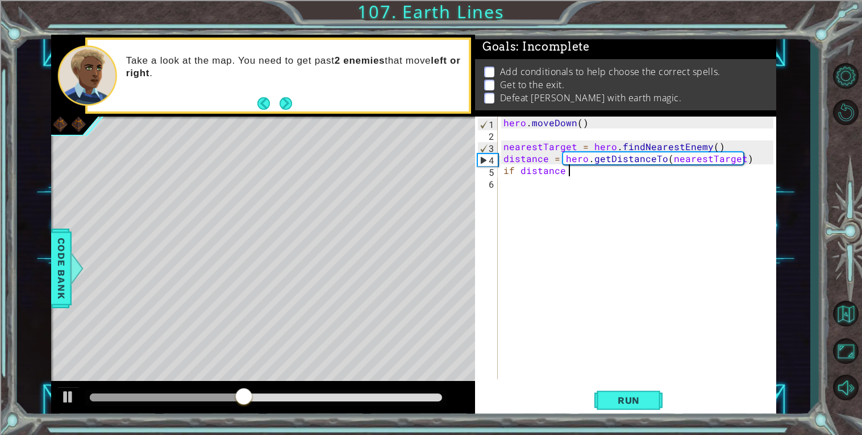
scroll to position [0, 3]
type textarea "if distance > 3:"
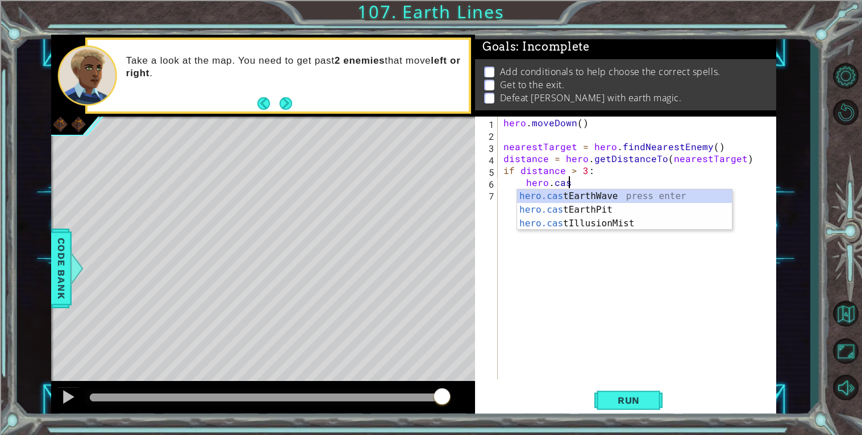
type textarea "hero.cast"
click at [593, 193] on div "hero.cast EarthWave press enter hero.cast EarthPit press enter hero.cast Illusi…" at bounding box center [624, 223] width 215 height 68
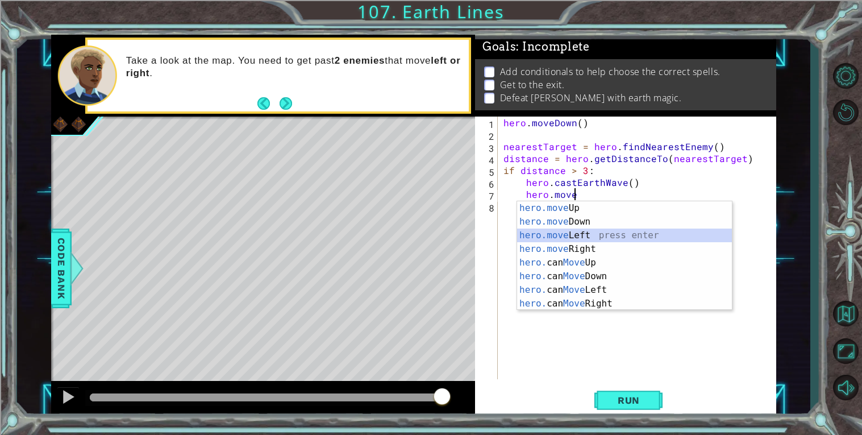
click at [549, 235] on div "hero.move Up press enter hero.move Down press enter hero.move Left press enter …" at bounding box center [624, 269] width 215 height 136
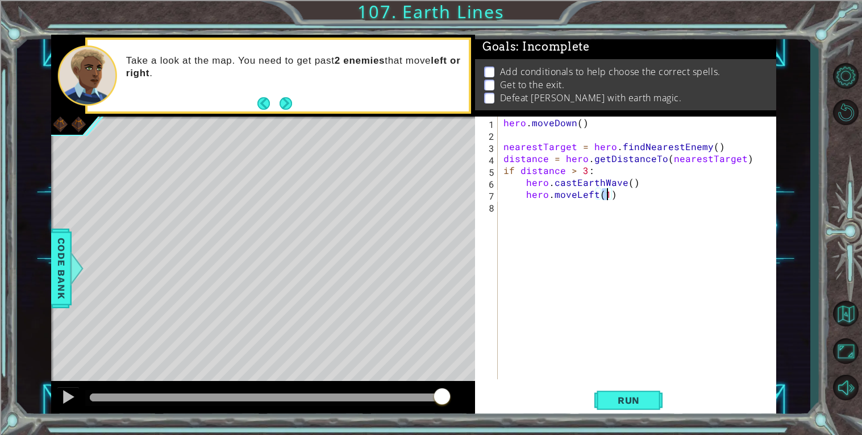
type textarea "hero.moveLeft(5)"
click at [630, 193] on div "hero . [GEOGRAPHIC_DATA] ( ) nearestTarget = hero . findNearestEnemy ( ) distan…" at bounding box center [640, 260] width 278 height 286
type textarea "else:"
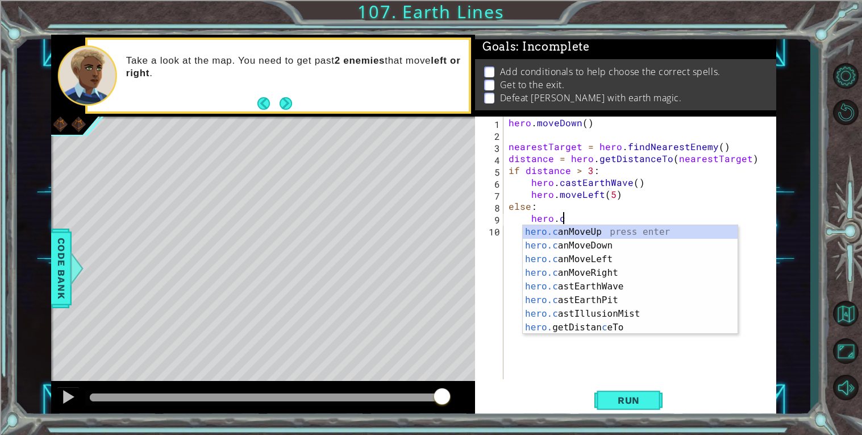
scroll to position [0, 3]
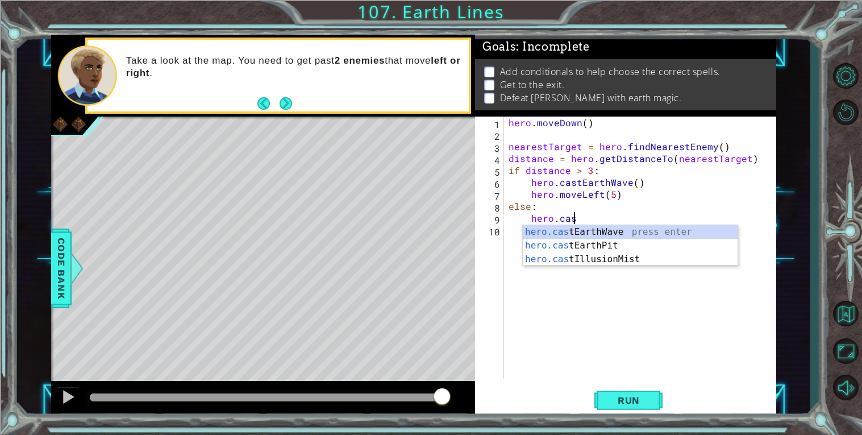
type textarea "hero.cast"
click at [595, 232] on div "hero.cast EarthWave press enter hero.cast EarthPit press enter hero.cast Illusi…" at bounding box center [630, 259] width 215 height 68
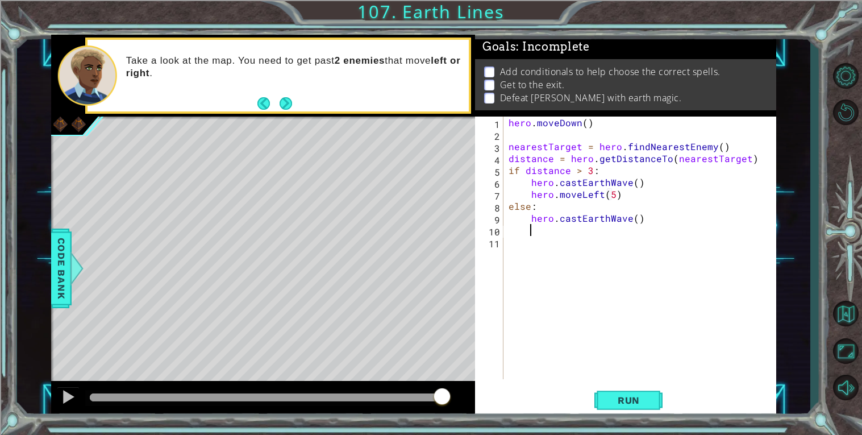
scroll to position [0, 1]
click at [625, 397] on span "Run" at bounding box center [629, 399] width 45 height 11
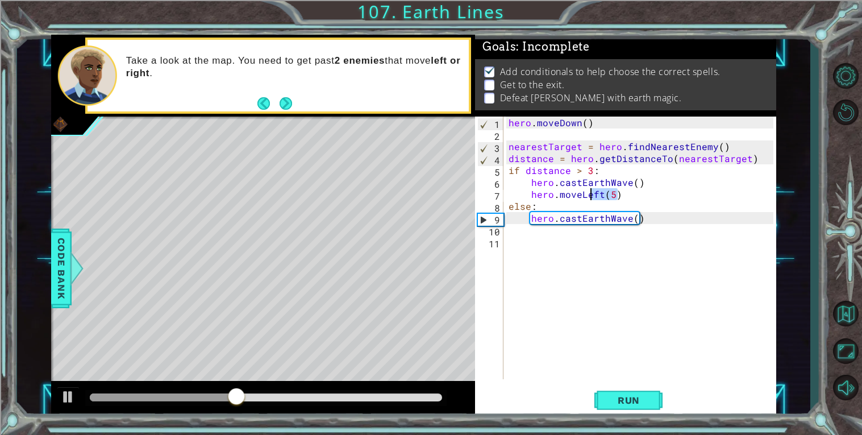
drag, startPoint x: 622, startPoint y: 192, endPoint x: 592, endPoint y: 195, distance: 30.9
click at [592, 195] on div "hero . [GEOGRAPHIC_DATA] ( ) nearestTarget = hero . findNearestEnemy ( ) distan…" at bounding box center [642, 260] width 273 height 286
click at [592, 195] on div "hero . [GEOGRAPHIC_DATA] ( ) nearestTarget = hero . findNearestEnemy ( ) distan…" at bounding box center [639, 248] width 267 height 263
click at [596, 194] on div "hero . [GEOGRAPHIC_DATA] ( ) nearestTarget = hero . findNearestEnemy ( ) distan…" at bounding box center [642, 260] width 273 height 286
click at [596, 194] on div "hero . [GEOGRAPHIC_DATA] ( ) nearestTarget = hero . findNearestEnemy ( ) distan…" at bounding box center [639, 248] width 267 height 263
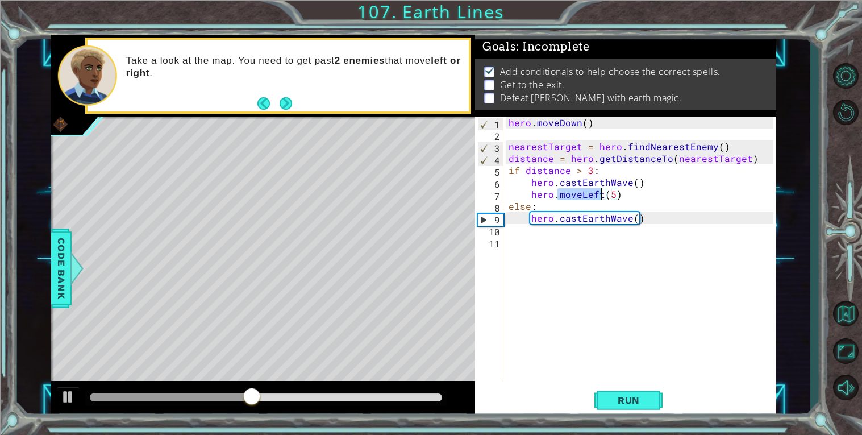
click at [595, 194] on div "hero . [GEOGRAPHIC_DATA] ( ) nearestTarget = hero . findNearestEnemy ( ) distan…" at bounding box center [642, 260] width 273 height 286
click at [595, 194] on div "hero . [GEOGRAPHIC_DATA] ( ) nearestTarget = hero . findNearestEnemy ( ) distan…" at bounding box center [639, 248] width 267 height 263
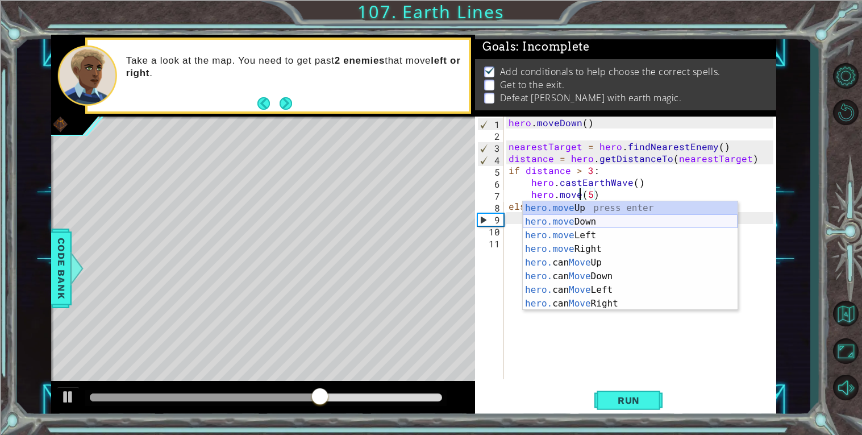
click at [570, 221] on div "hero.move Up press enter hero.move Down press enter hero.move Left press enter …" at bounding box center [630, 269] width 215 height 136
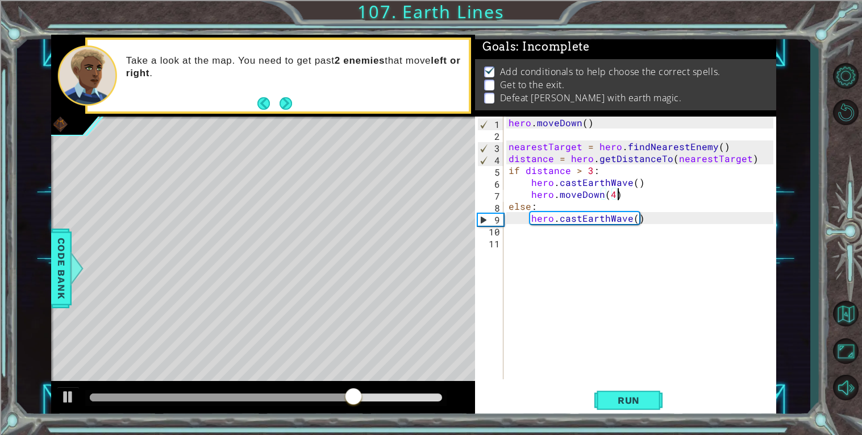
scroll to position [0, 5]
type textarea "hero.moveDown(4)"
click at [642, 243] on div "hero . [GEOGRAPHIC_DATA] ( ) nearestTarget = hero . findNearestEnemy ( ) distan…" at bounding box center [642, 260] width 273 height 286
click at [614, 400] on span "Run" at bounding box center [629, 399] width 45 height 11
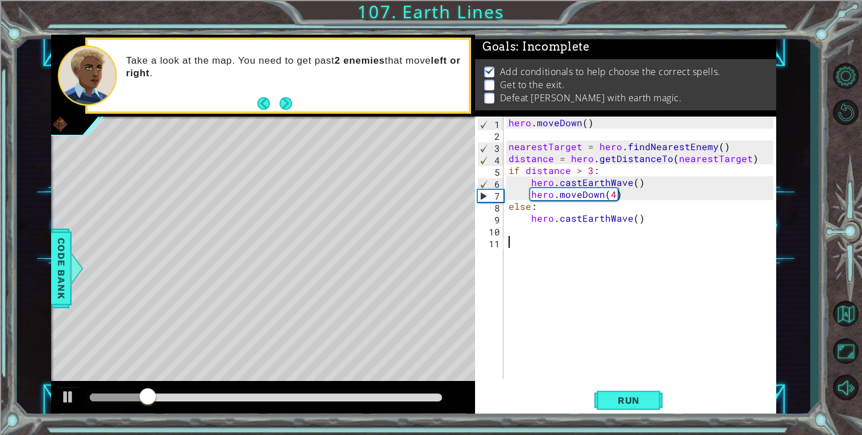
click at [629, 181] on div "hero . [GEOGRAPHIC_DATA] ( ) nearestTarget = hero . findNearestEnemy ( ) distan…" at bounding box center [642, 260] width 273 height 286
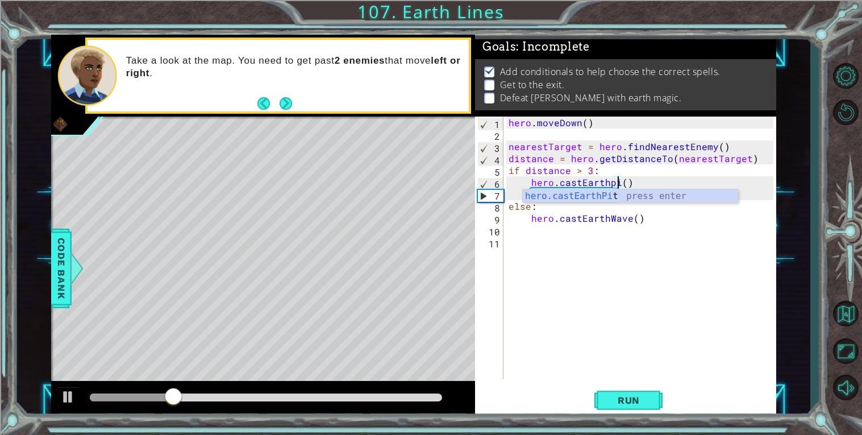
scroll to position [0, 7]
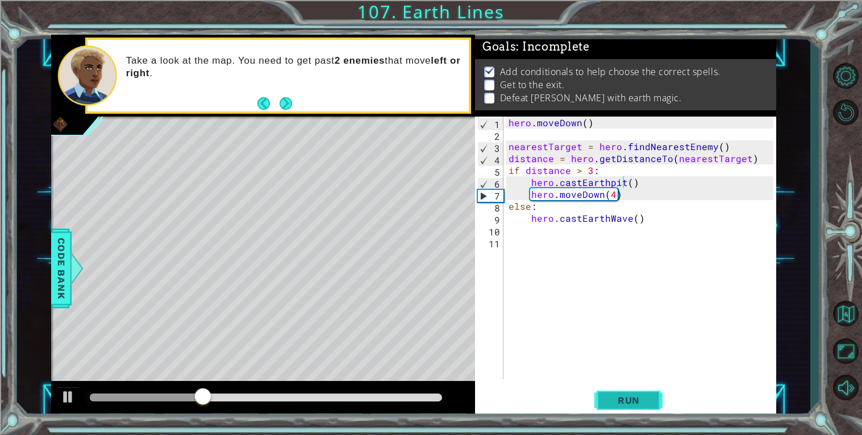
click at [640, 405] on span "Run" at bounding box center [629, 399] width 45 height 11
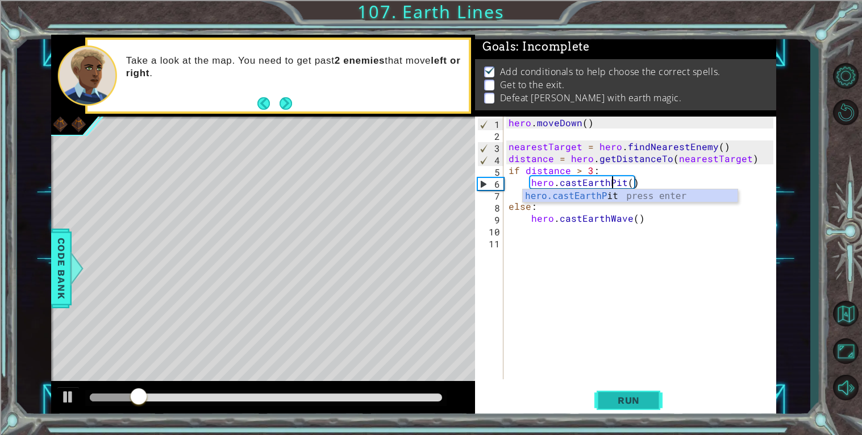
scroll to position [0, 6]
click at [589, 194] on div "hero.castEarthP it press enter" at bounding box center [630, 209] width 215 height 41
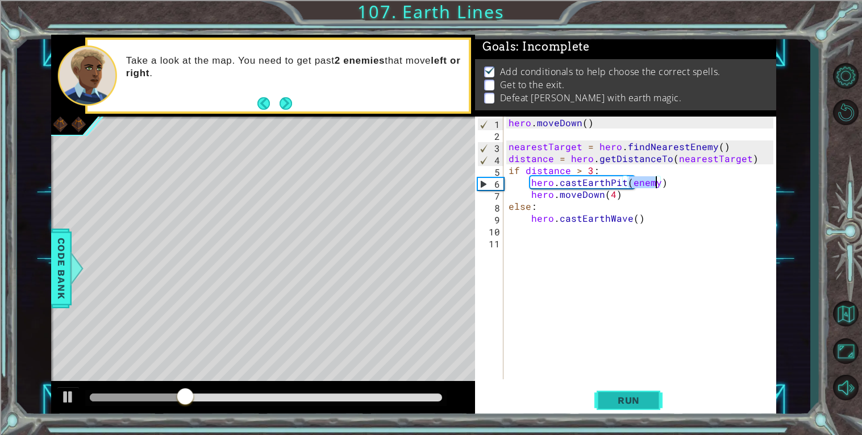
click at [641, 393] on button "Run" at bounding box center [629, 400] width 68 height 30
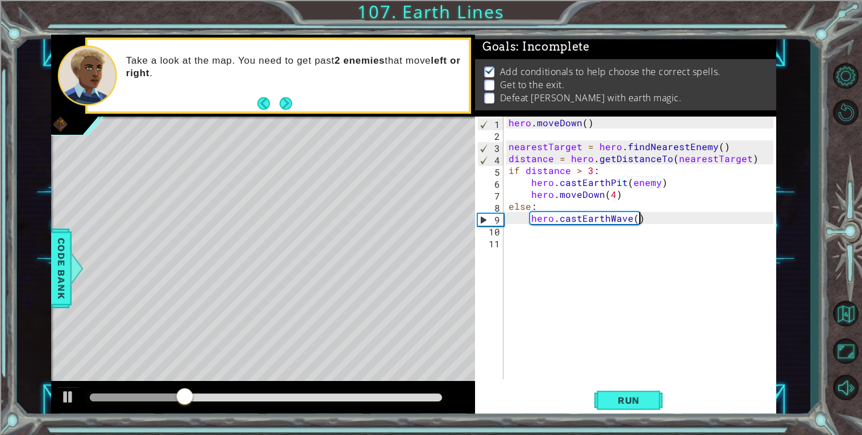
click at [652, 218] on div "hero . [GEOGRAPHIC_DATA] ( ) nearestTarget = hero . findNearestEnemy ( ) distan…" at bounding box center [642, 260] width 273 height 286
type textarea "hero.castEarthWave()"
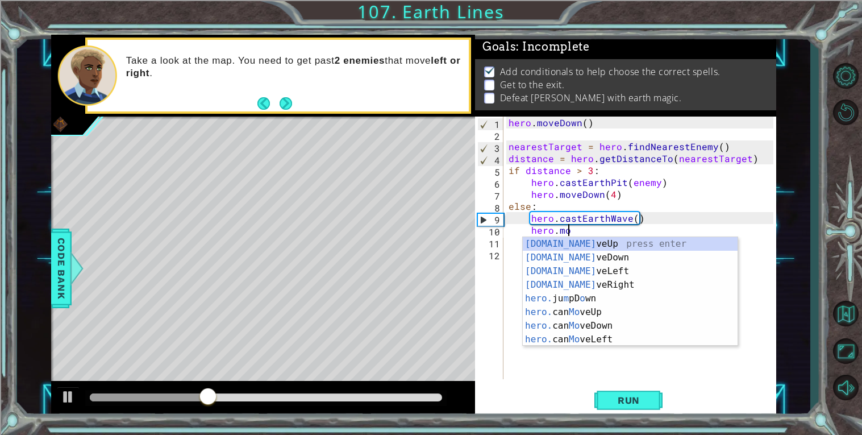
scroll to position [0, 3]
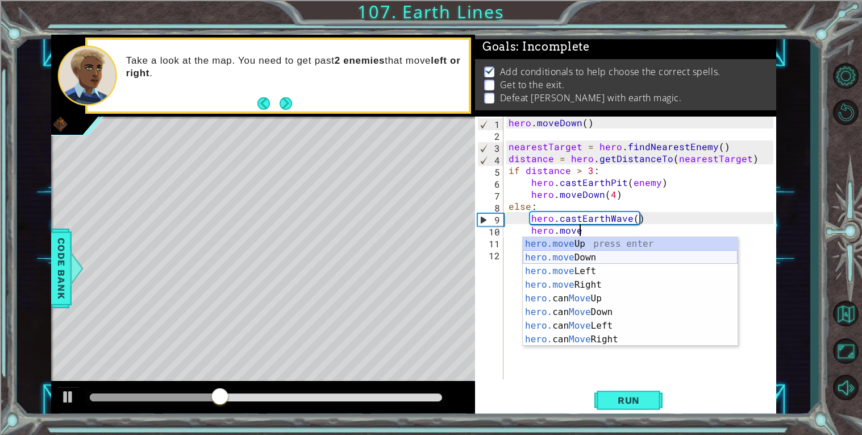
click at [613, 258] on div "hero.move Up press enter hero.move Down press enter hero.move Left press enter …" at bounding box center [630, 305] width 215 height 136
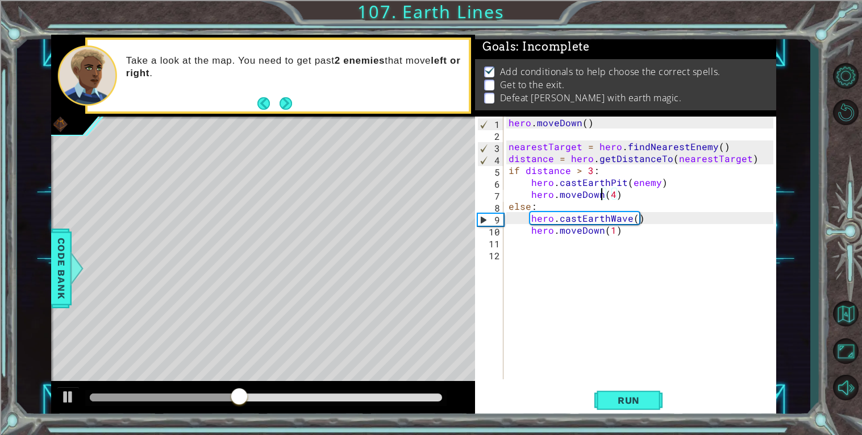
drag, startPoint x: 600, startPoint y: 192, endPoint x: 587, endPoint y: 194, distance: 13.2
click at [587, 194] on div "hero . [GEOGRAPHIC_DATA] ( ) nearestTarget = hero . findNearestEnemy ( ) distan…" at bounding box center [642, 260] width 273 height 286
click at [583, 194] on div "hero . [GEOGRAPHIC_DATA] ( ) nearestTarget = hero . findNearestEnemy ( ) distan…" at bounding box center [639, 248] width 267 height 263
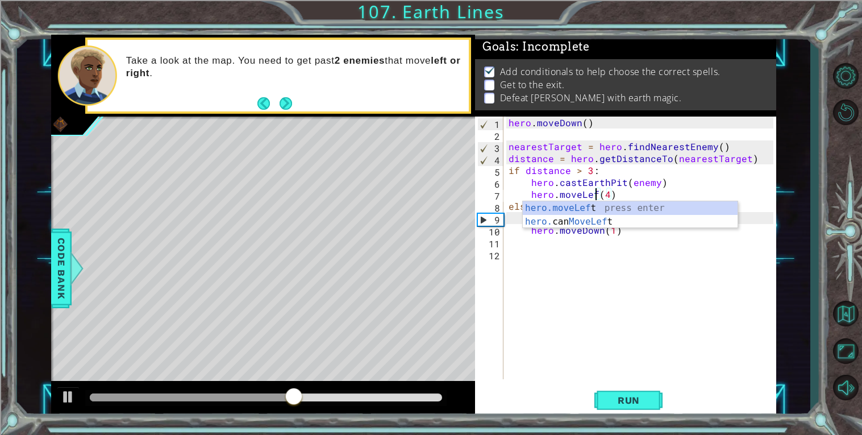
scroll to position [0, 5]
click at [584, 206] on div "hero.moveLeft press enter hero. can MoveLeft press enter" at bounding box center [630, 228] width 215 height 55
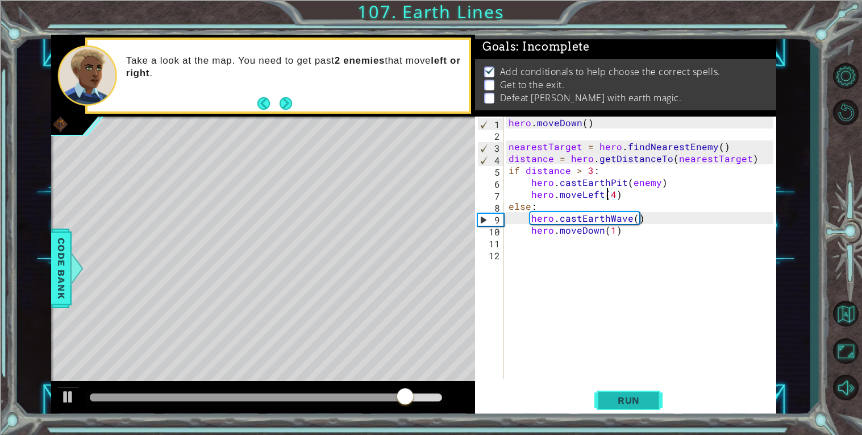
click at [636, 385] on button "Run" at bounding box center [629, 400] width 68 height 30
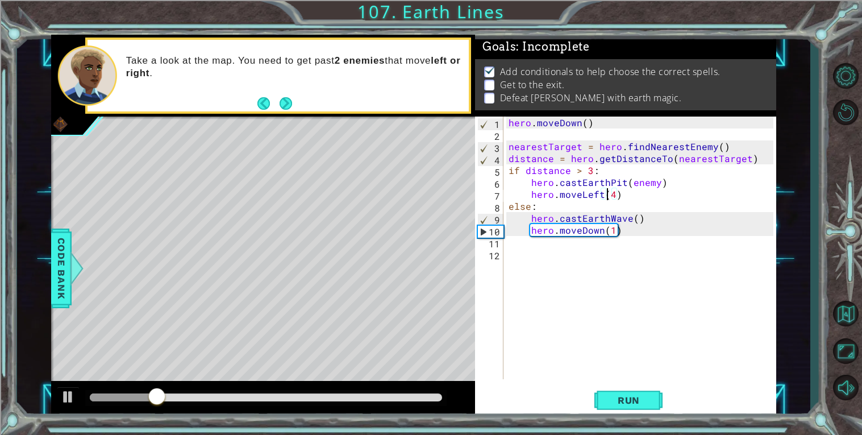
click at [613, 231] on div "hero . [GEOGRAPHIC_DATA] ( ) nearestTarget = hero . findNearestEnemy ( ) distan…" at bounding box center [642, 260] width 273 height 286
click at [616, 389] on button "Run" at bounding box center [629, 400] width 68 height 30
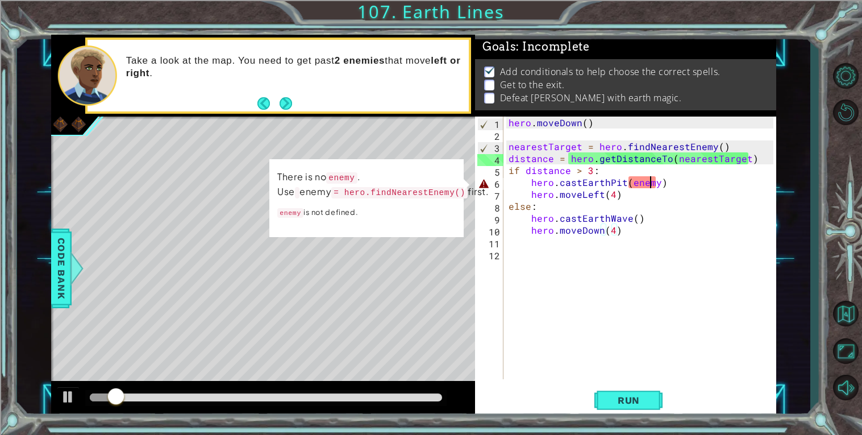
click at [653, 180] on div "hero . [GEOGRAPHIC_DATA] ( ) nearestTarget = hero . findNearestEnemy ( ) distan…" at bounding box center [642, 260] width 273 height 286
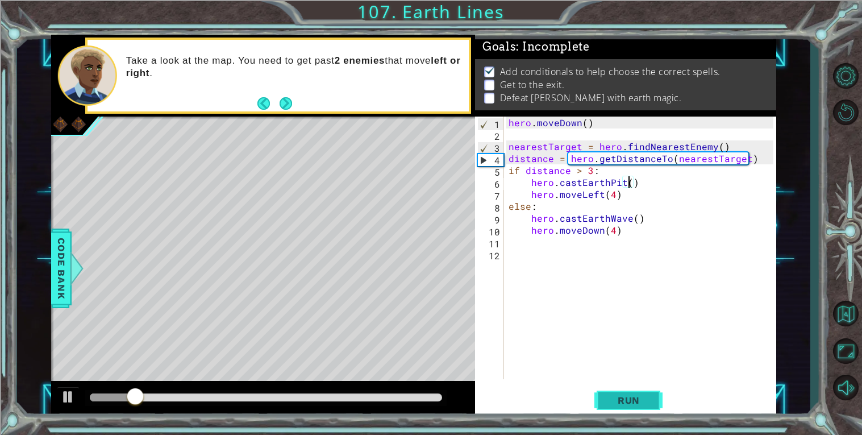
click at [633, 400] on span "Run" at bounding box center [629, 399] width 45 height 11
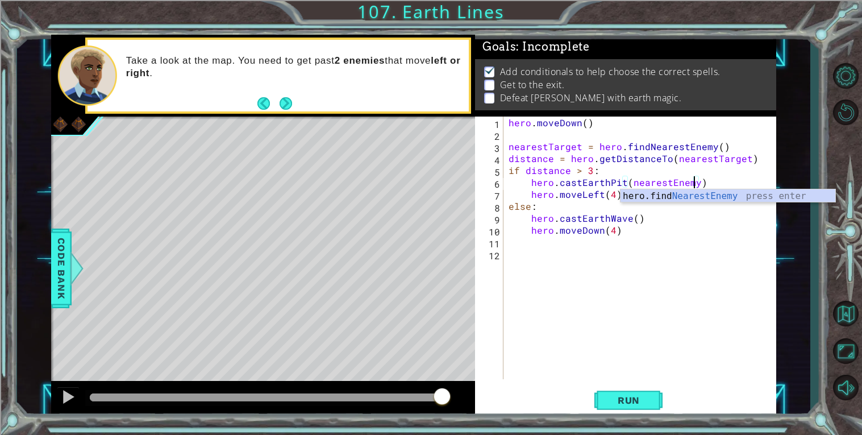
scroll to position [0, 11]
click at [629, 405] on span "Run" at bounding box center [629, 399] width 45 height 11
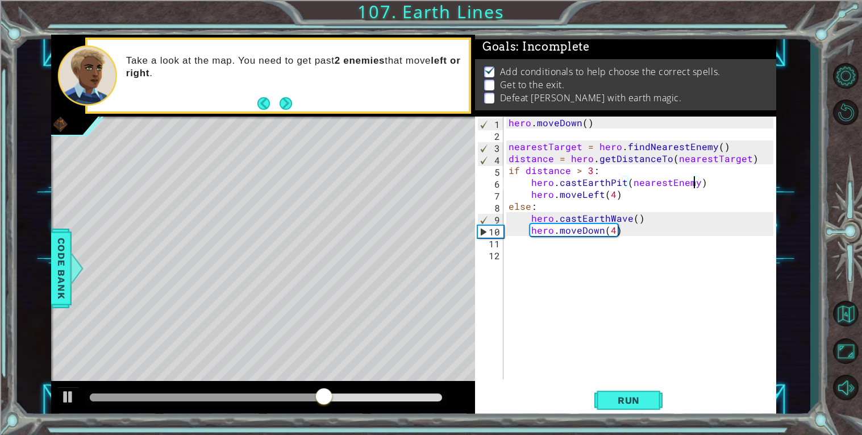
click at [645, 227] on div "hero . [GEOGRAPHIC_DATA] ( ) nearestTarget = hero . findNearestEnemy ( ) distan…" at bounding box center [642, 260] width 273 height 286
type textarea "hero.moveDown(4)"
click at [625, 232] on div "hero . [GEOGRAPHIC_DATA] ( ) nearestTarget = hero . findNearestEnemy ( ) distan…" at bounding box center [642, 260] width 273 height 286
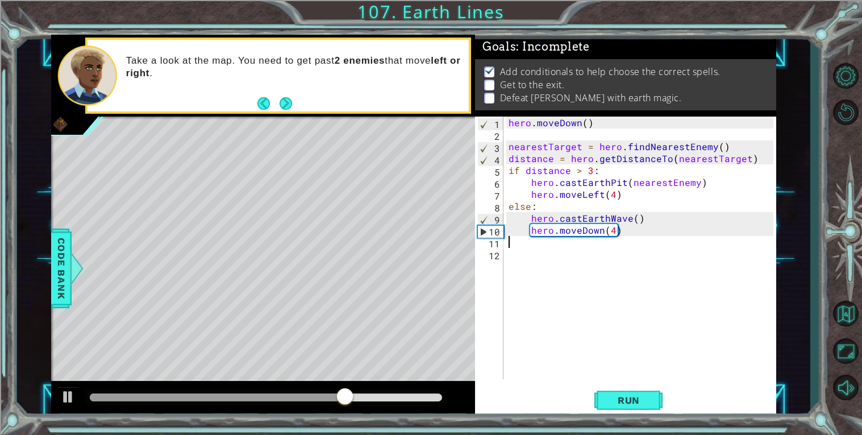
type textarea "hero.moveDown(4)"
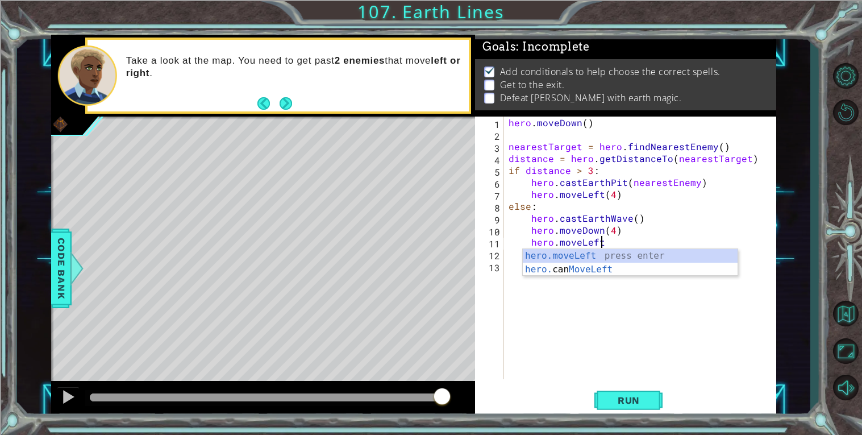
scroll to position [0, 5]
click at [592, 254] on div "hero.moveLeft press enter hero. can MoveLeft press enter" at bounding box center [630, 276] width 215 height 55
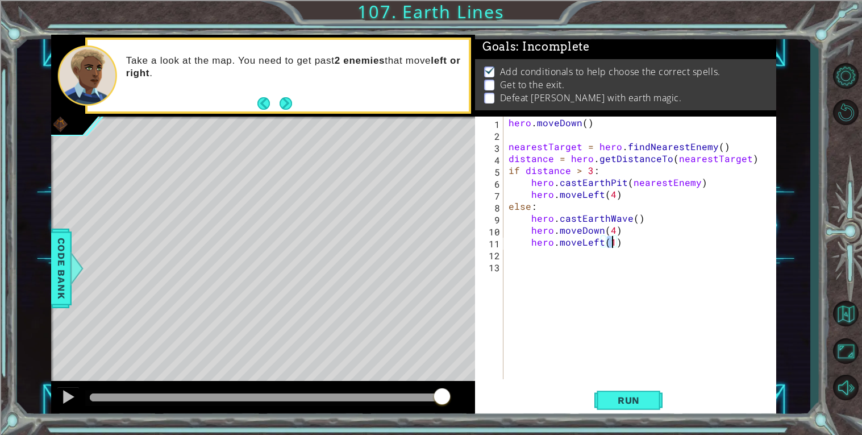
type textarea "hero.moveLeft(2)"
click at [567, 251] on div "hero . [GEOGRAPHIC_DATA] ( ) nearestTarget = hero . findNearestEnemy ( ) distan…" at bounding box center [642, 260] width 273 height 286
